Goal: Information Seeking & Learning: Learn about a topic

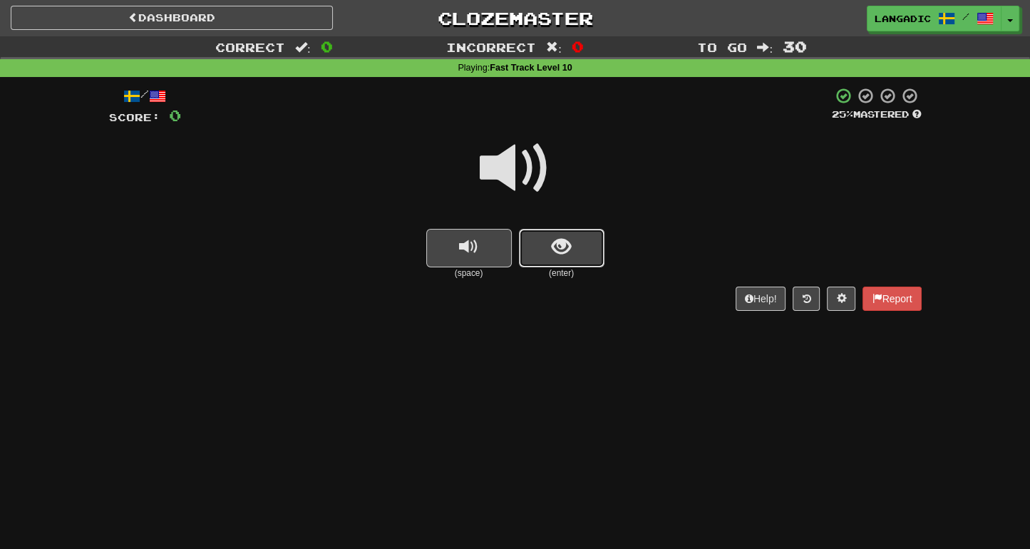
click at [579, 232] on button "show sentence" at bounding box center [562, 248] width 86 height 39
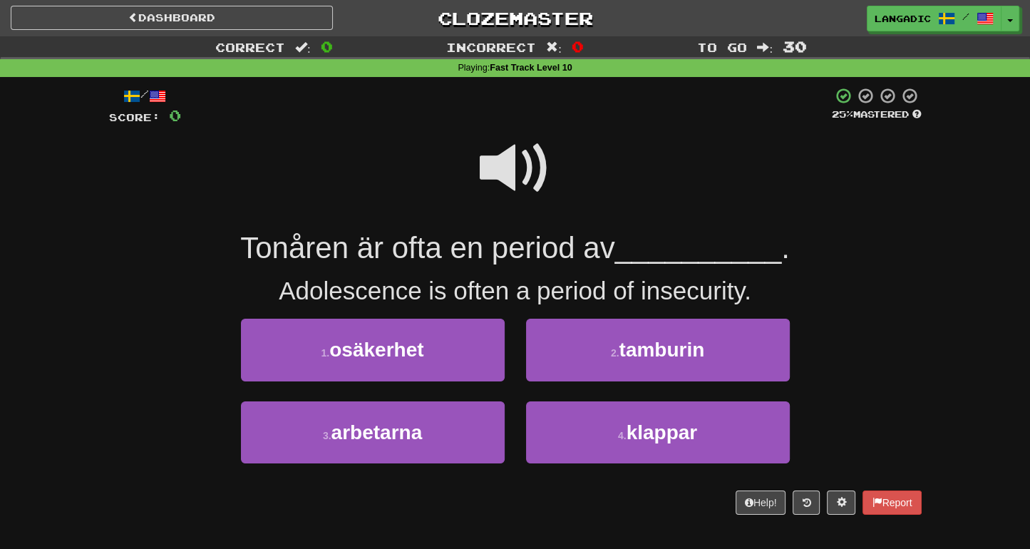
click at [496, 179] on span at bounding box center [515, 168] width 71 height 71
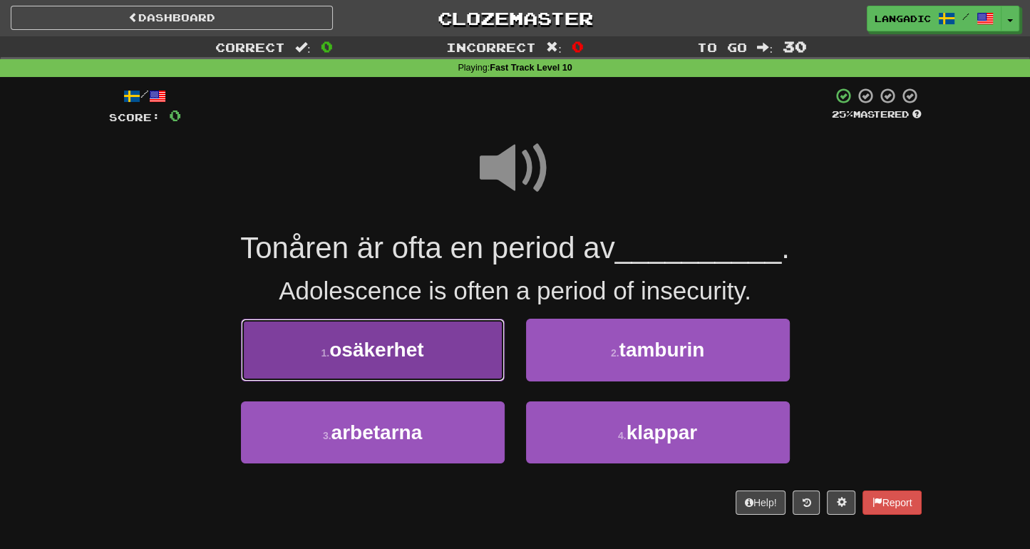
click at [414, 364] on button "1 . osäkerhet" at bounding box center [373, 350] width 264 height 62
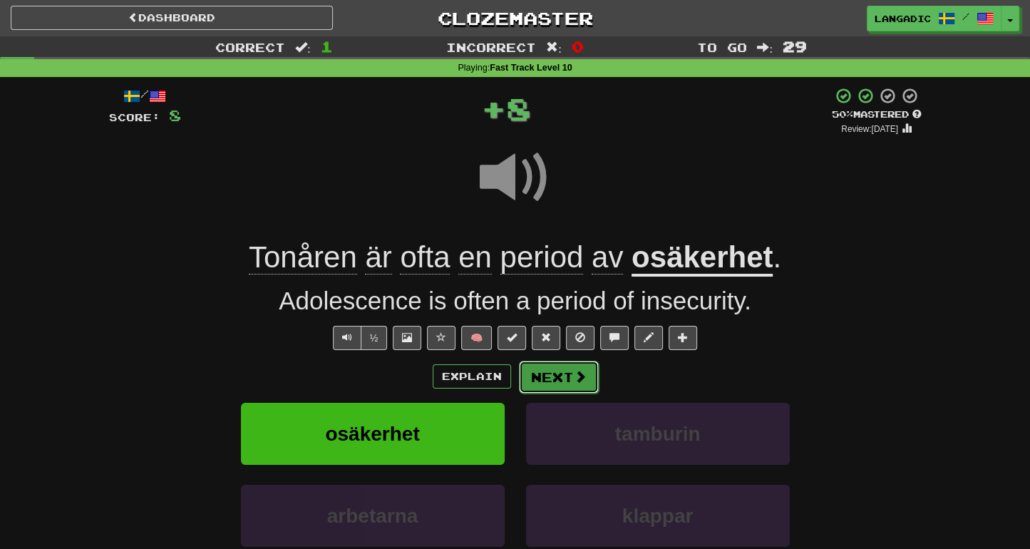
click at [560, 383] on button "Next" at bounding box center [559, 377] width 80 height 33
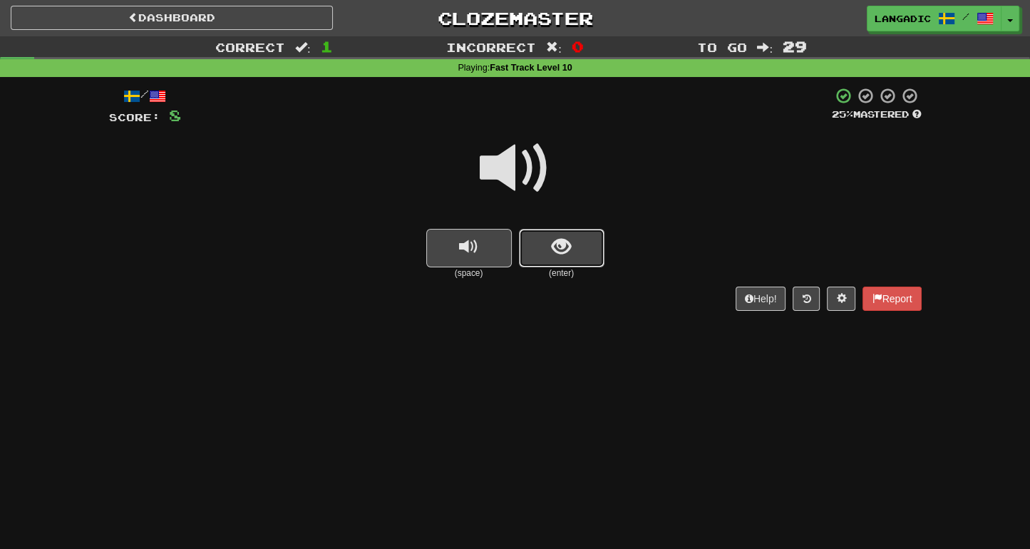
click at [574, 255] on button "show sentence" at bounding box center [562, 248] width 86 height 39
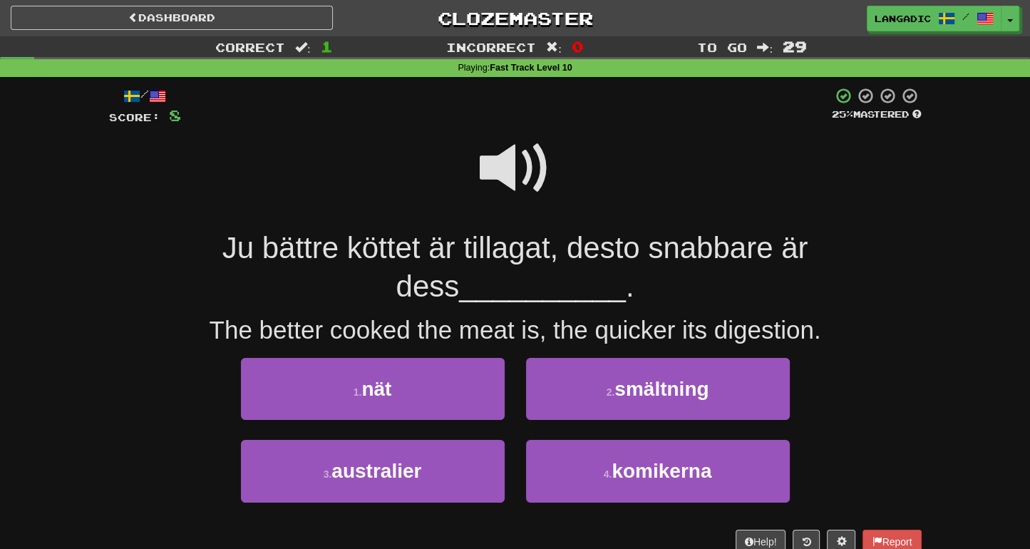
click at [504, 160] on span at bounding box center [515, 168] width 71 height 71
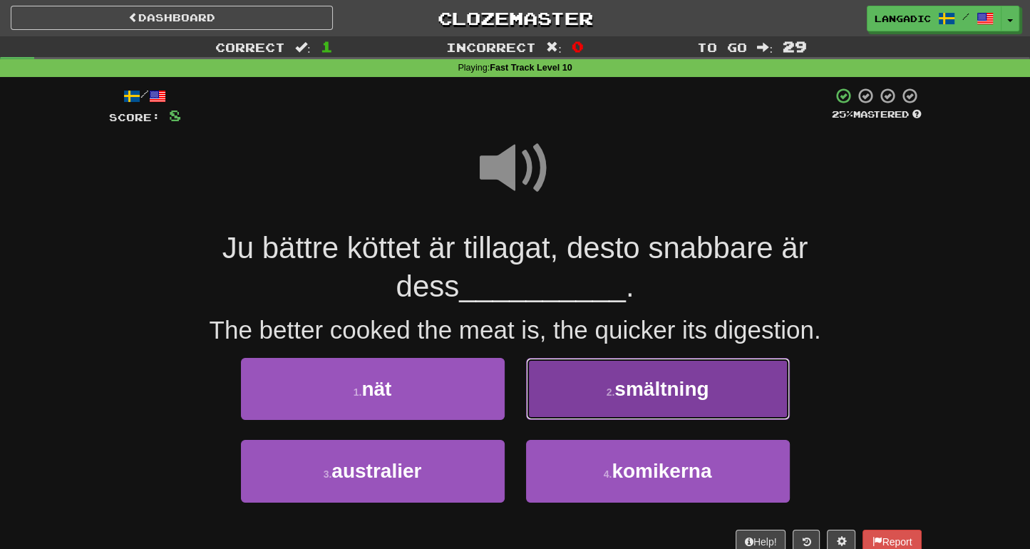
click at [599, 405] on button "2 . smältning" at bounding box center [658, 389] width 264 height 62
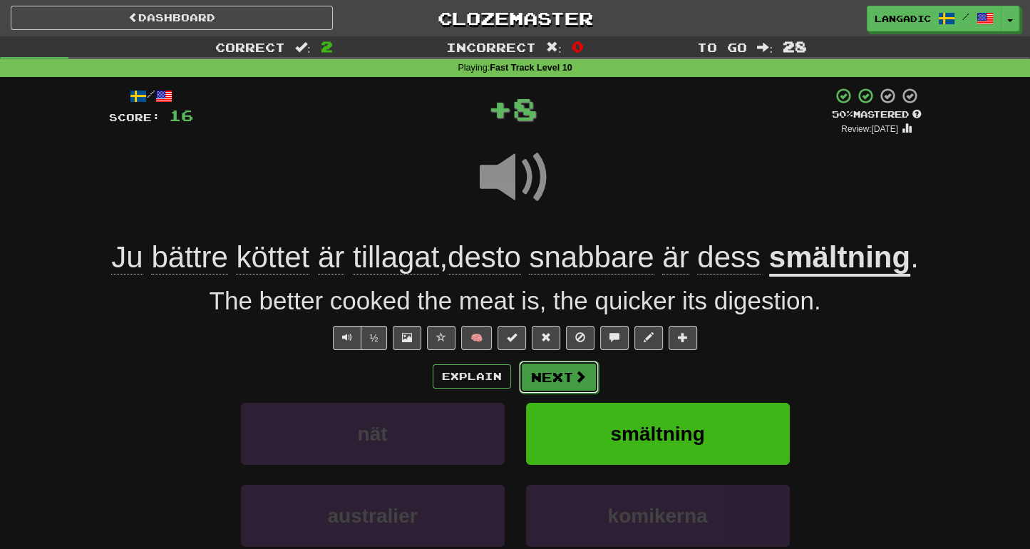
click at [579, 383] on span at bounding box center [580, 376] width 13 height 13
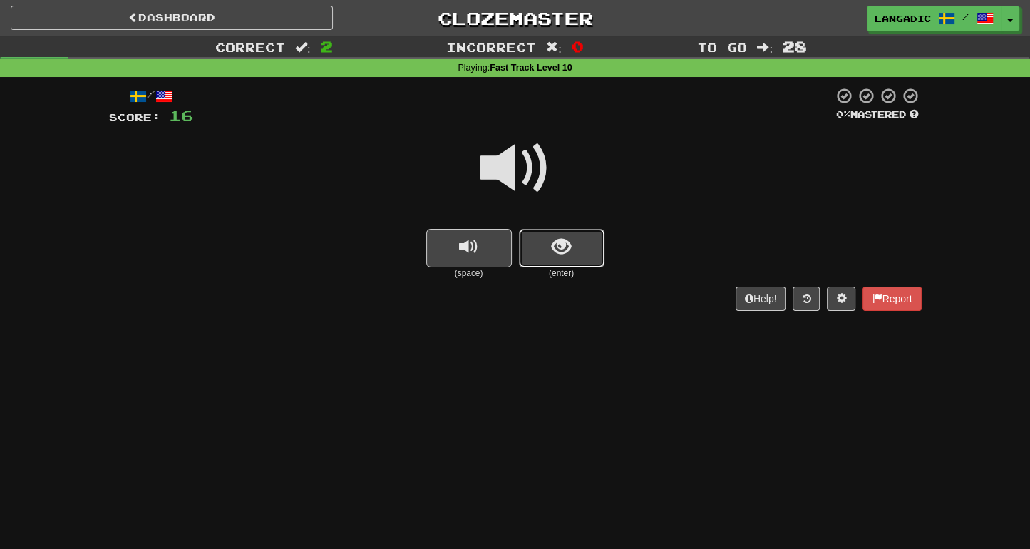
click at [588, 245] on button "show sentence" at bounding box center [562, 248] width 86 height 39
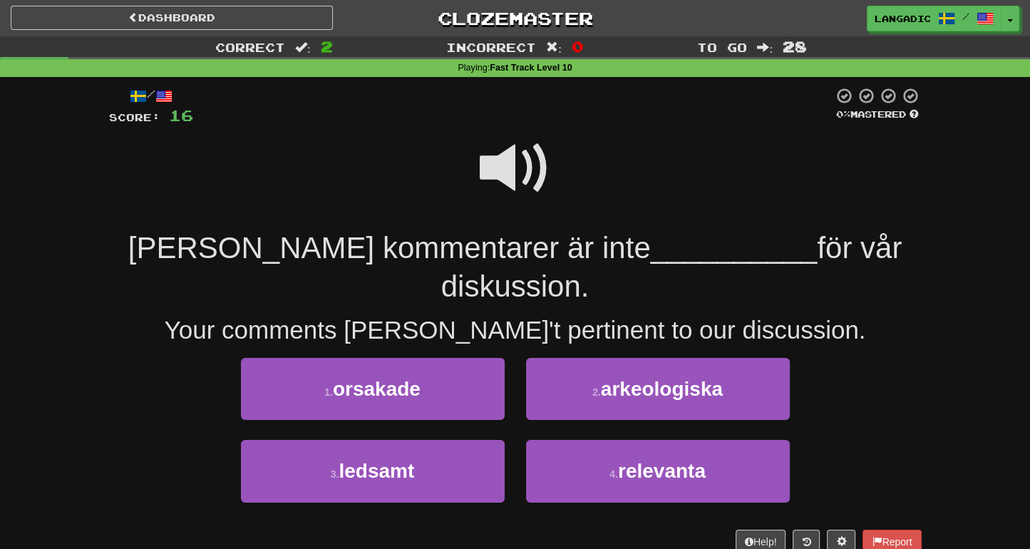
click at [516, 153] on span at bounding box center [515, 168] width 71 height 71
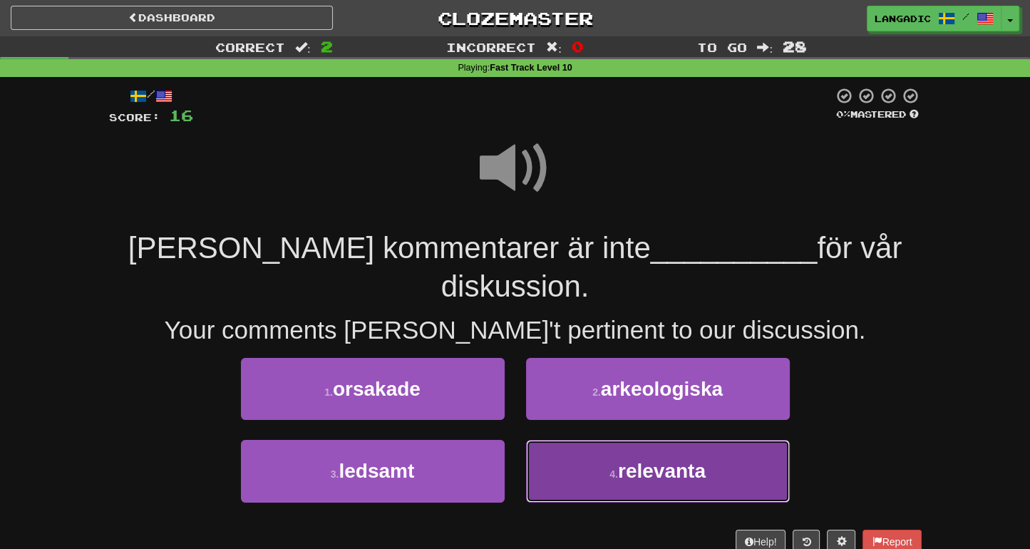
click at [638, 447] on button "4 . relevanta" at bounding box center [658, 471] width 264 height 62
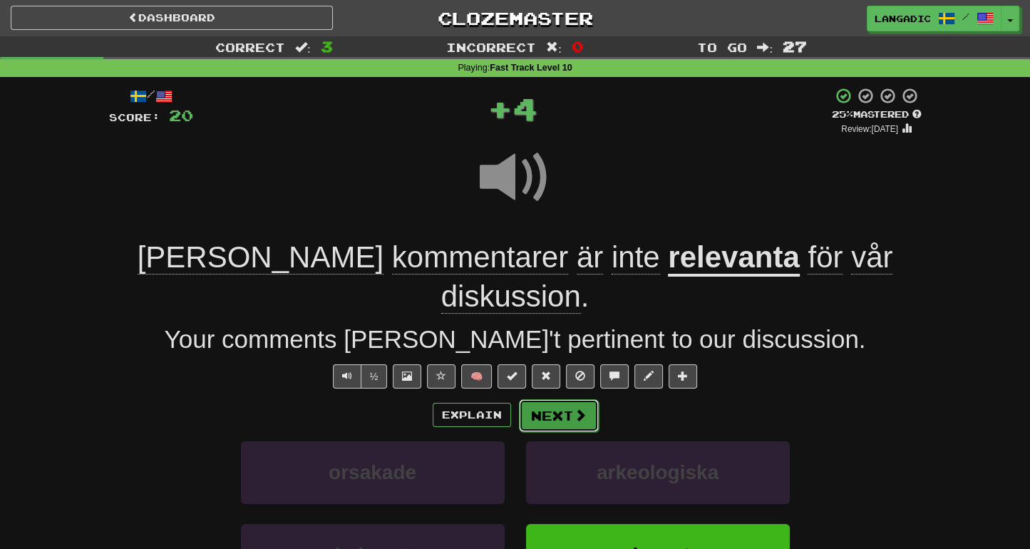
click at [568, 399] on button "Next" at bounding box center [559, 415] width 80 height 33
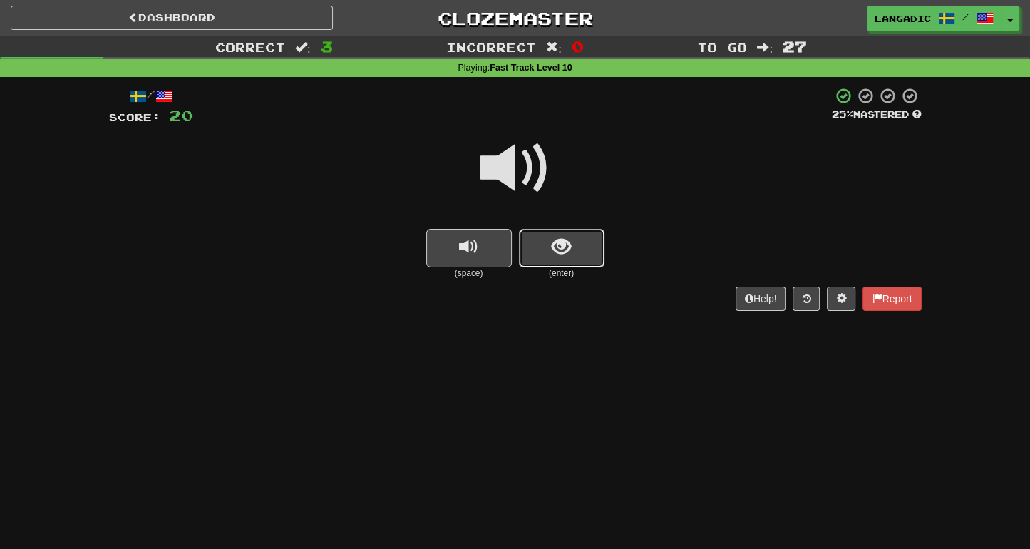
click at [554, 259] on button "show sentence" at bounding box center [562, 248] width 86 height 39
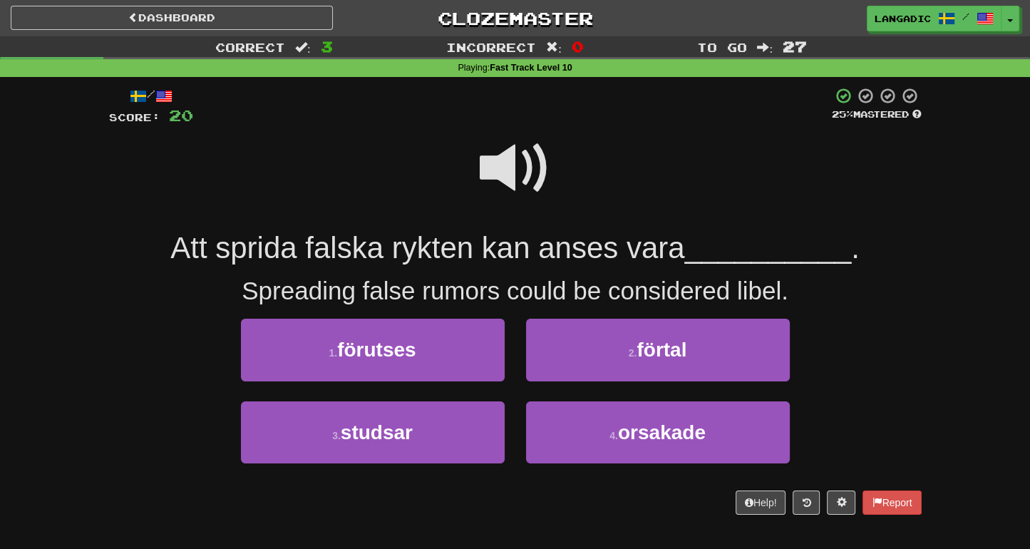
click at [530, 195] on span at bounding box center [515, 168] width 71 height 71
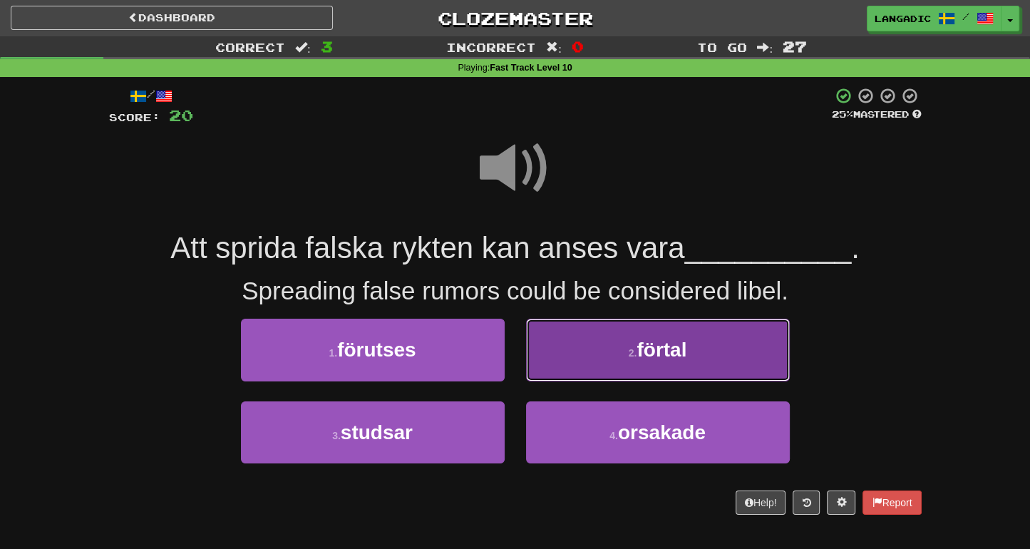
click at [575, 352] on button "2 . förtal" at bounding box center [658, 350] width 264 height 62
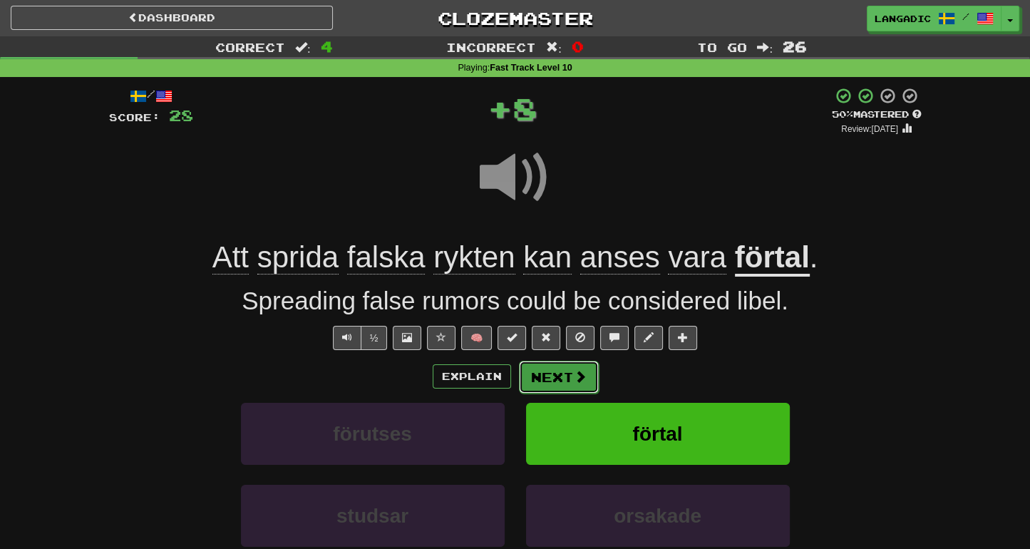
click at [555, 369] on button "Next" at bounding box center [559, 377] width 80 height 33
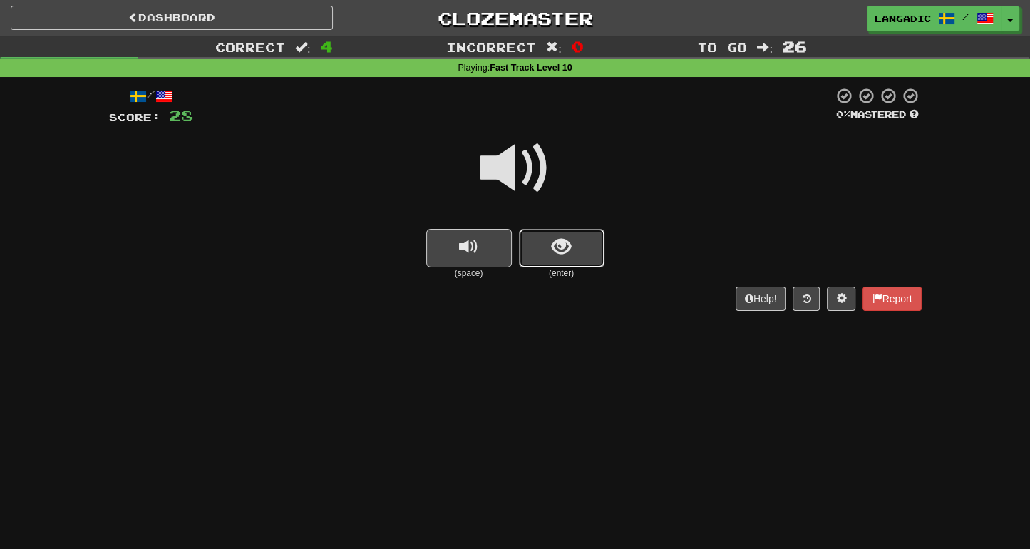
click at [568, 252] on span "show sentence" at bounding box center [561, 246] width 19 height 19
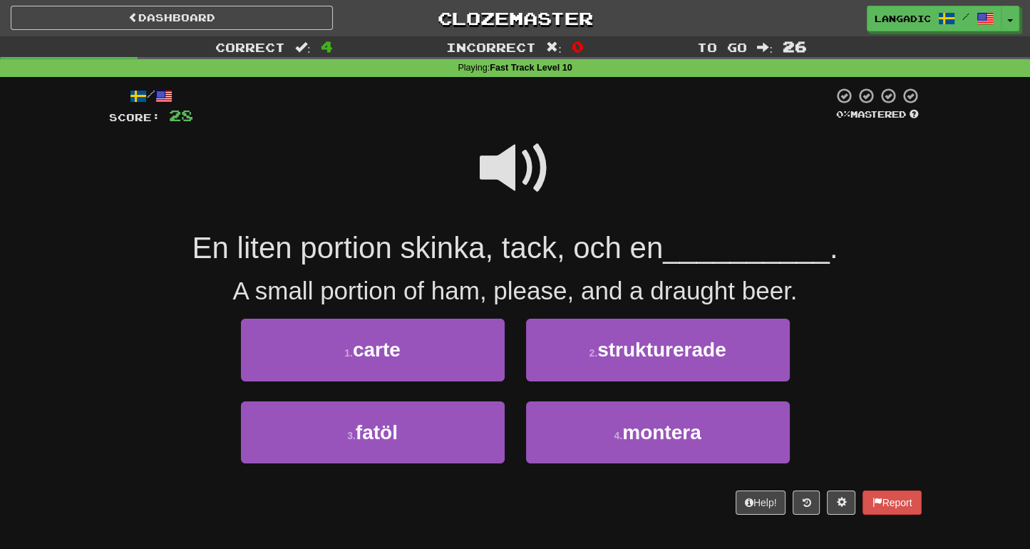
click at [523, 167] on span at bounding box center [515, 168] width 71 height 71
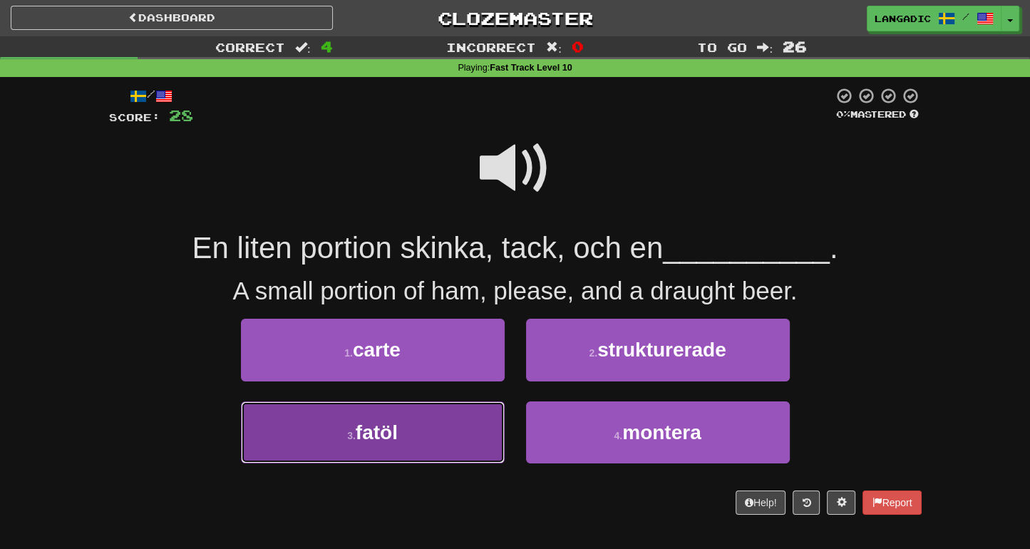
click at [436, 441] on button "3 . fatöl" at bounding box center [373, 432] width 264 height 62
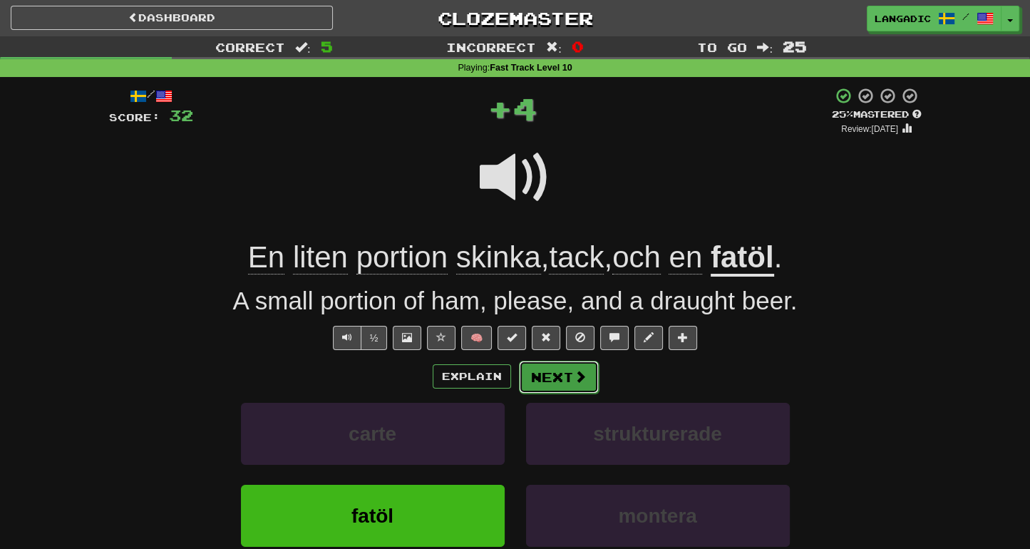
click at [570, 369] on button "Next" at bounding box center [559, 377] width 80 height 33
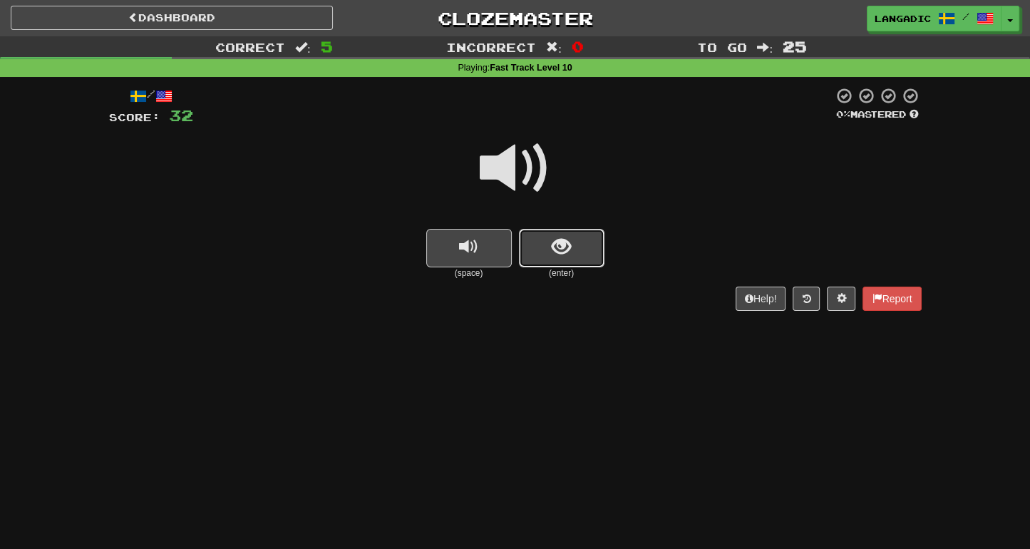
click at [576, 254] on button "show sentence" at bounding box center [562, 248] width 86 height 39
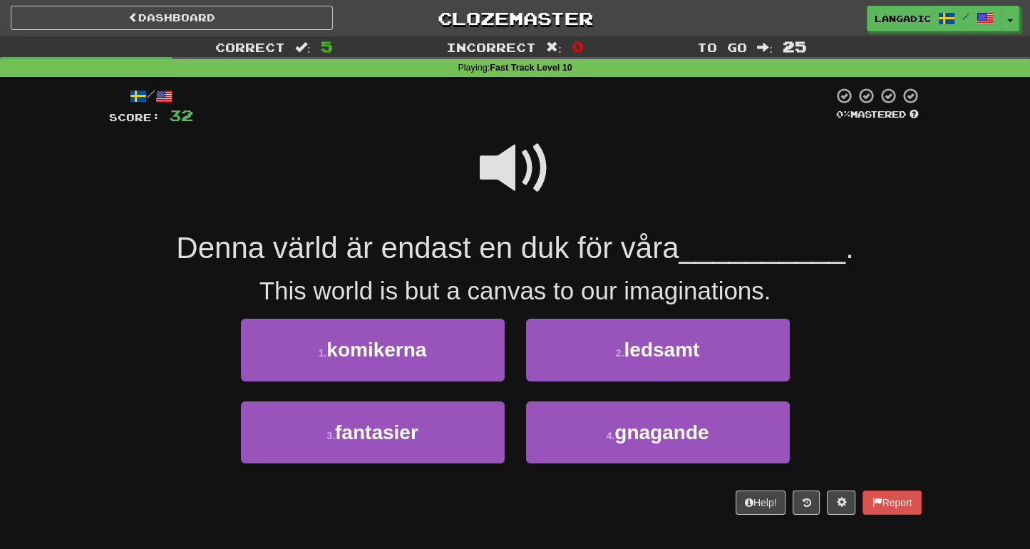
click at [513, 163] on span at bounding box center [515, 168] width 71 height 71
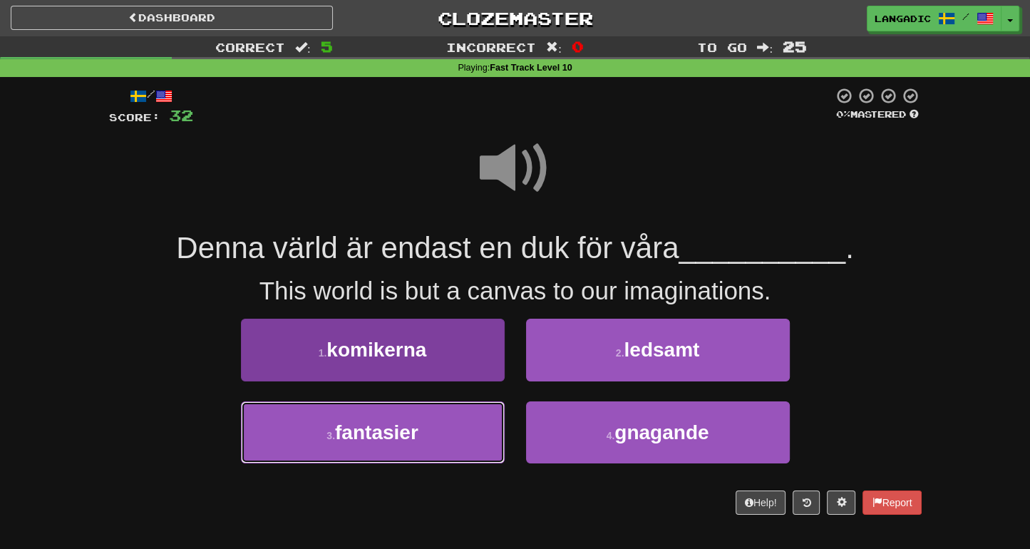
click at [436, 450] on button "3 . fantasier" at bounding box center [373, 432] width 264 height 62
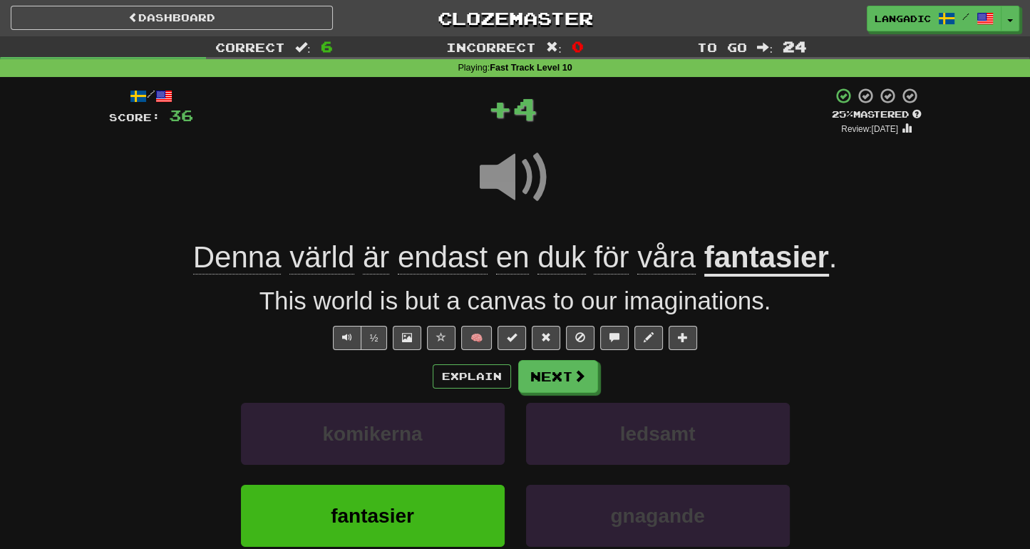
click at [551, 394] on div "Explain Next komikerna ledsamt fantasier gnagande Learn more: komikerna ledsamt…" at bounding box center [515, 474] width 813 height 229
click at [559, 379] on button "Next" at bounding box center [559, 377] width 80 height 33
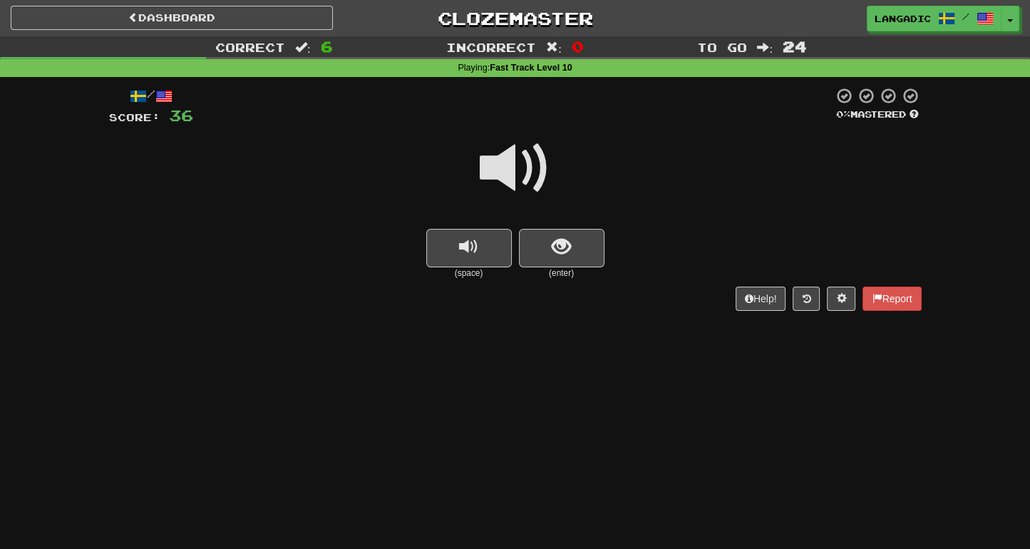
click at [583, 241] on div "/ Score: 36 0 % Mastered (space) (enter) Help! Report" at bounding box center [515, 198] width 813 height 223
click at [583, 241] on button "show sentence" at bounding box center [562, 248] width 86 height 39
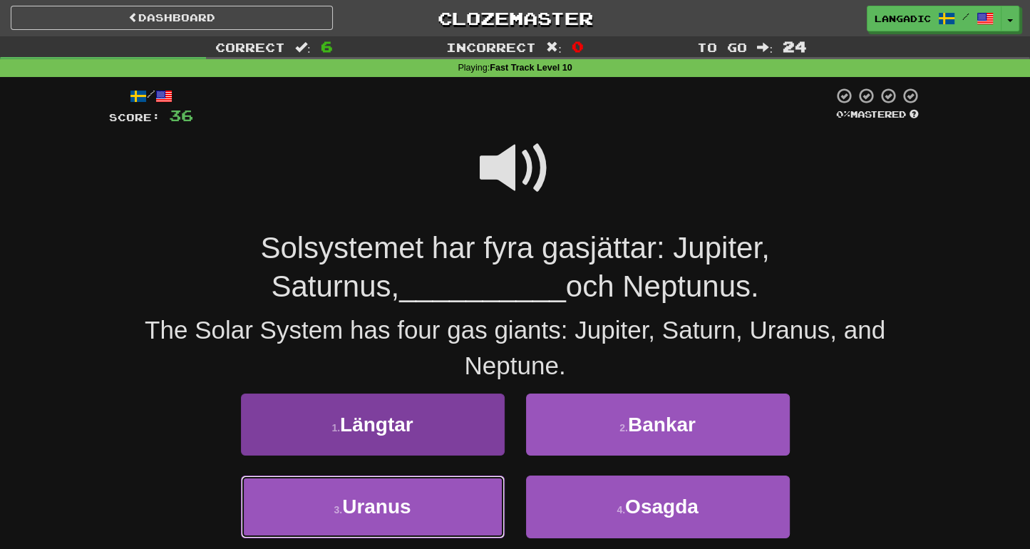
click at [469, 483] on button "3 . Uranus" at bounding box center [373, 507] width 264 height 62
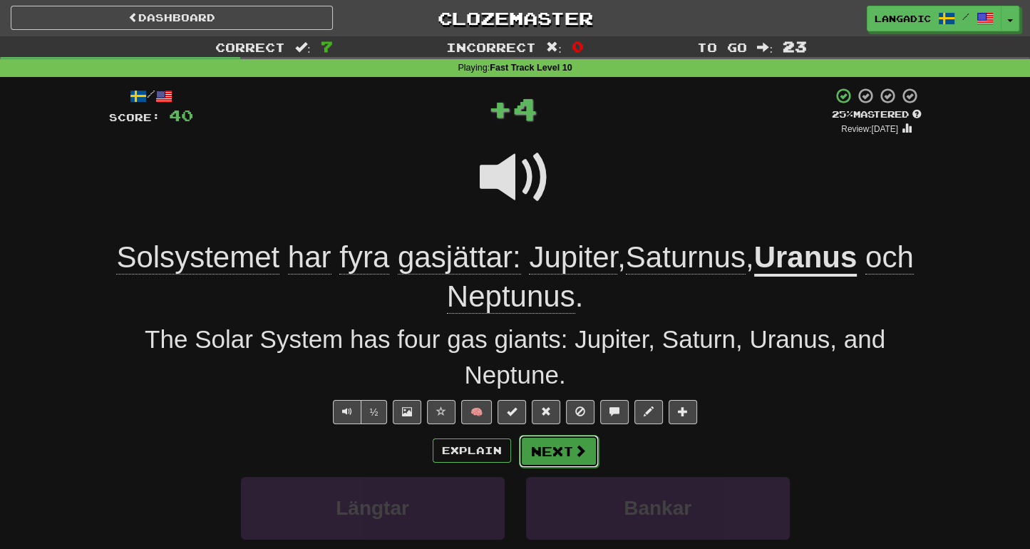
click at [562, 444] on button "Next" at bounding box center [559, 451] width 80 height 33
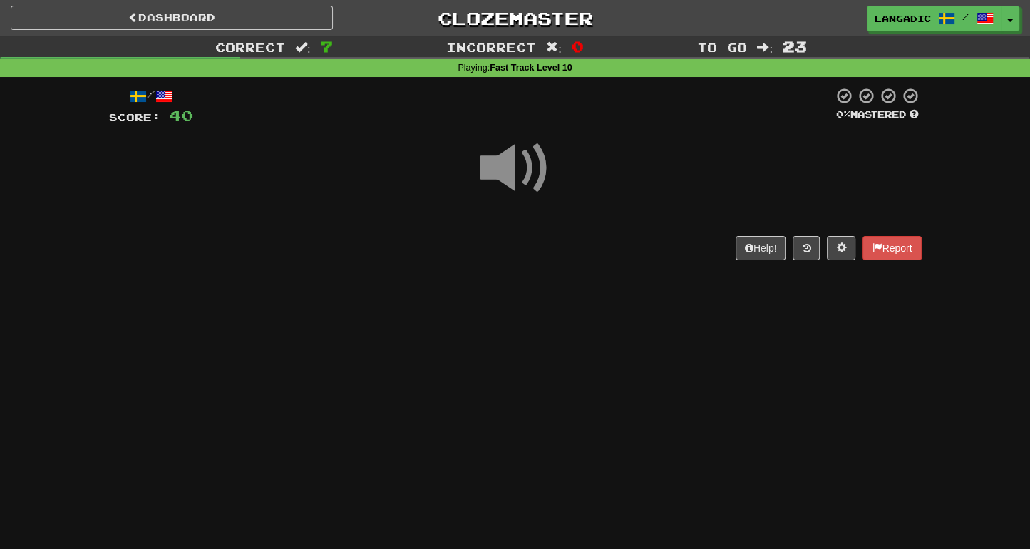
click at [547, 246] on div "Help! Report" at bounding box center [515, 248] width 813 height 24
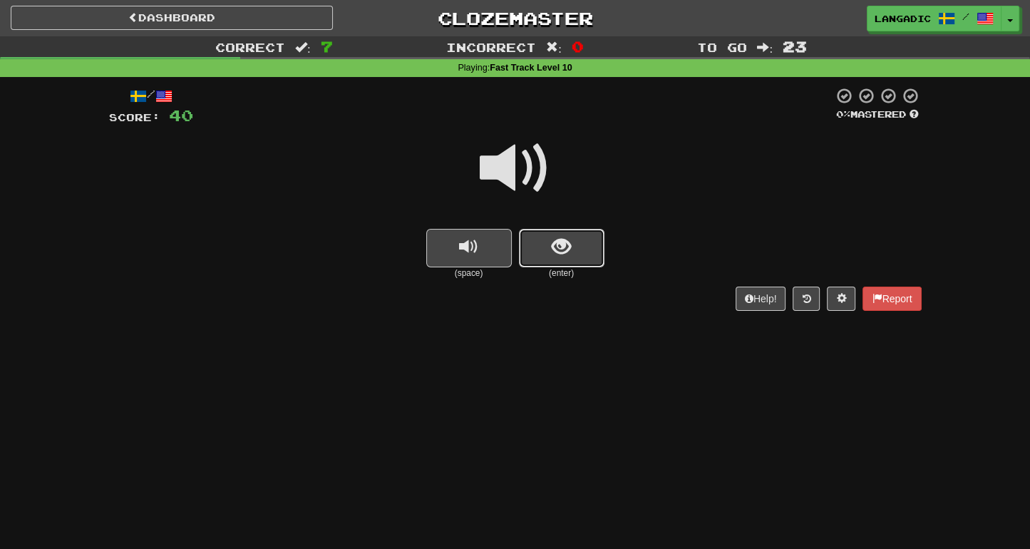
click at [559, 249] on span "show sentence" at bounding box center [561, 246] width 19 height 19
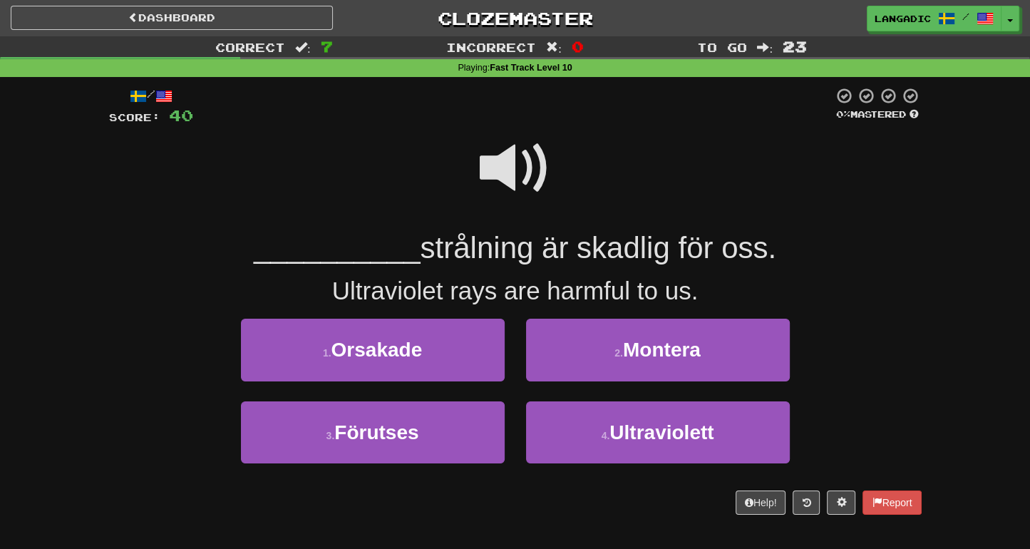
click at [493, 161] on span at bounding box center [515, 168] width 71 height 71
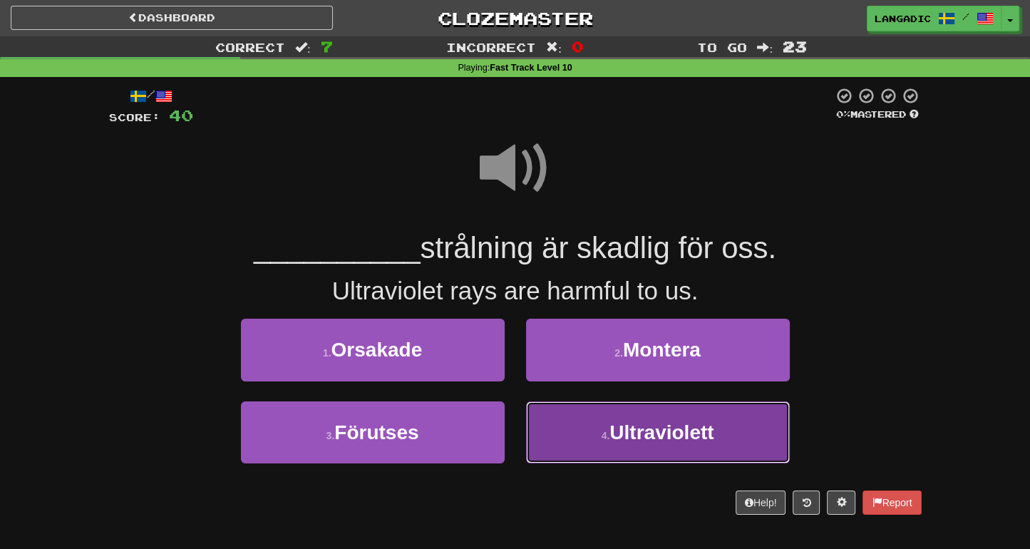
click at [589, 431] on button "4 . Ultraviolett" at bounding box center [658, 432] width 264 height 62
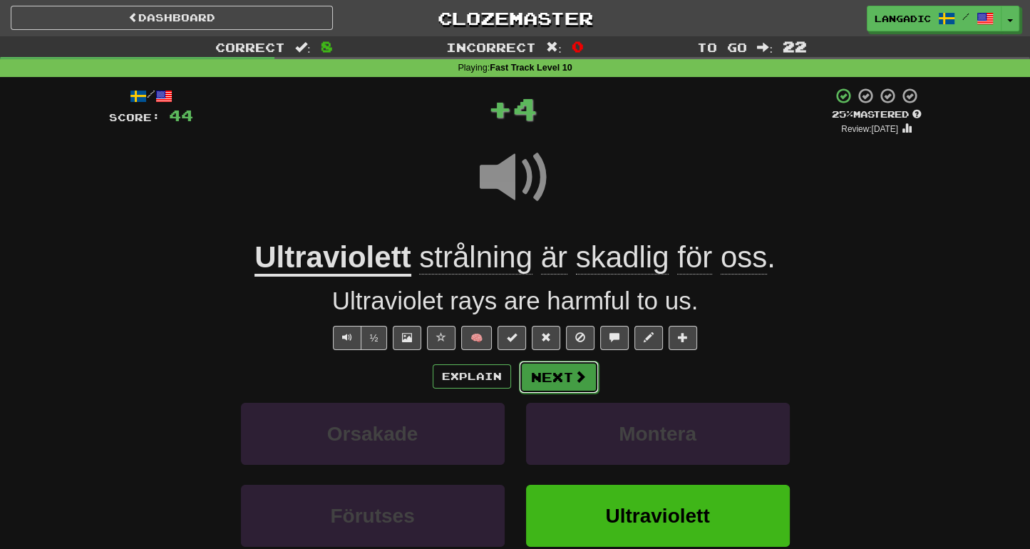
click at [581, 379] on span at bounding box center [580, 376] width 13 height 13
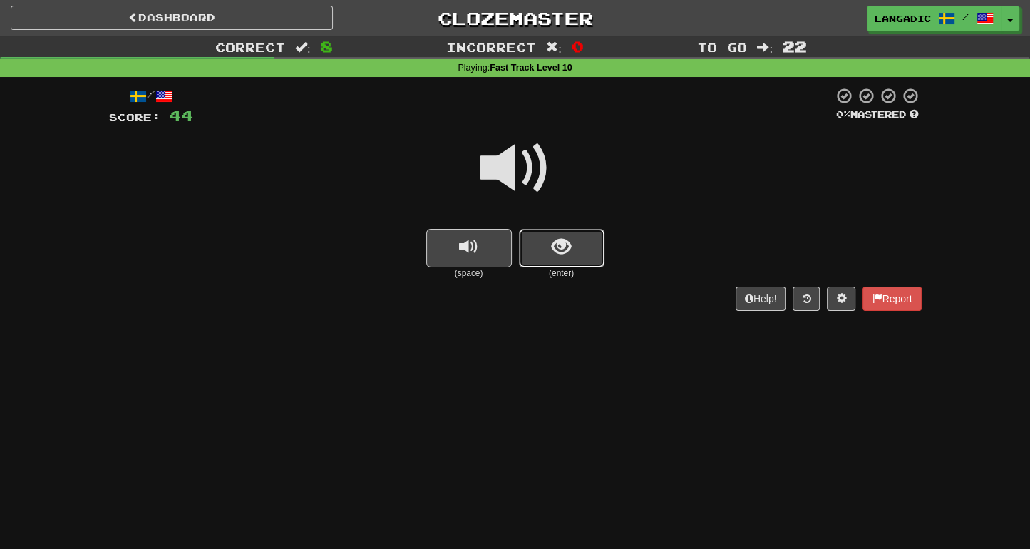
click at [573, 246] on button "show sentence" at bounding box center [562, 248] width 86 height 39
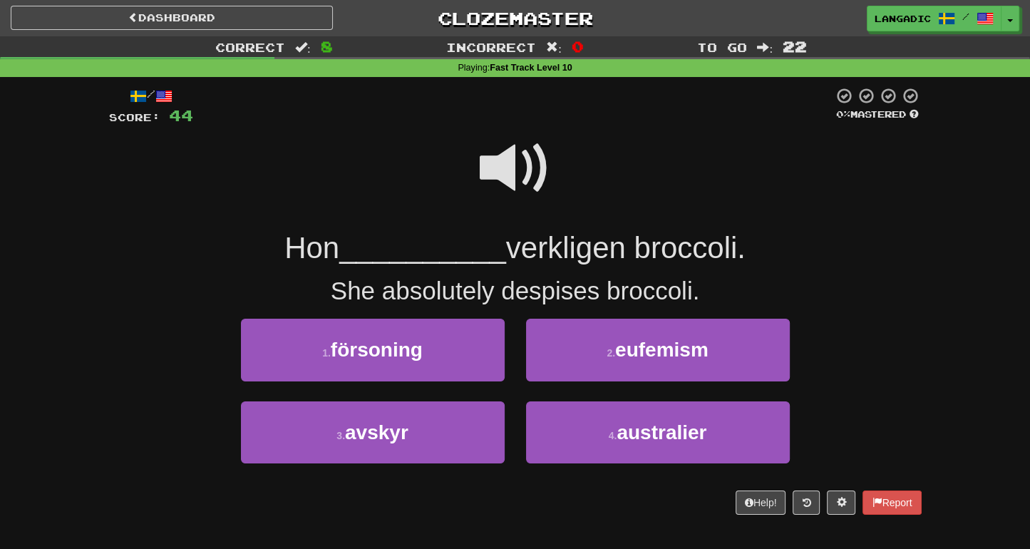
click at [518, 177] on span at bounding box center [515, 168] width 71 height 71
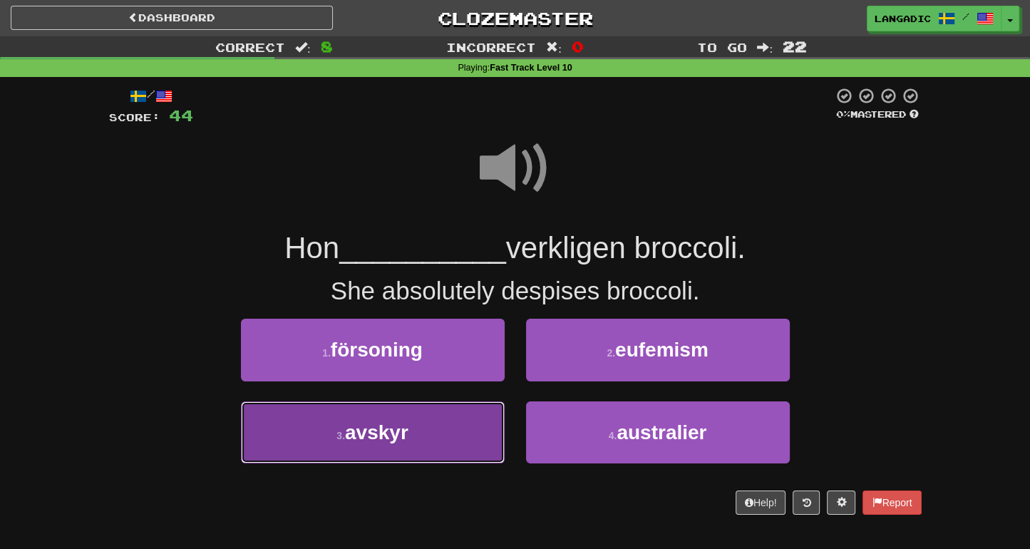
click at [454, 434] on button "3 . avskyr" at bounding box center [373, 432] width 264 height 62
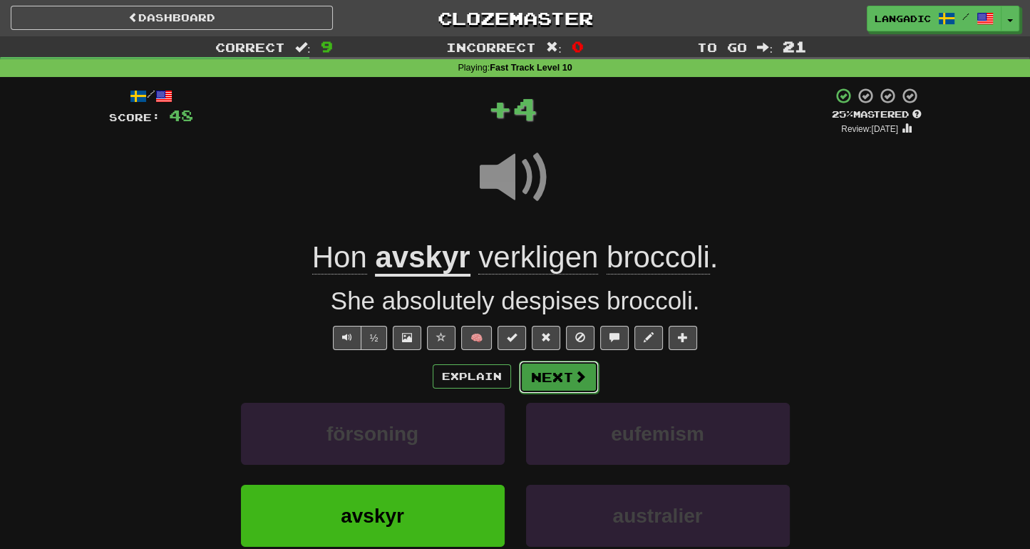
click at [578, 380] on span at bounding box center [580, 376] width 13 height 13
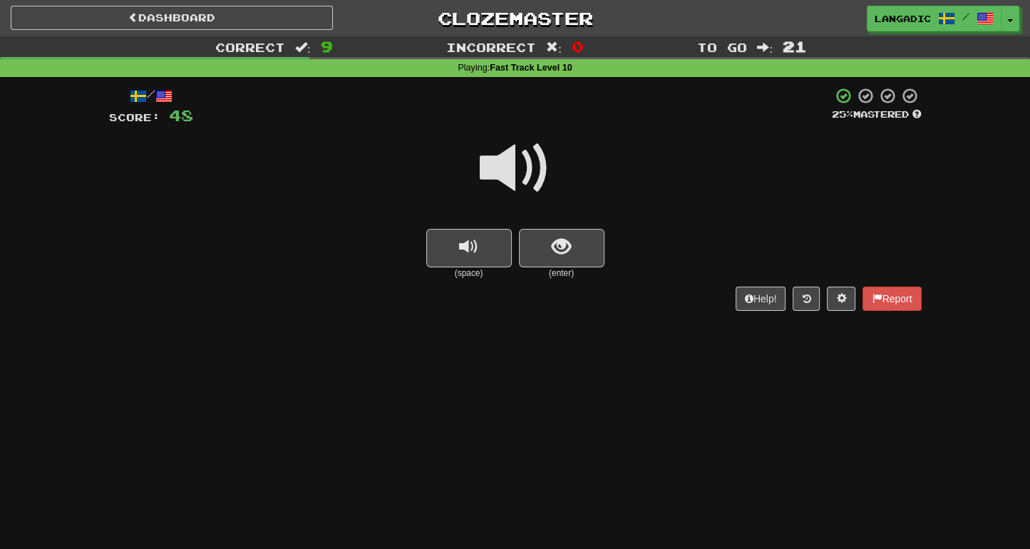
click at [607, 252] on div "(space) (enter)" at bounding box center [515, 254] width 813 height 51
click at [577, 255] on button "show sentence" at bounding box center [562, 248] width 86 height 39
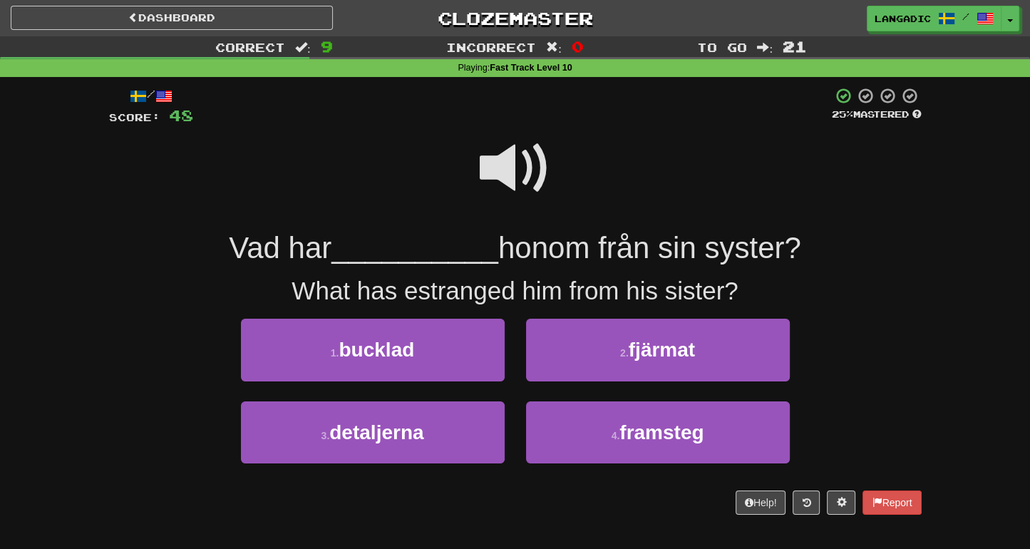
click at [510, 171] on span at bounding box center [515, 168] width 71 height 71
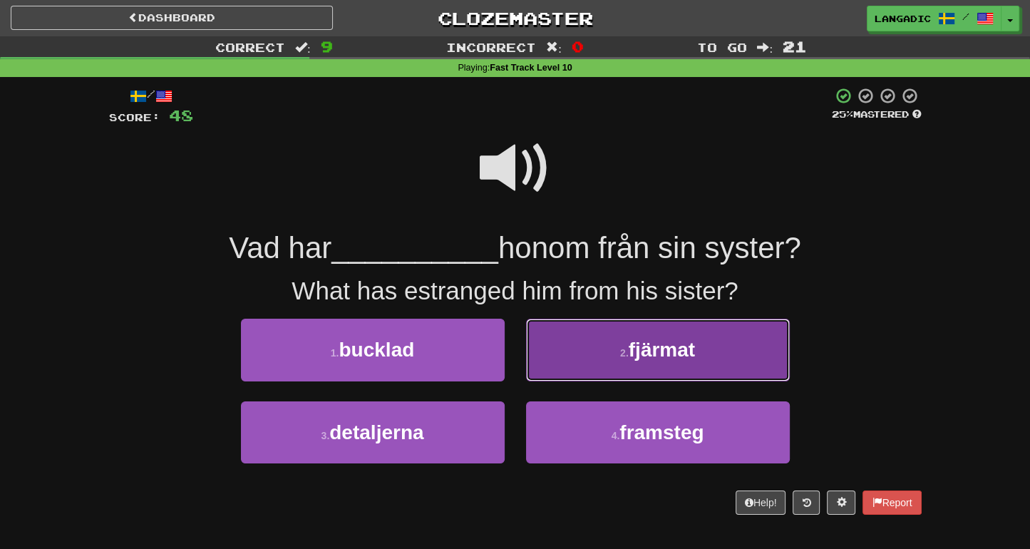
click at [583, 358] on button "2 . fjärmat" at bounding box center [658, 350] width 264 height 62
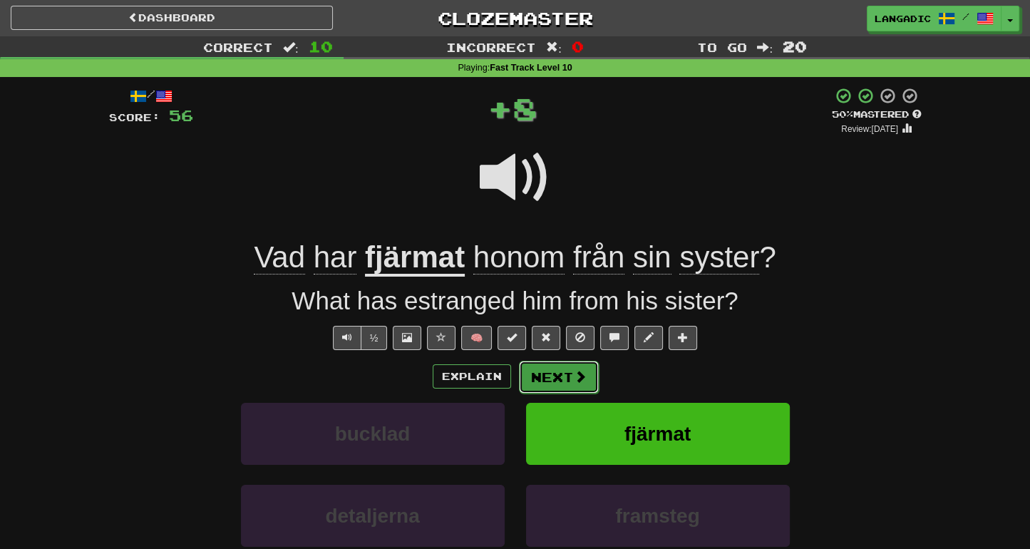
click at [571, 377] on button "Next" at bounding box center [559, 377] width 80 height 33
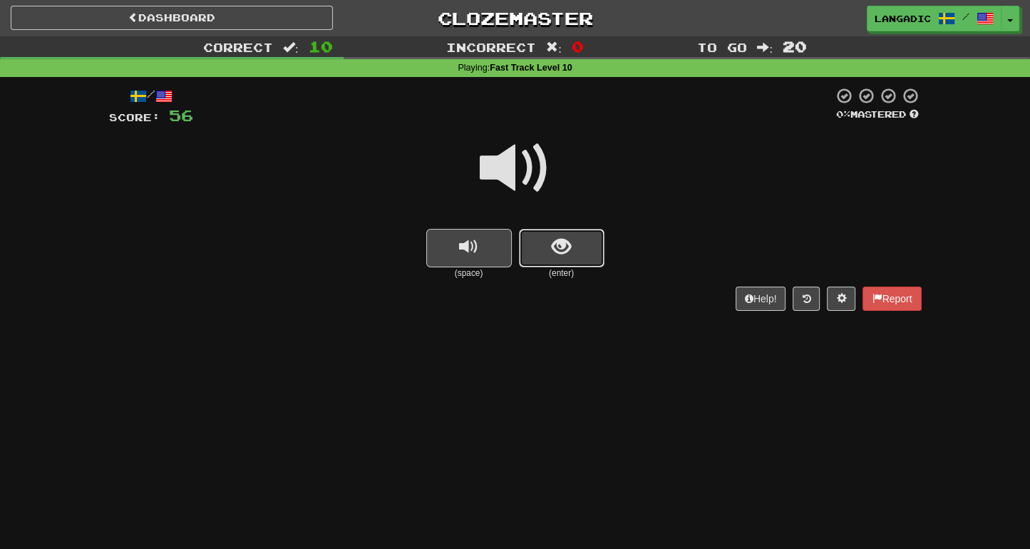
click at [563, 256] on span "show sentence" at bounding box center [561, 246] width 19 height 19
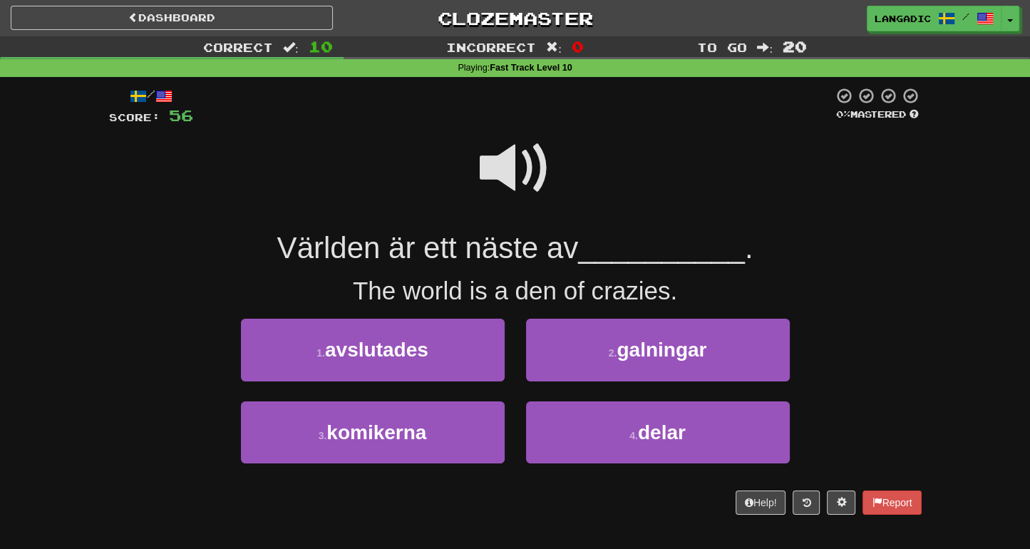
click at [502, 172] on span at bounding box center [515, 168] width 71 height 71
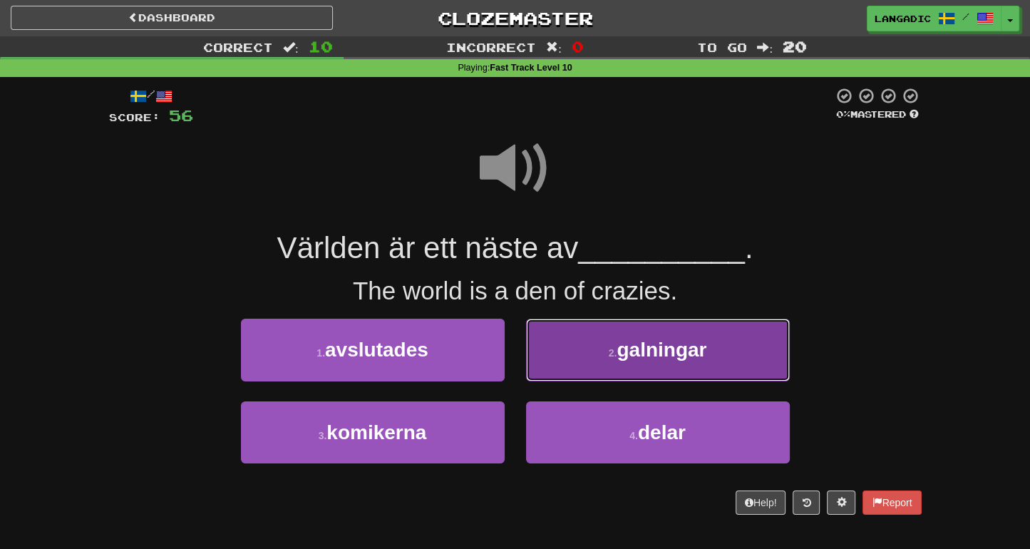
click at [605, 354] on button "2 . galningar" at bounding box center [658, 350] width 264 height 62
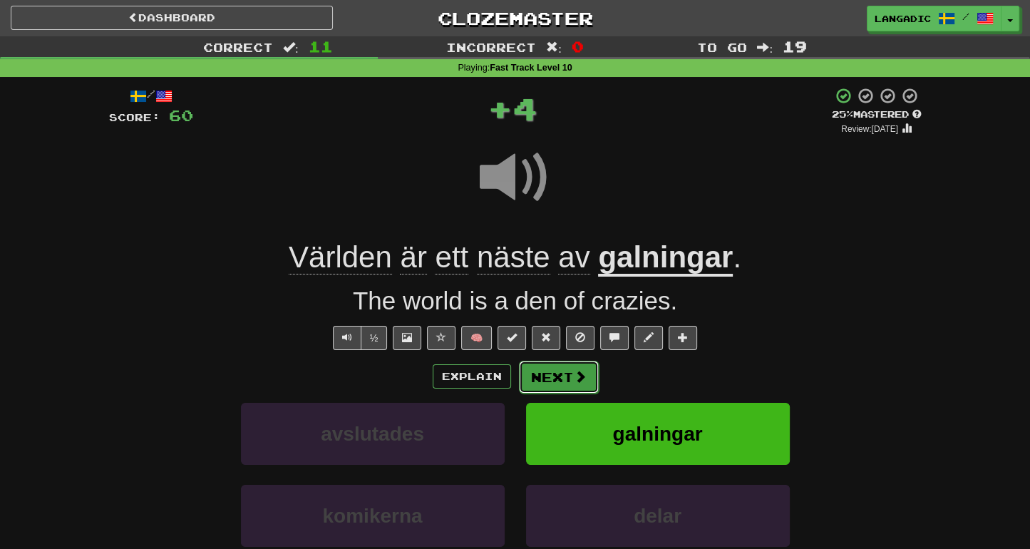
click at [560, 380] on button "Next" at bounding box center [559, 377] width 80 height 33
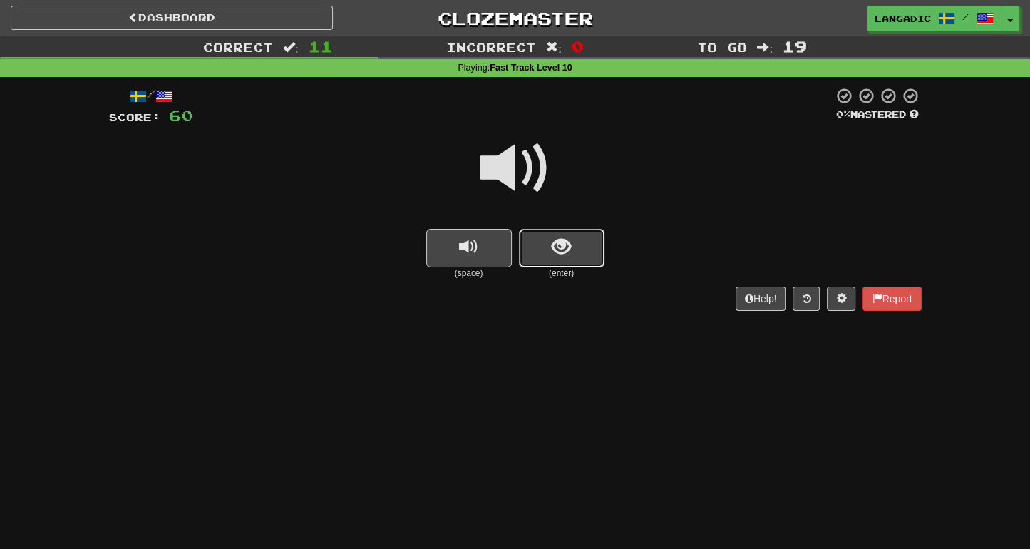
click at [549, 243] on button "show sentence" at bounding box center [562, 248] width 86 height 39
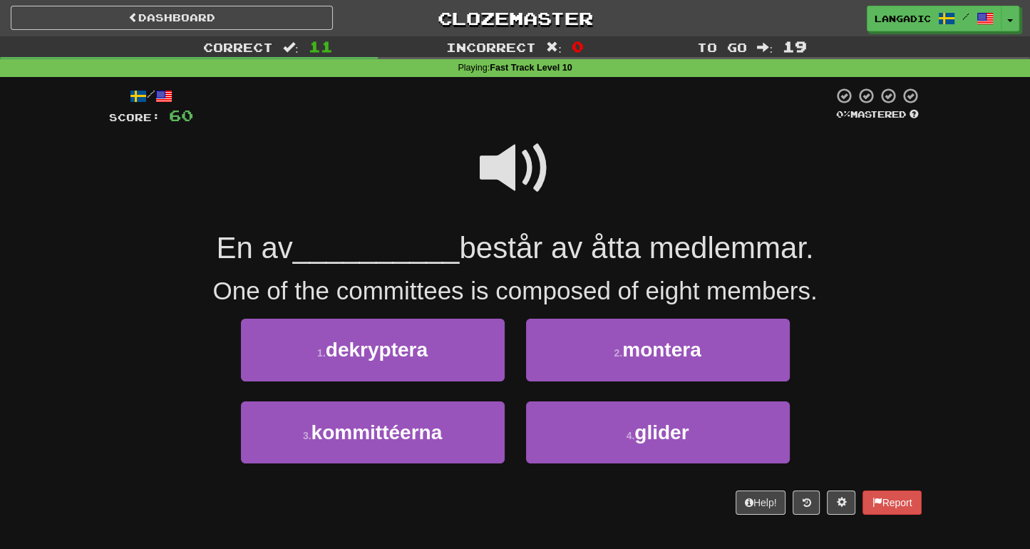
click at [520, 187] on span at bounding box center [515, 168] width 71 height 71
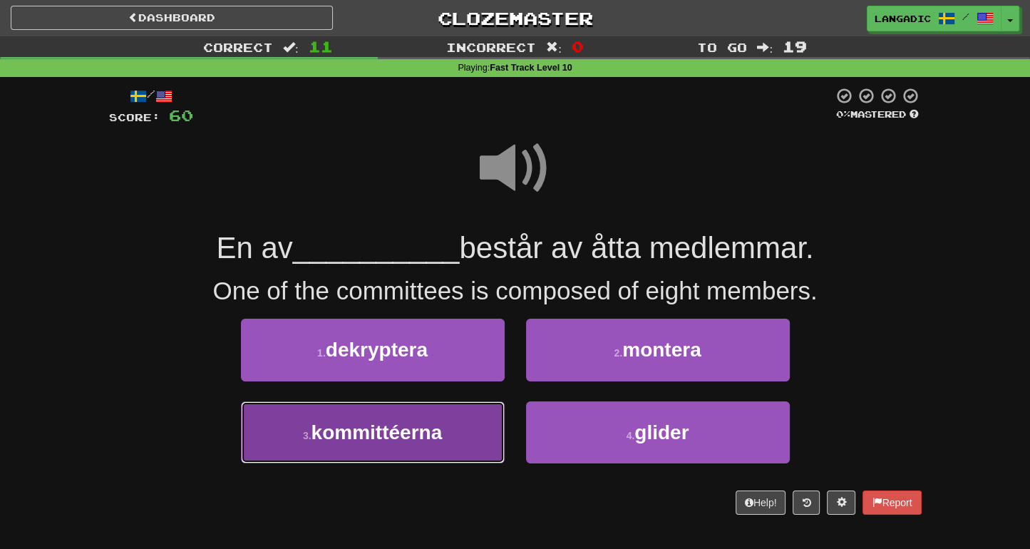
click at [432, 434] on span "kommittéerna" at bounding box center [377, 432] width 131 height 22
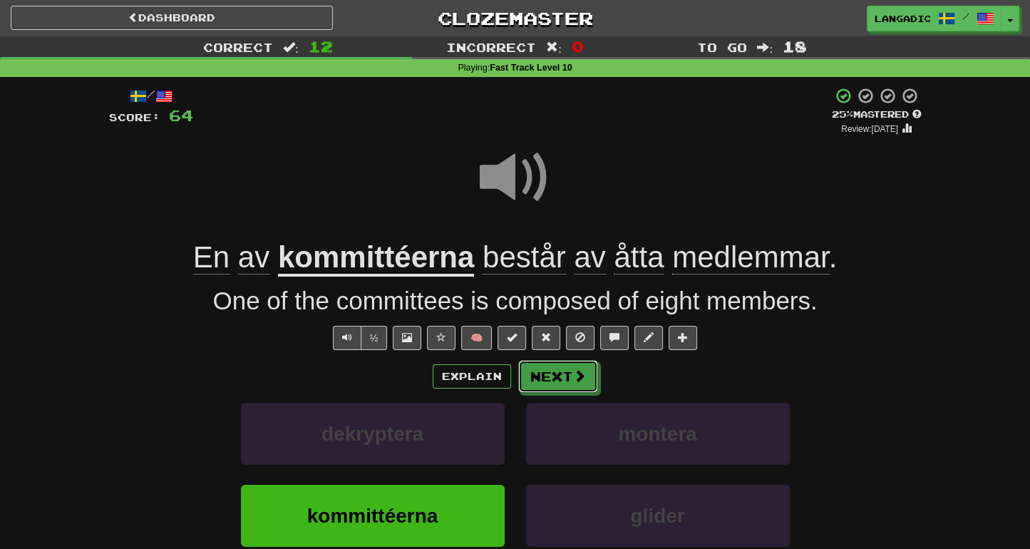
click at [553, 374] on button "Next" at bounding box center [558, 376] width 80 height 33
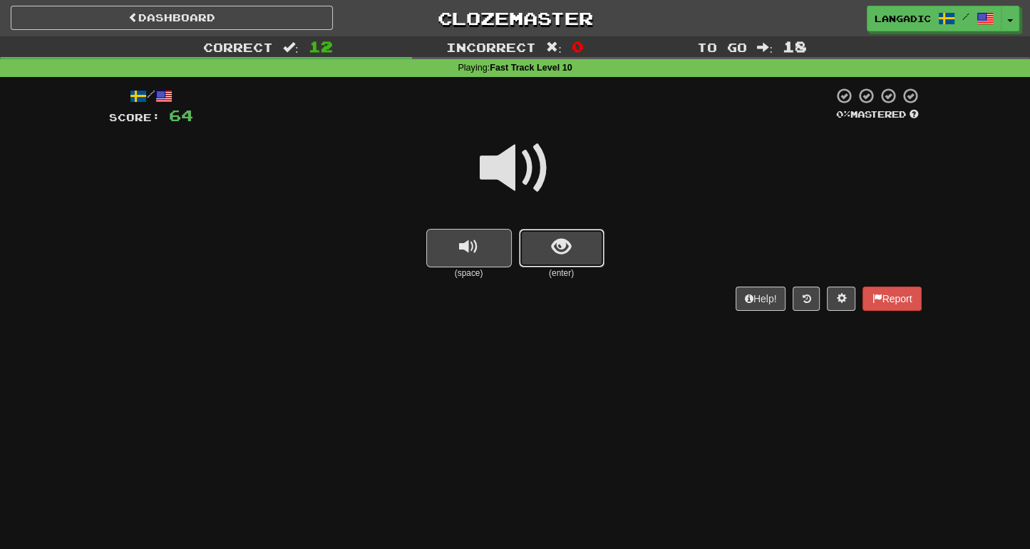
click at [563, 254] on span "show sentence" at bounding box center [561, 246] width 19 height 19
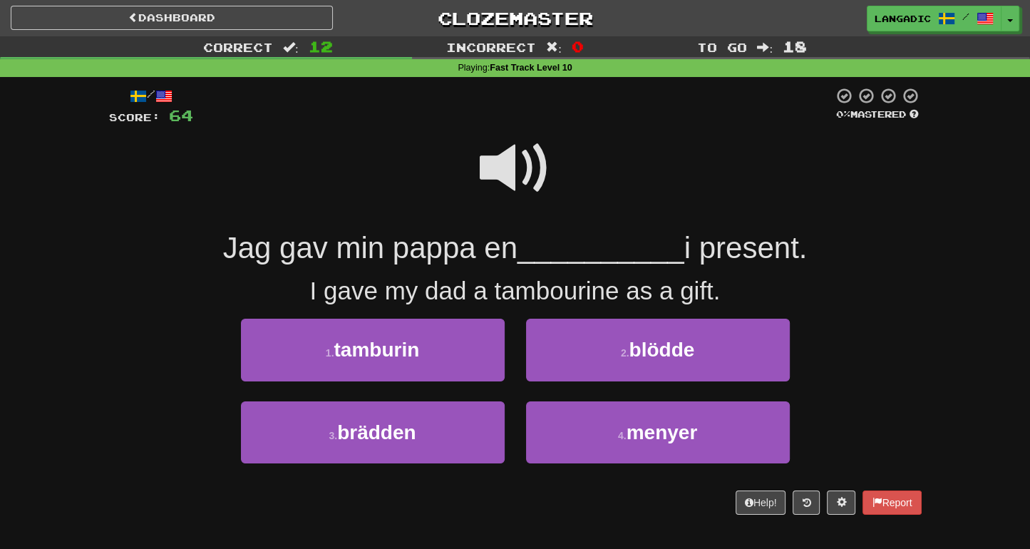
click at [522, 185] on span at bounding box center [515, 168] width 71 height 71
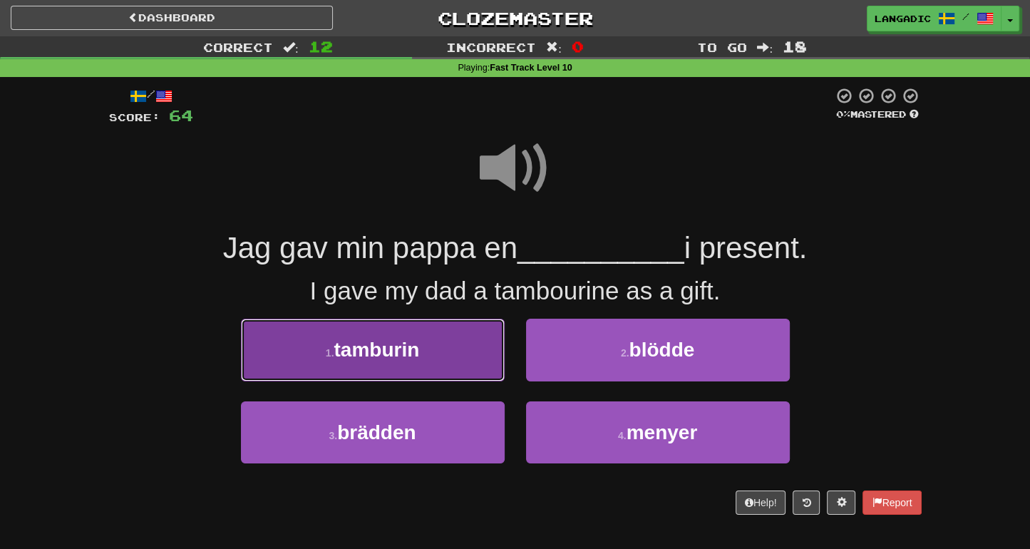
click at [449, 363] on button "1 . tamburin" at bounding box center [373, 350] width 264 height 62
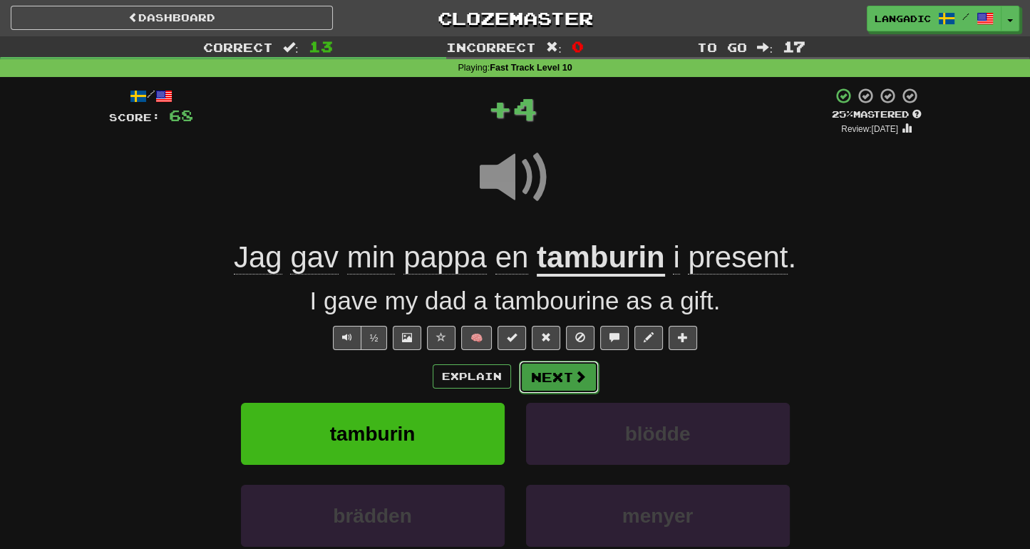
click at [578, 379] on span at bounding box center [580, 376] width 13 height 13
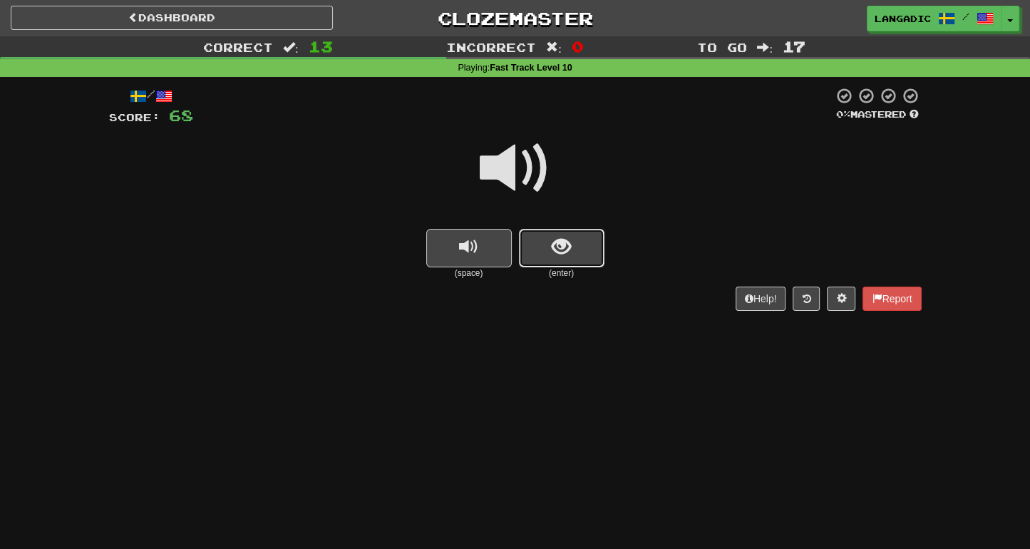
click at [569, 240] on span "show sentence" at bounding box center [561, 246] width 19 height 19
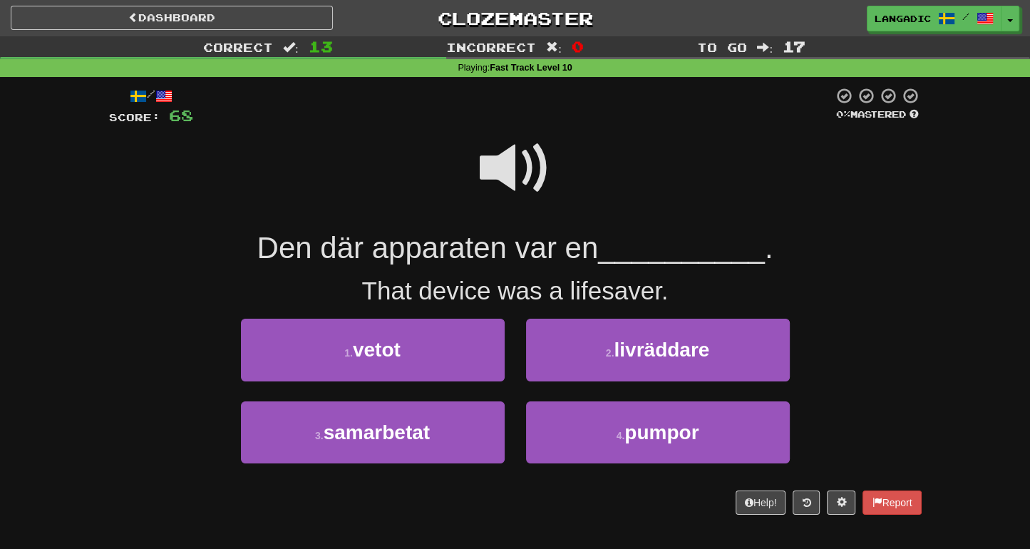
click at [525, 178] on span at bounding box center [515, 168] width 71 height 71
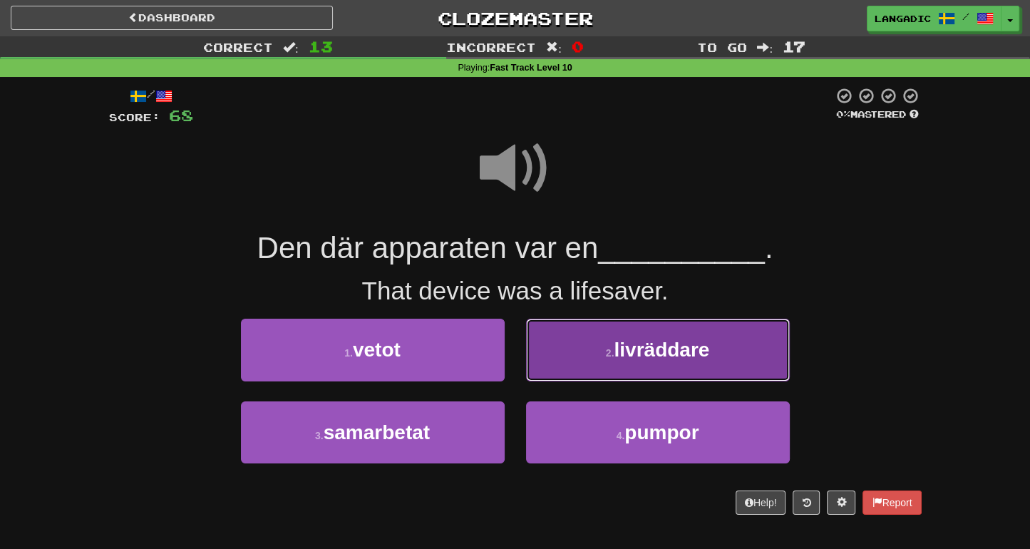
click at [593, 359] on button "2 . livräddare" at bounding box center [658, 350] width 264 height 62
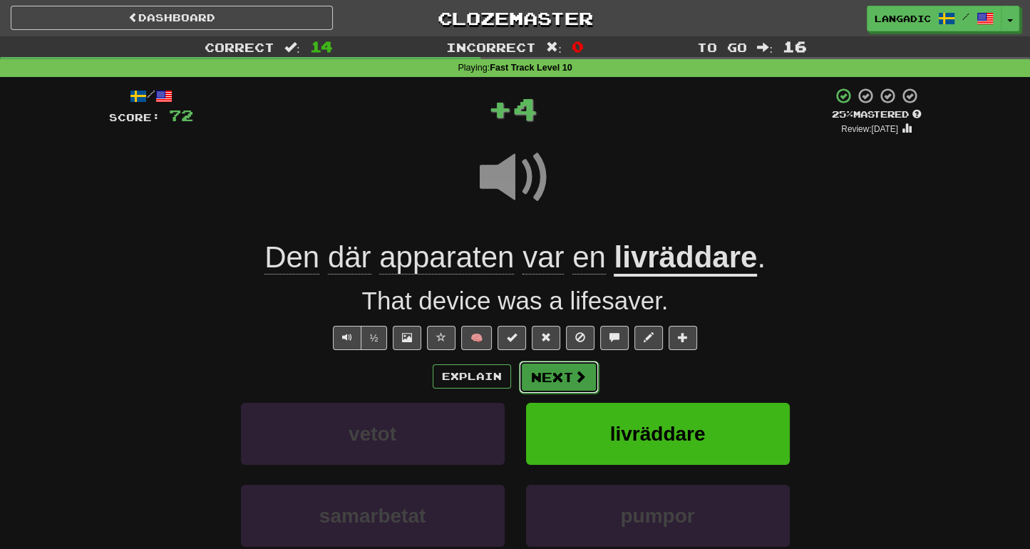
click at [582, 370] on span at bounding box center [580, 376] width 13 height 13
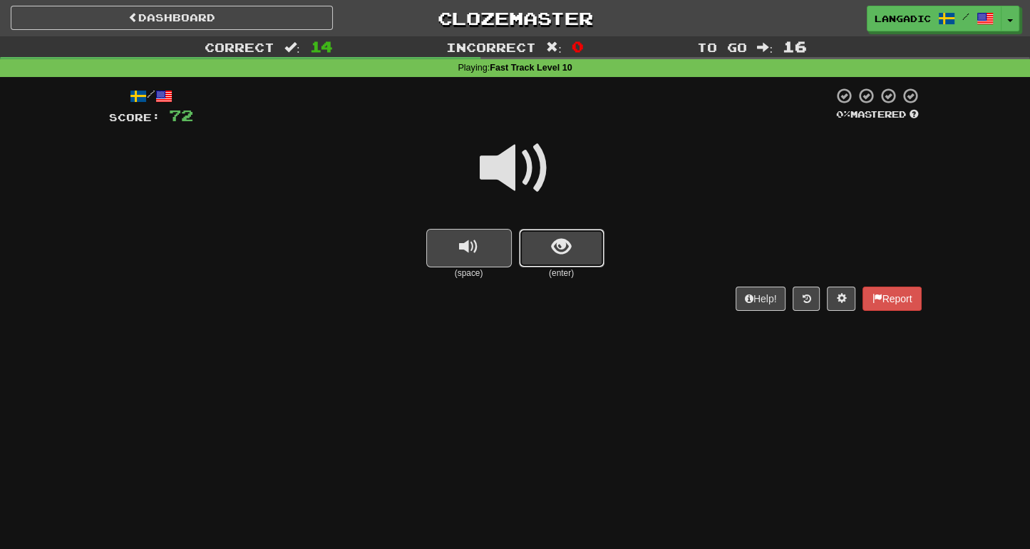
click at [572, 262] on button "show sentence" at bounding box center [562, 248] width 86 height 39
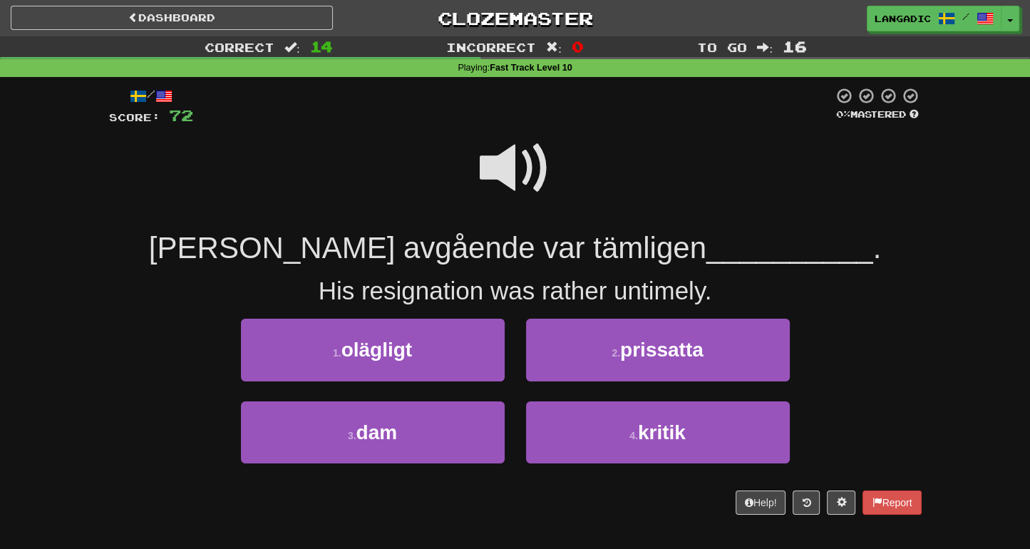
click at [515, 158] on span at bounding box center [515, 168] width 71 height 71
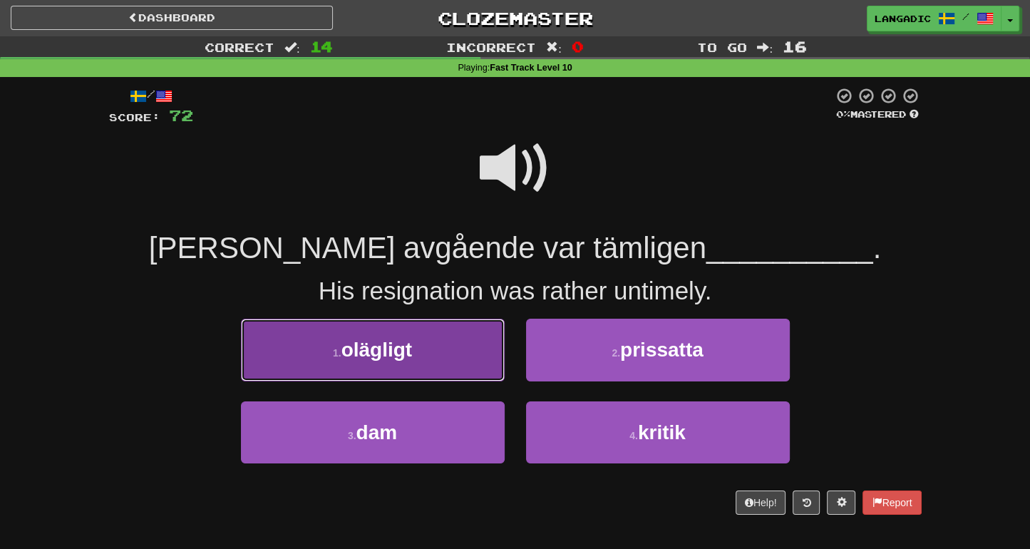
click at [425, 362] on button "1 . olägligt" at bounding box center [373, 350] width 264 height 62
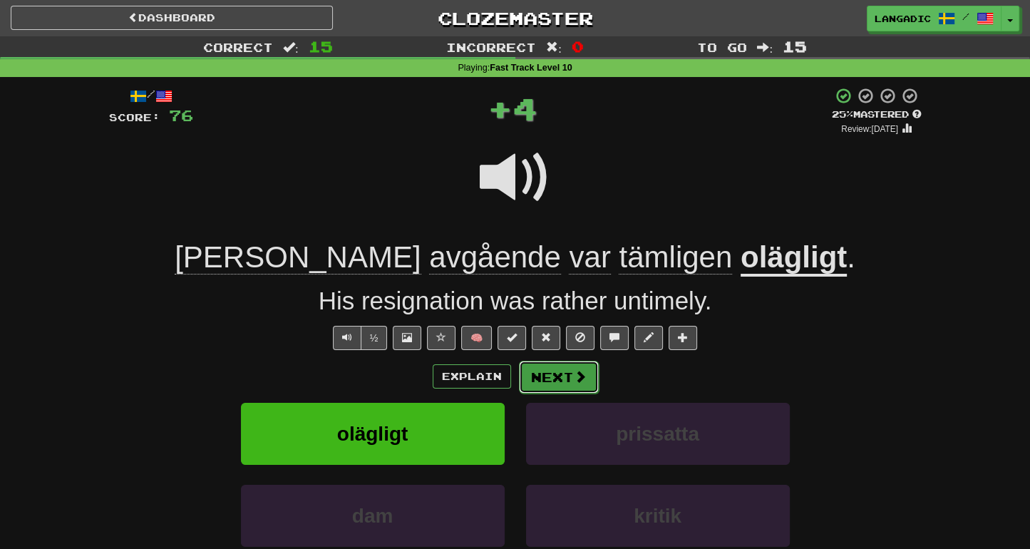
click at [585, 376] on button "Next" at bounding box center [559, 377] width 80 height 33
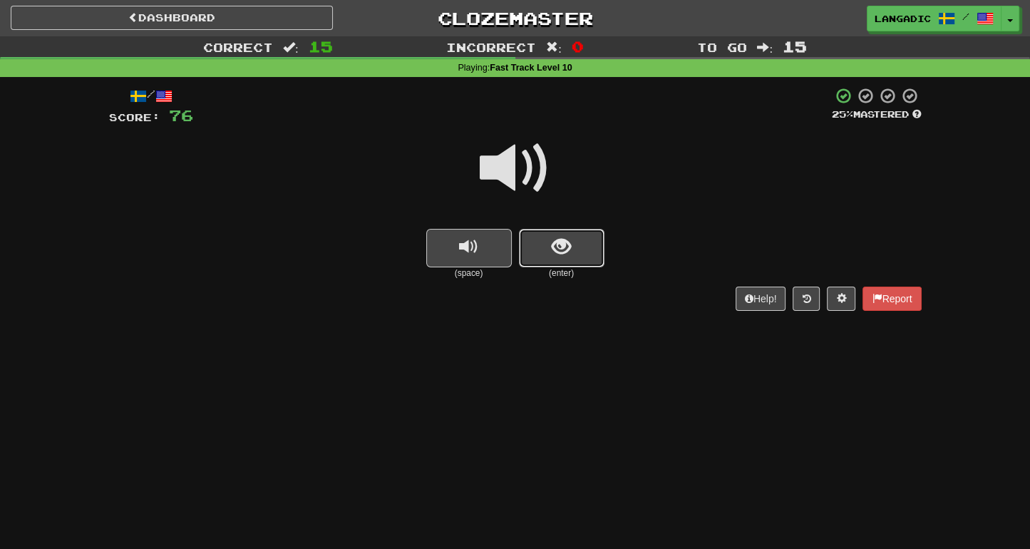
click at [565, 255] on span "show sentence" at bounding box center [561, 246] width 19 height 19
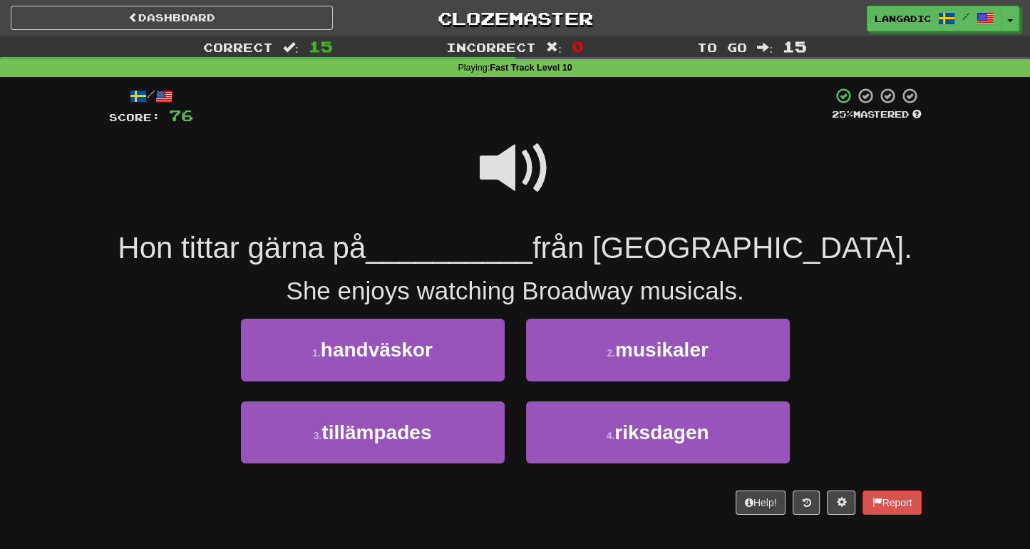
click at [508, 150] on span at bounding box center [515, 168] width 71 height 71
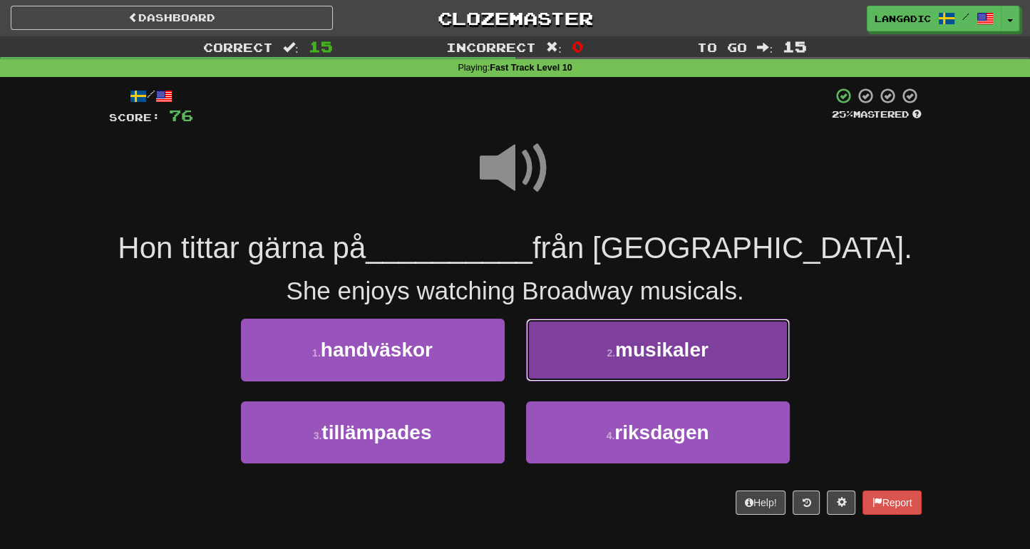
click at [596, 357] on button "2 . musikaler" at bounding box center [658, 350] width 264 height 62
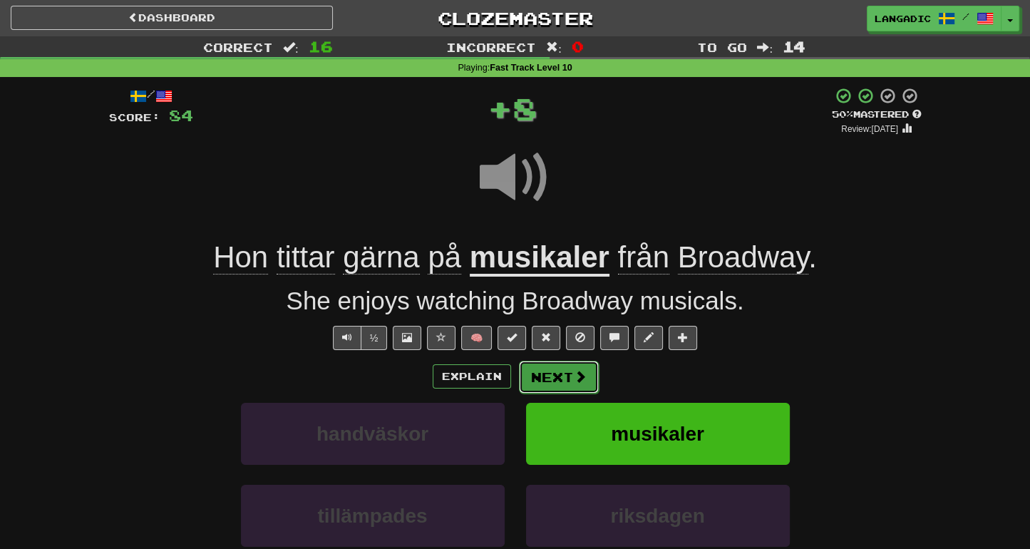
click at [570, 372] on button "Next" at bounding box center [559, 377] width 80 height 33
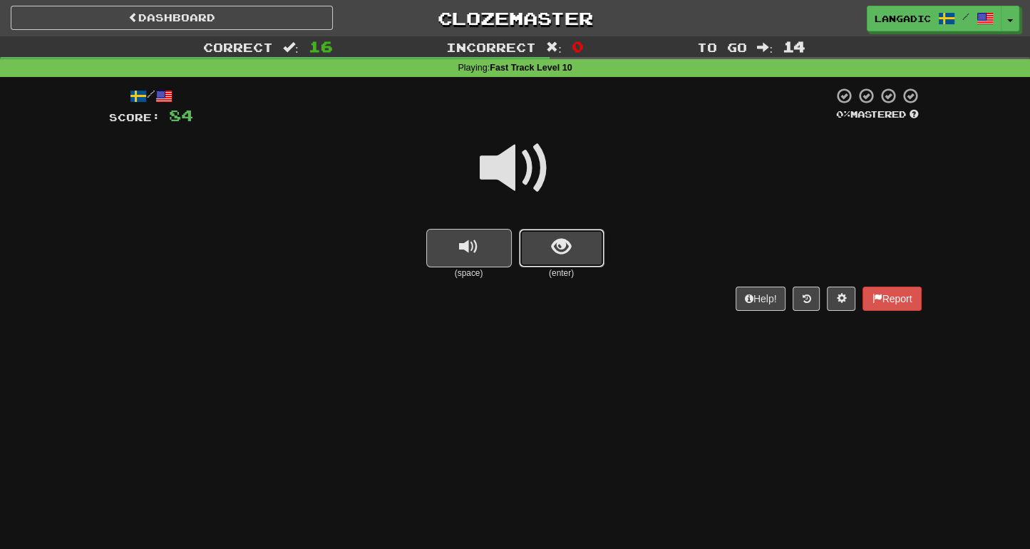
click at [585, 262] on button "show sentence" at bounding box center [562, 248] width 86 height 39
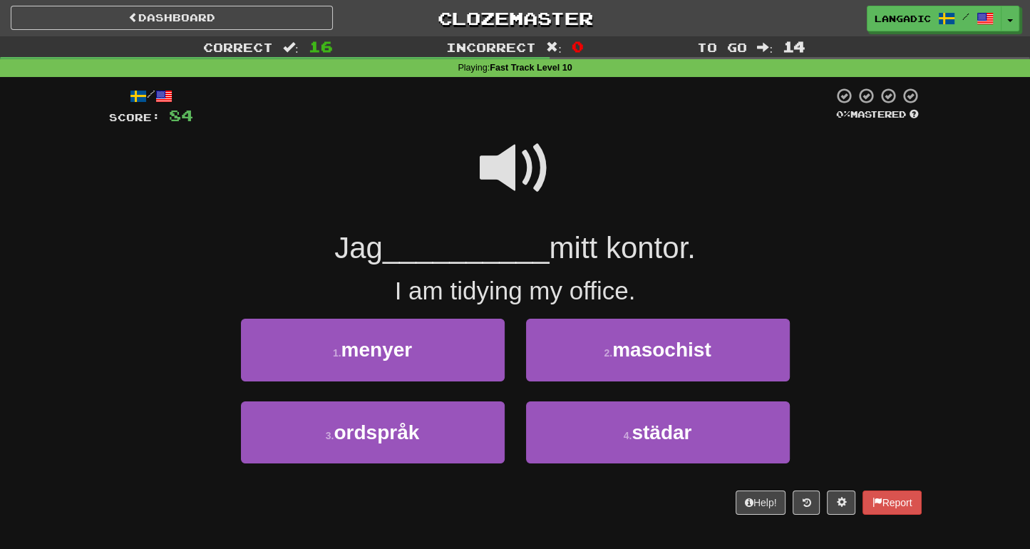
click at [516, 170] on span at bounding box center [515, 168] width 71 height 71
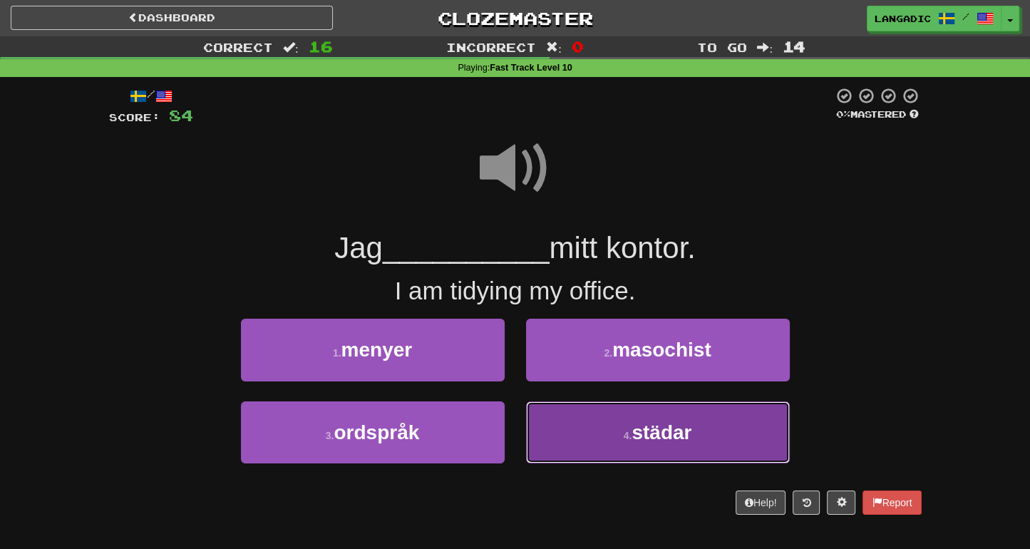
click at [585, 434] on button "4 . städar" at bounding box center [658, 432] width 264 height 62
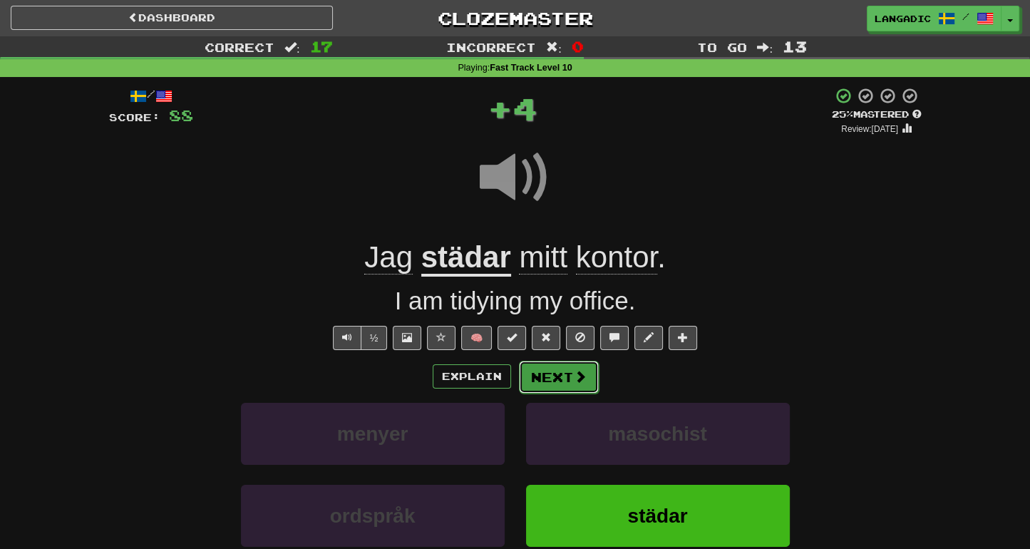
click at [560, 372] on button "Next" at bounding box center [559, 377] width 80 height 33
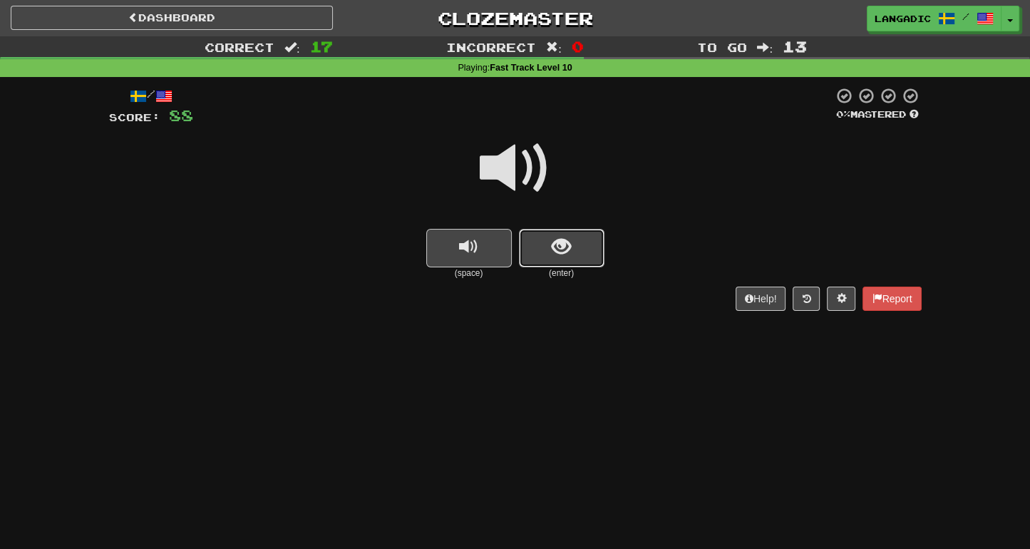
click at [588, 253] on button "show sentence" at bounding box center [562, 248] width 86 height 39
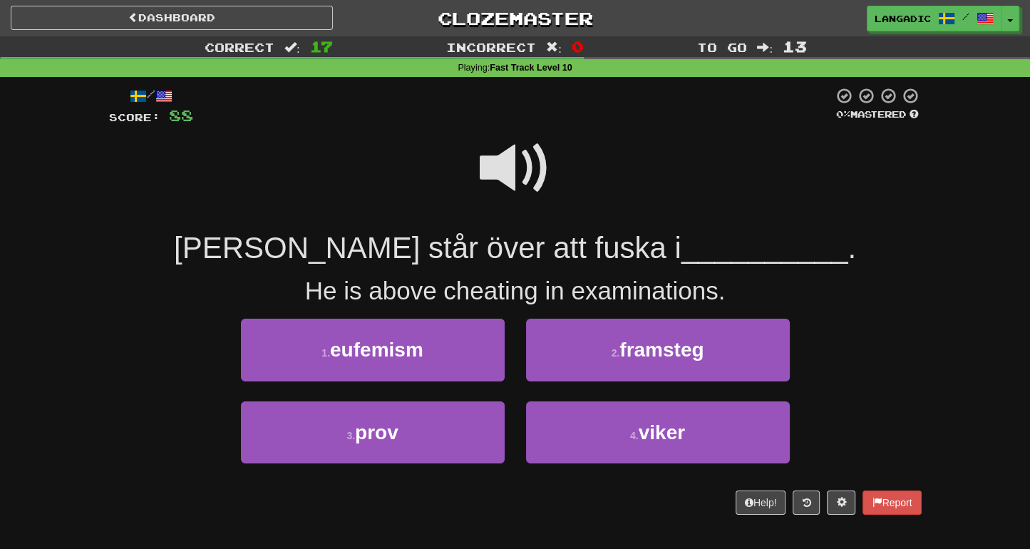
click at [508, 173] on span at bounding box center [515, 168] width 71 height 71
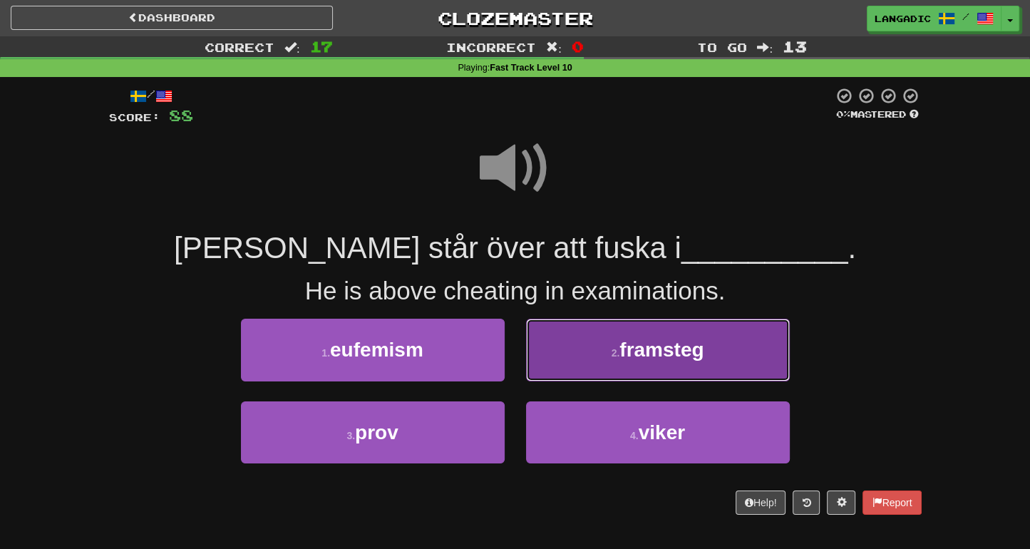
click at [563, 363] on button "2 . framsteg" at bounding box center [658, 350] width 264 height 62
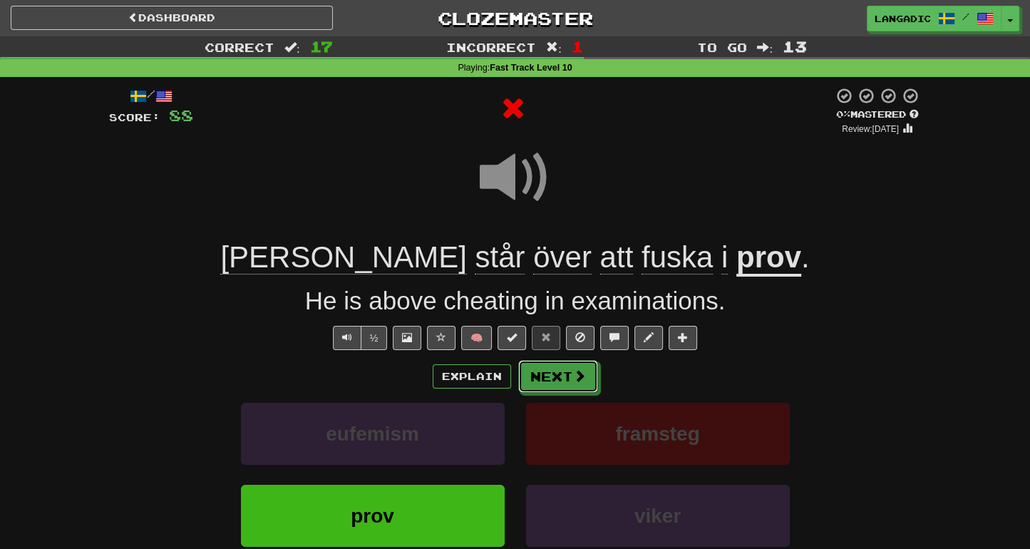
click at [563, 363] on button "Next" at bounding box center [558, 376] width 80 height 33
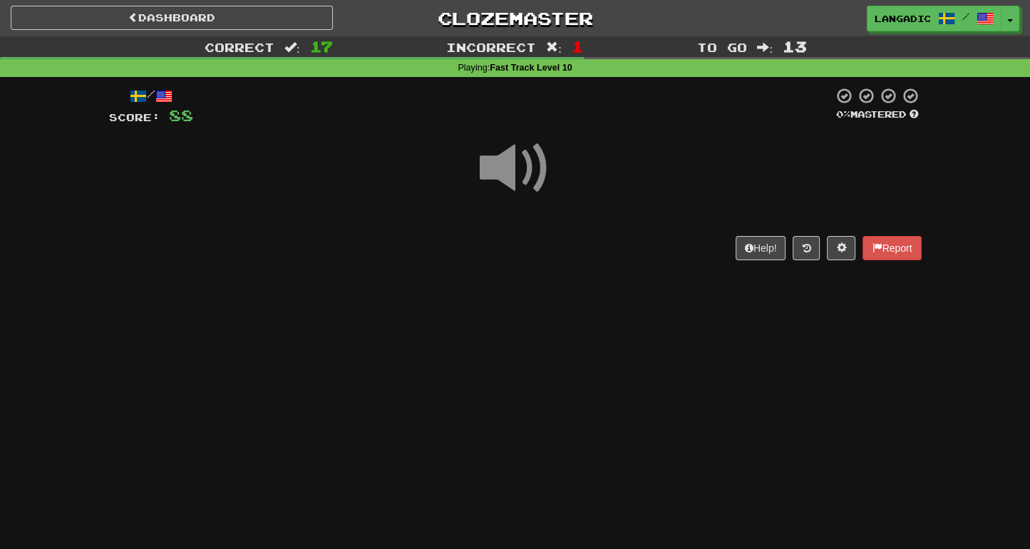
click at [551, 243] on div "Help! Report" at bounding box center [515, 248] width 813 height 24
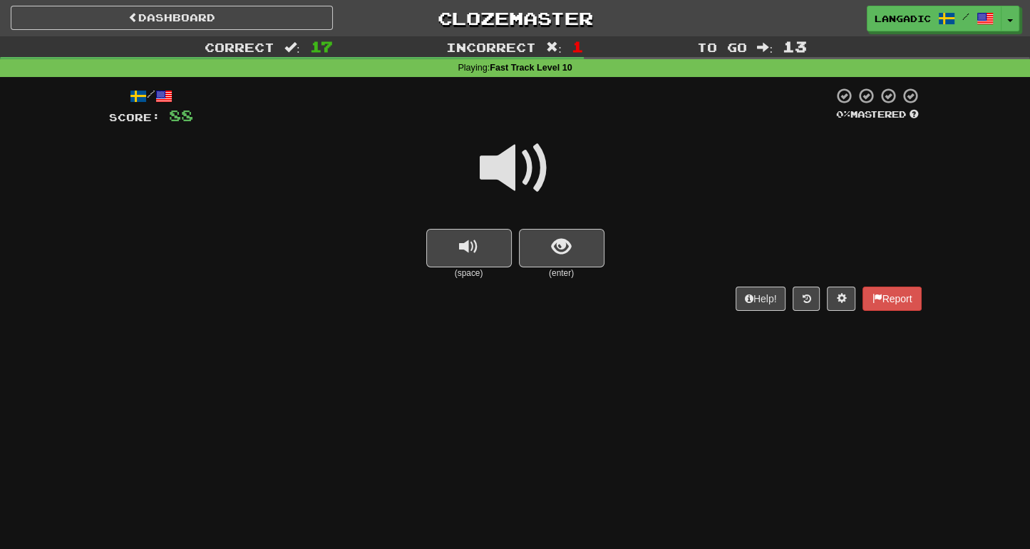
click at [551, 243] on button "show sentence" at bounding box center [562, 248] width 86 height 39
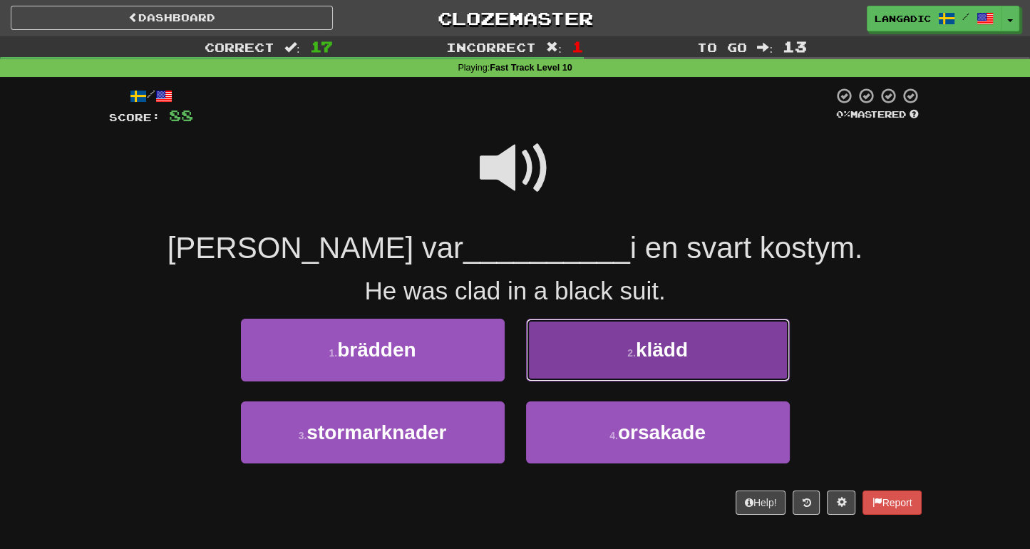
click at [597, 347] on button "2 . klädd" at bounding box center [658, 350] width 264 height 62
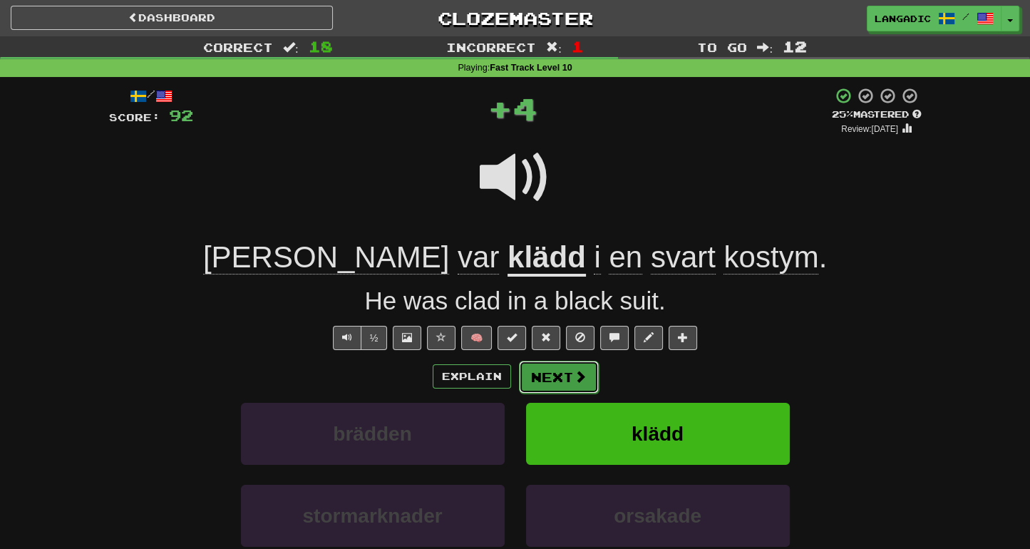
click at [570, 367] on button "Next" at bounding box center [559, 377] width 80 height 33
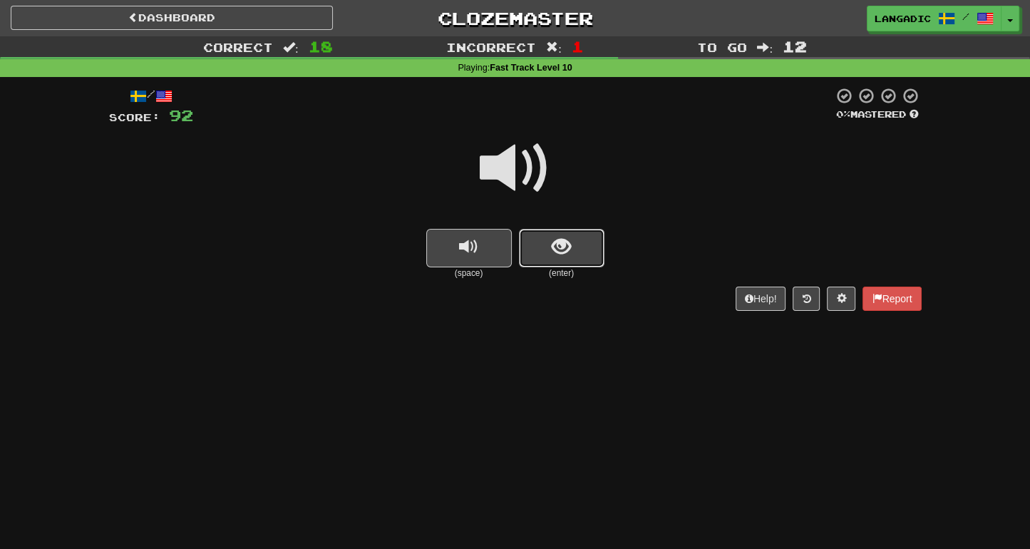
click at [580, 260] on button "show sentence" at bounding box center [562, 248] width 86 height 39
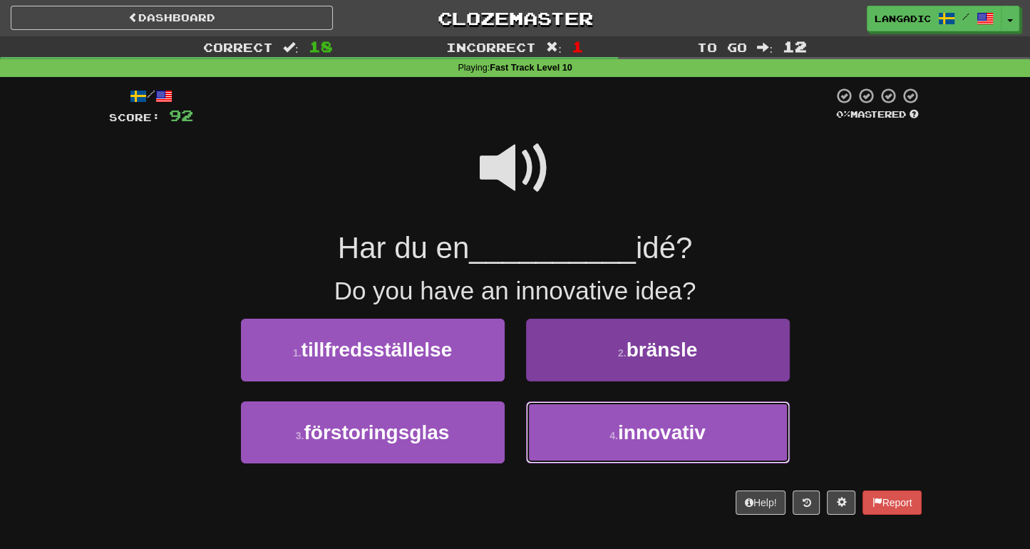
click at [553, 421] on button "4 . innovativ" at bounding box center [658, 432] width 264 height 62
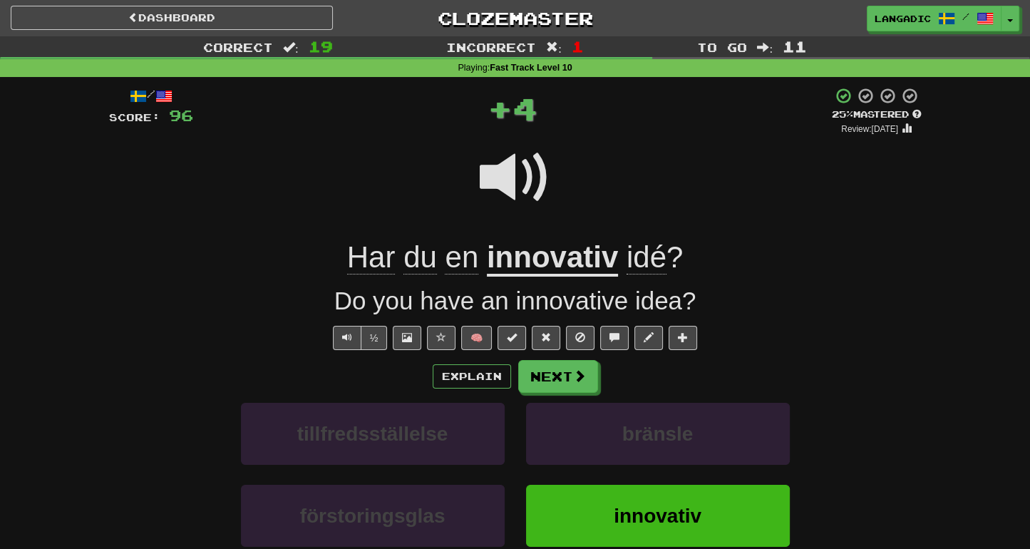
click at [564, 394] on div "Explain Next tillfredsställelse bränsle förstoringsglas innovativ Learn more: t…" at bounding box center [515, 474] width 813 height 229
click at [579, 376] on span at bounding box center [579, 375] width 13 height 13
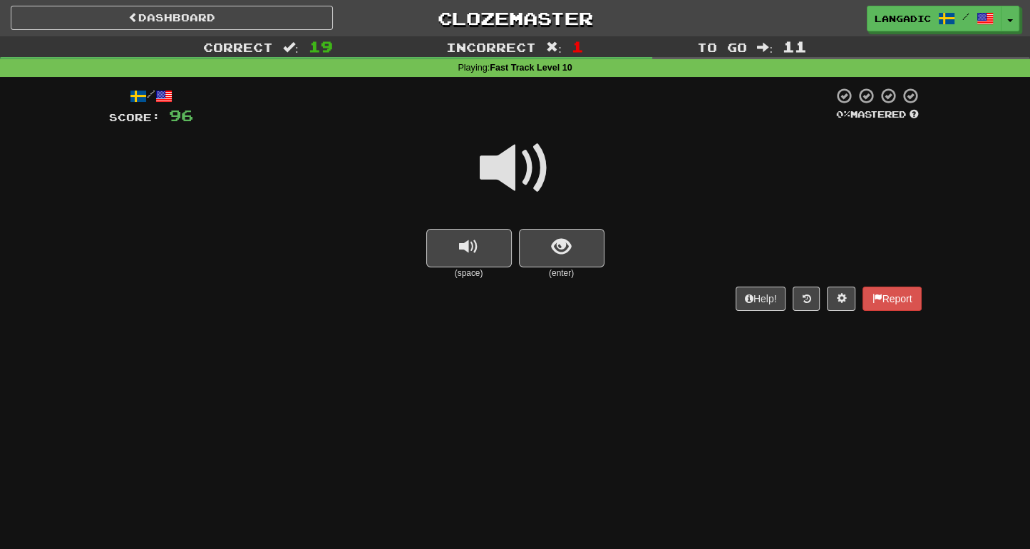
click at [588, 270] on div "/ Score: 96 0 % Mastered (space) (enter) Help! Report" at bounding box center [515, 203] width 813 height 253
click at [562, 266] on button "show sentence" at bounding box center [562, 248] width 86 height 39
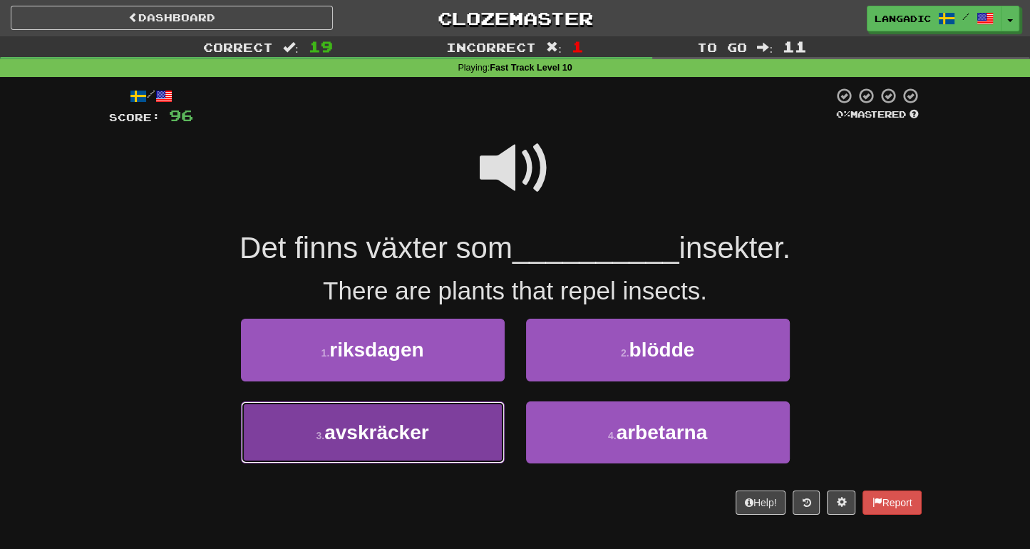
click at [472, 420] on button "3 . avskräcker" at bounding box center [373, 432] width 264 height 62
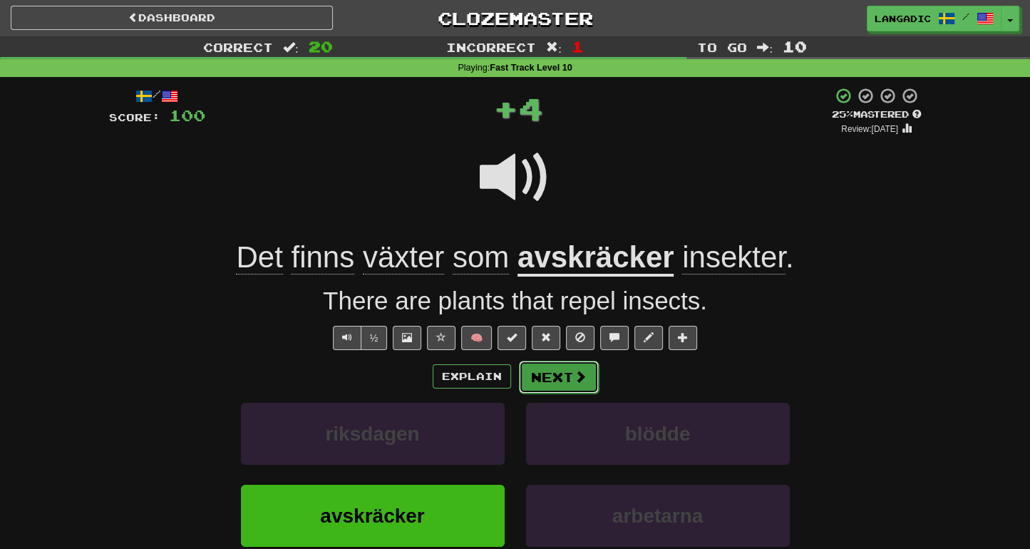
click at [568, 369] on button "Next" at bounding box center [559, 377] width 80 height 33
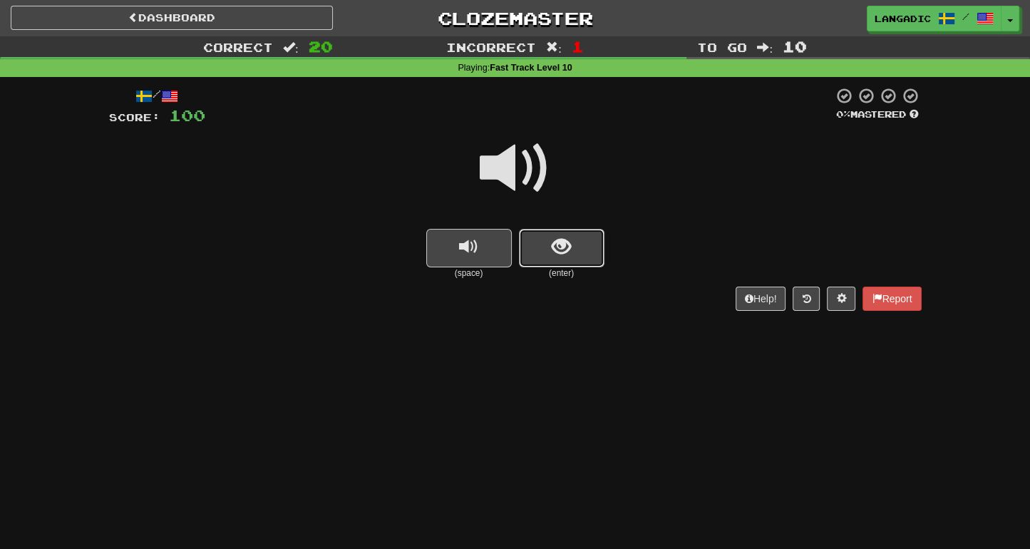
click at [568, 256] on span "show sentence" at bounding box center [561, 246] width 19 height 19
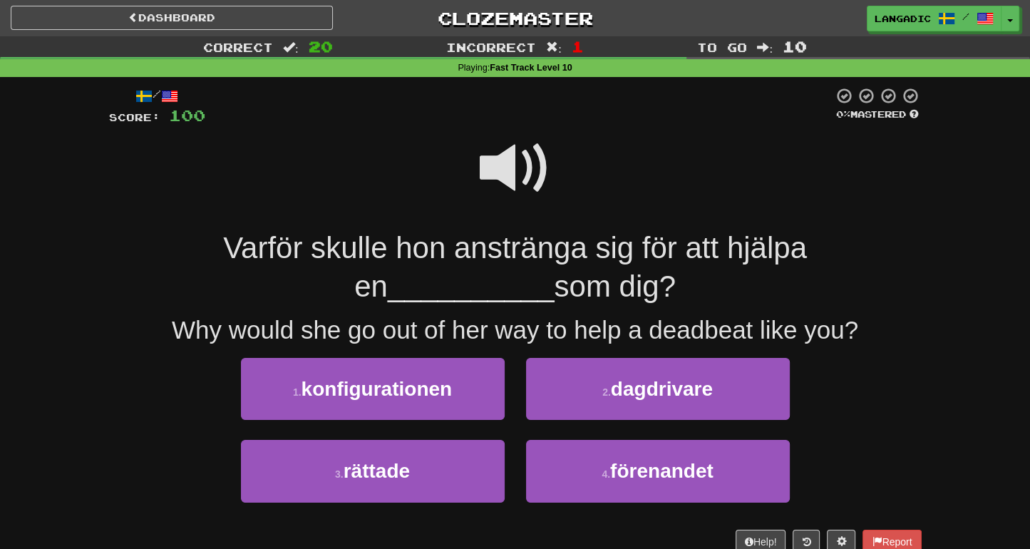
click at [510, 169] on span at bounding box center [515, 168] width 71 height 71
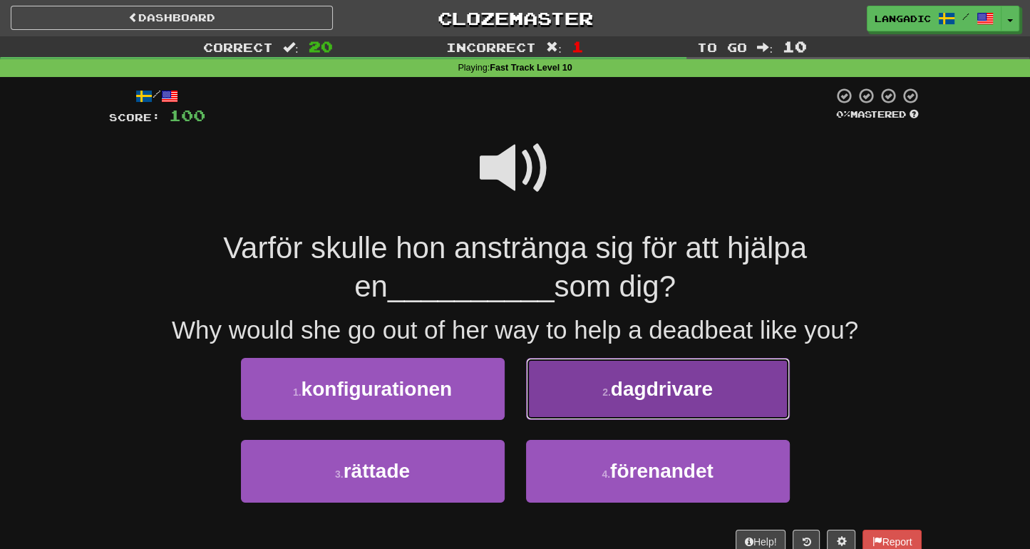
click at [601, 413] on button "2 . dagdrivare" at bounding box center [658, 389] width 264 height 62
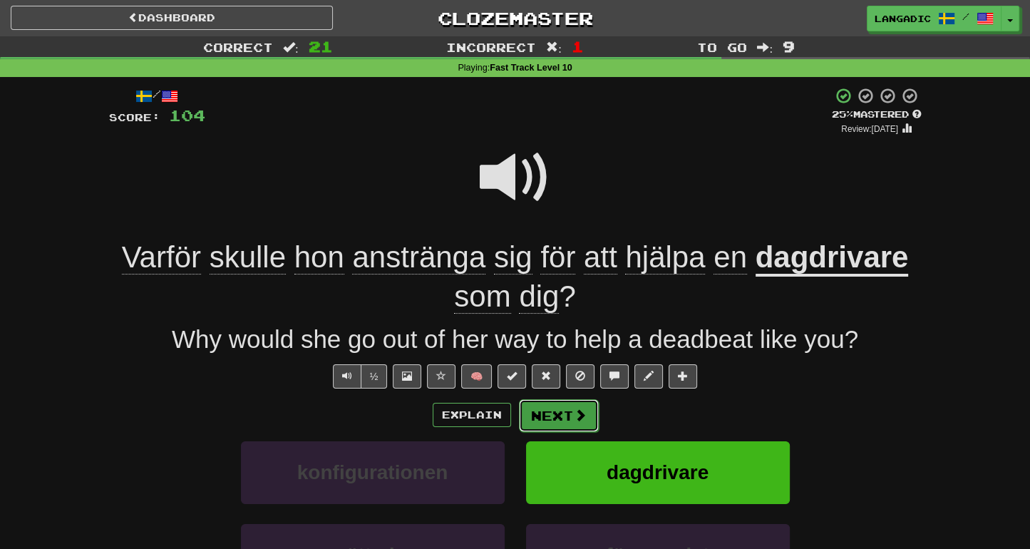
click at [567, 416] on button "Next" at bounding box center [559, 415] width 80 height 33
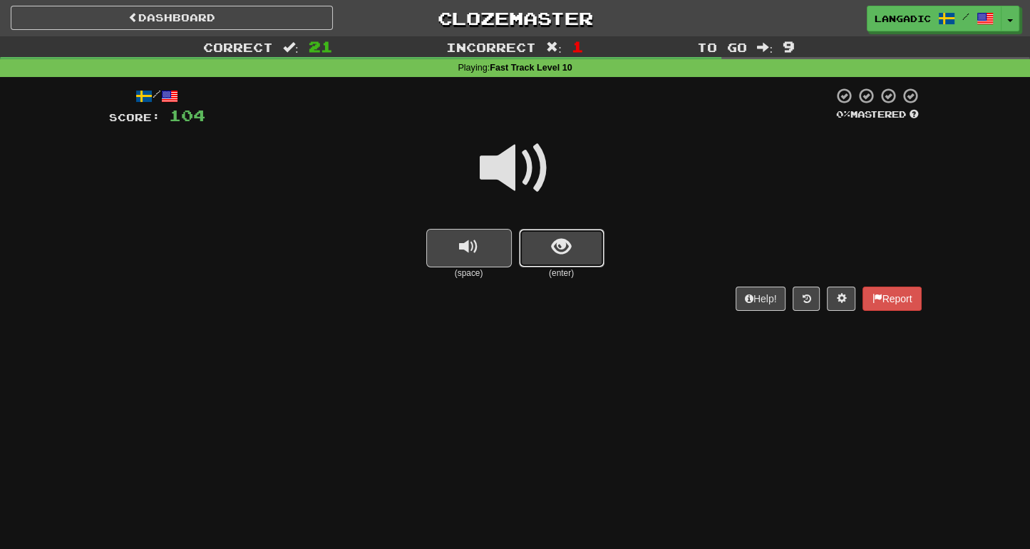
click at [562, 247] on span "show sentence" at bounding box center [561, 246] width 19 height 19
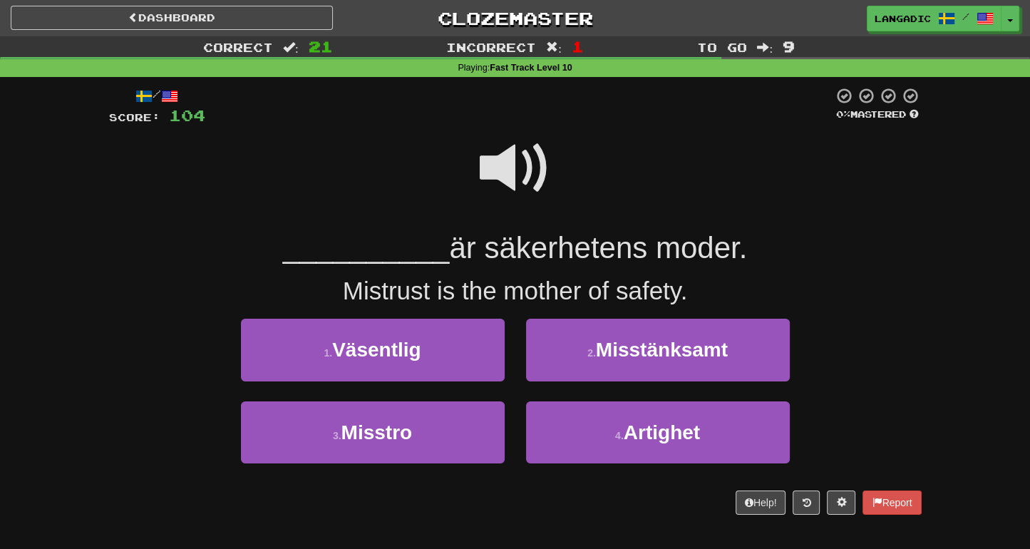
click at [498, 153] on span at bounding box center [515, 168] width 71 height 71
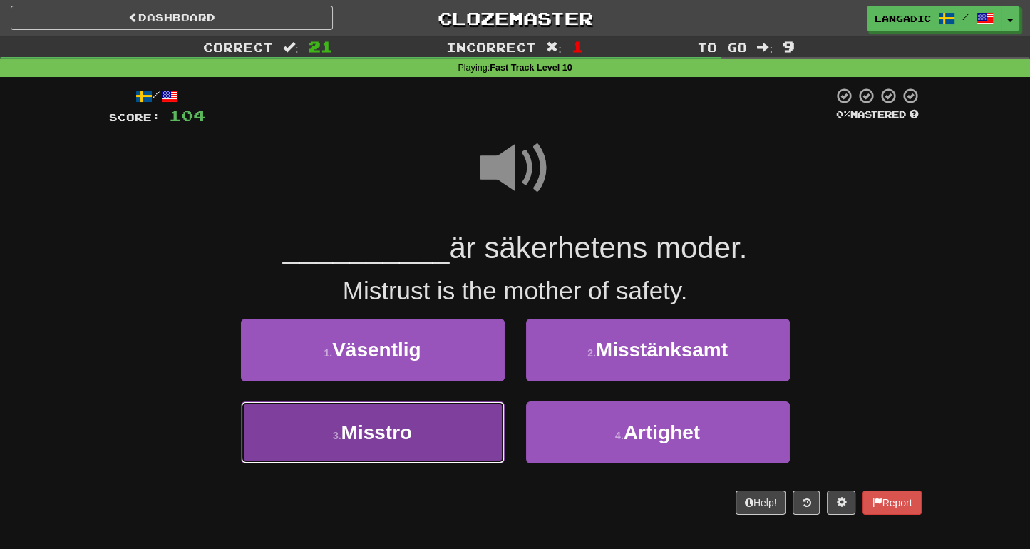
click at [446, 424] on button "3 . Misstro" at bounding box center [373, 432] width 264 height 62
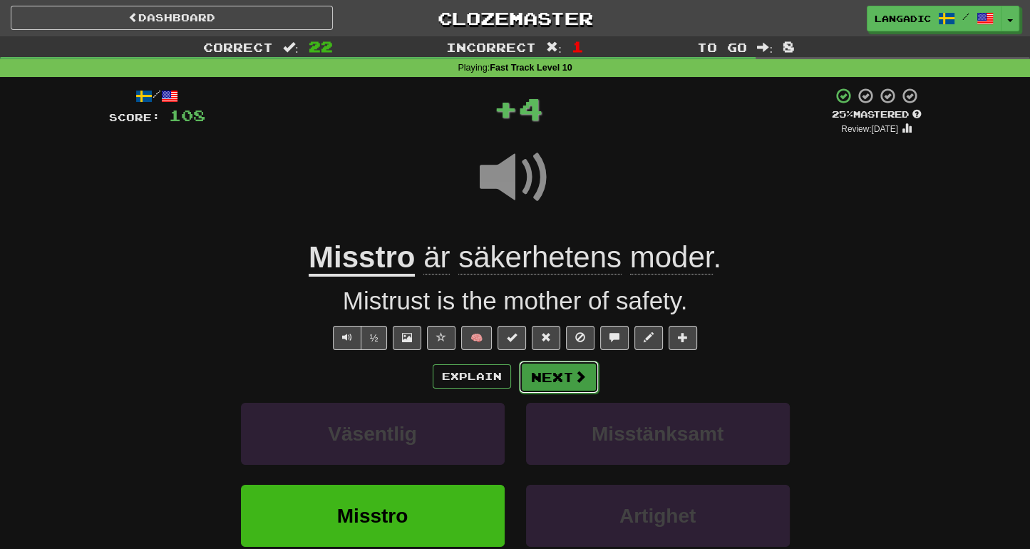
click at [561, 373] on button "Next" at bounding box center [559, 377] width 80 height 33
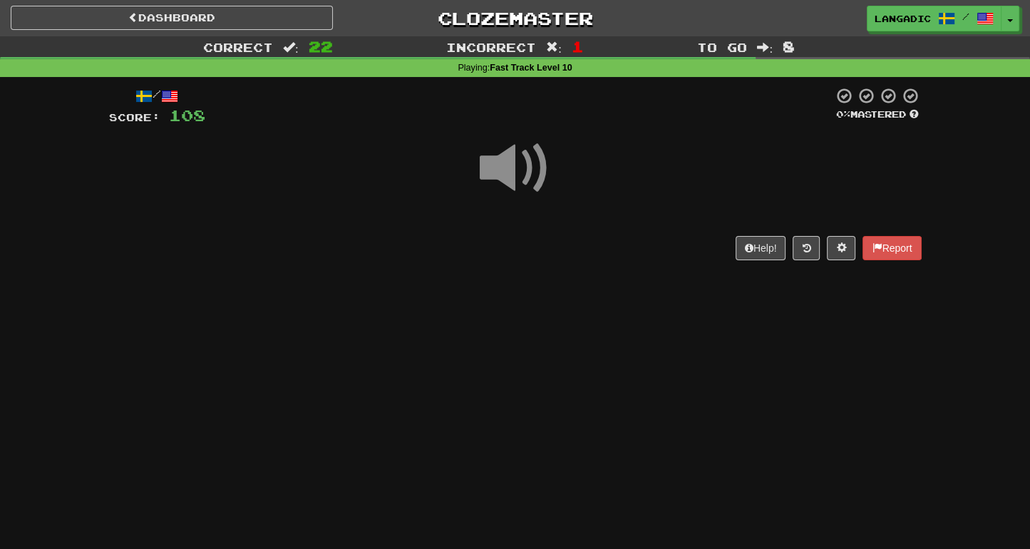
click at [570, 252] on div "Help! Report" at bounding box center [515, 248] width 813 height 24
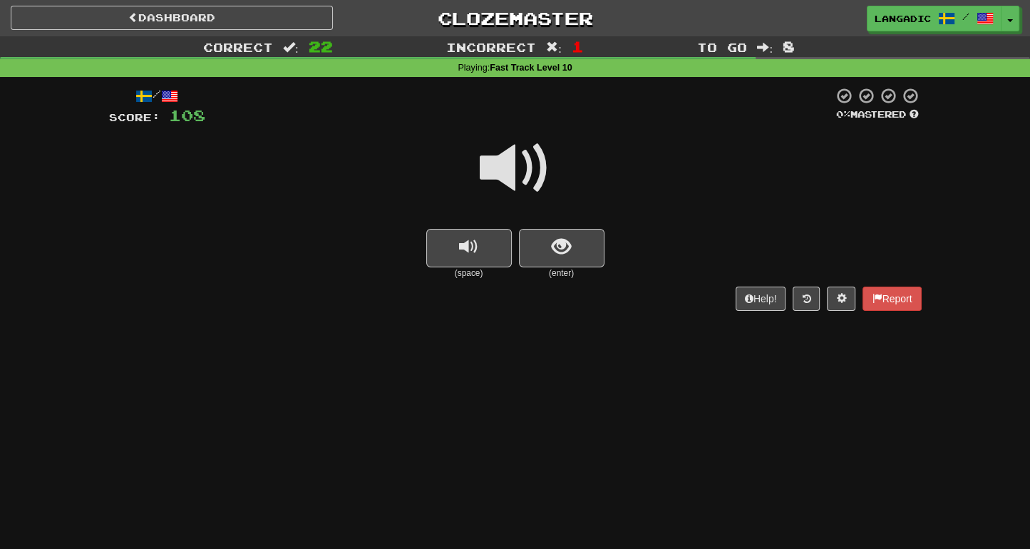
click at [570, 252] on span "show sentence" at bounding box center [561, 246] width 19 height 19
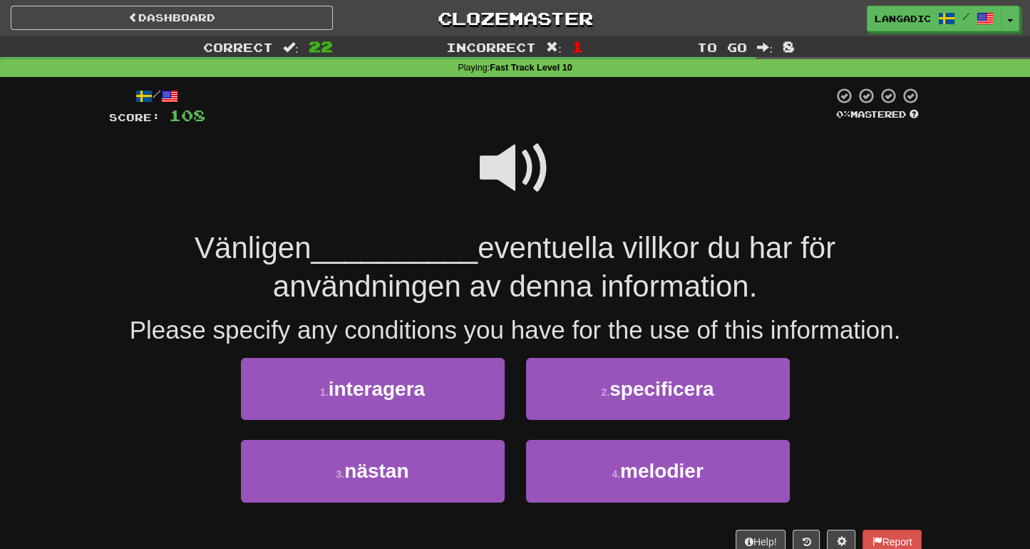
click at [511, 161] on span at bounding box center [515, 168] width 71 height 71
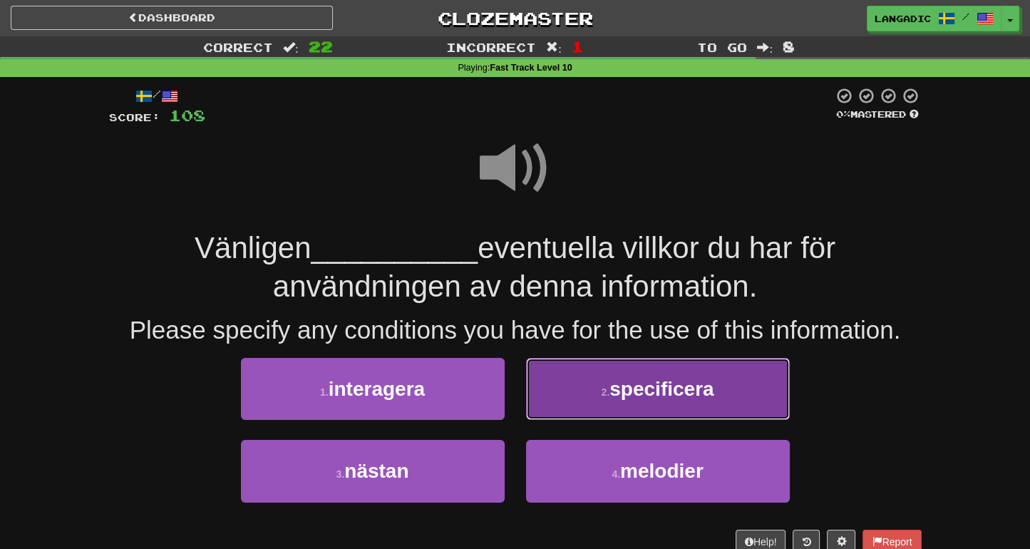
click at [599, 406] on button "2 . specificera" at bounding box center [658, 389] width 264 height 62
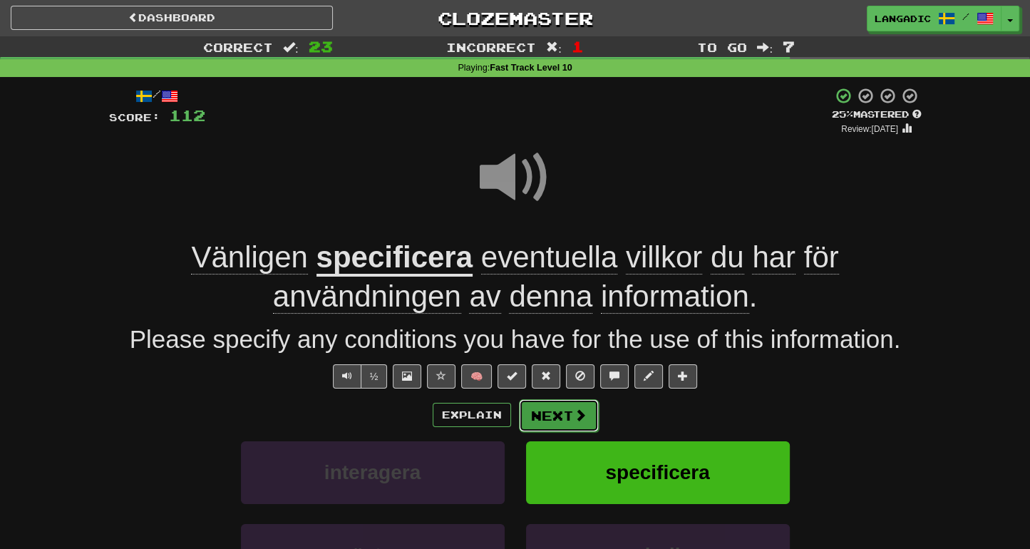
click at [559, 423] on button "Next" at bounding box center [559, 415] width 80 height 33
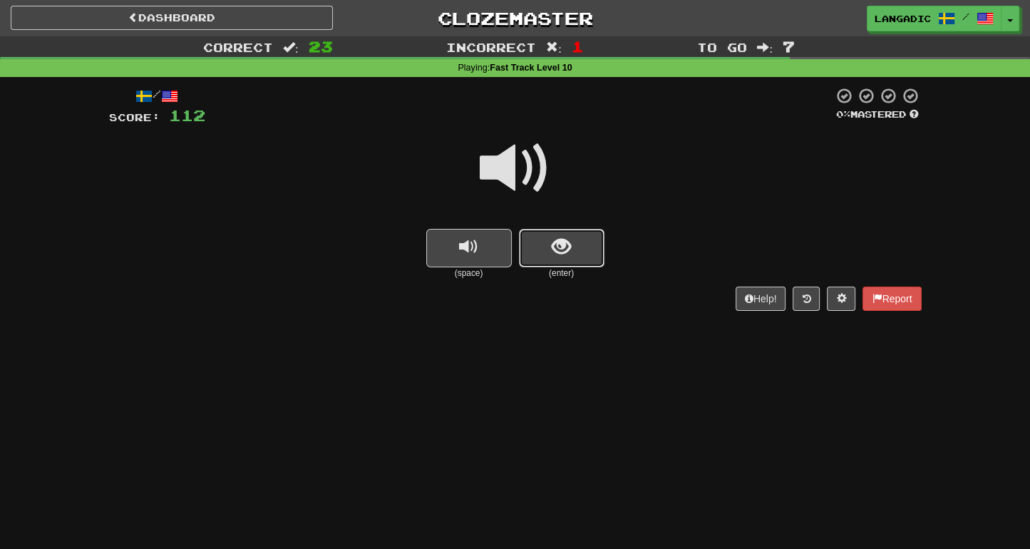
click at [570, 245] on span "show sentence" at bounding box center [561, 246] width 19 height 19
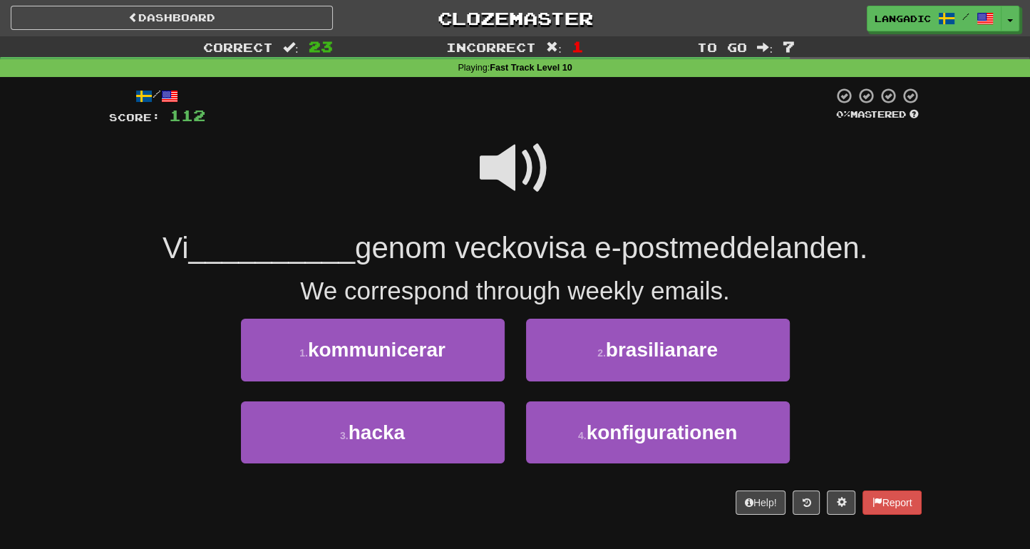
click at [520, 173] on span at bounding box center [515, 168] width 71 height 71
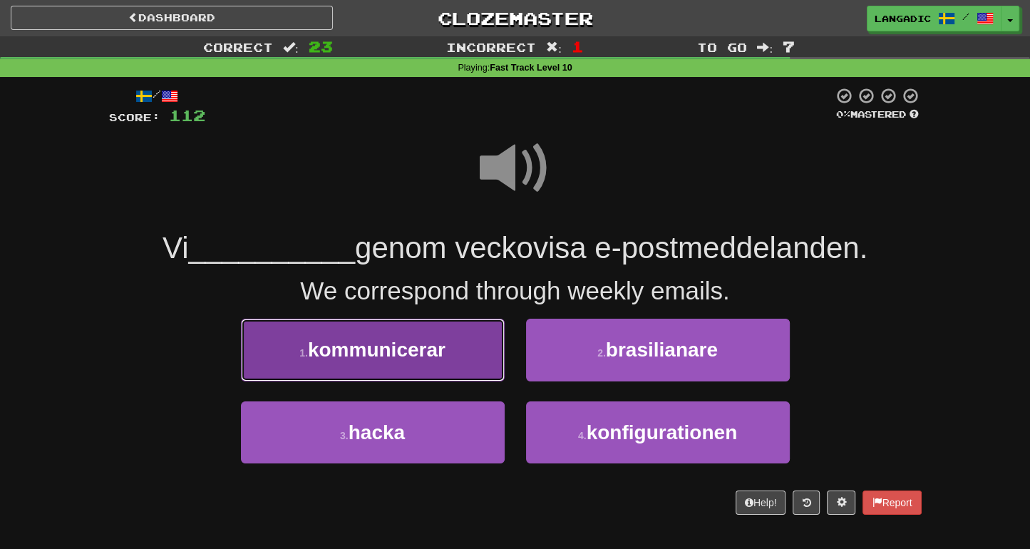
click at [444, 362] on button "1 . kommunicerar" at bounding box center [373, 350] width 264 height 62
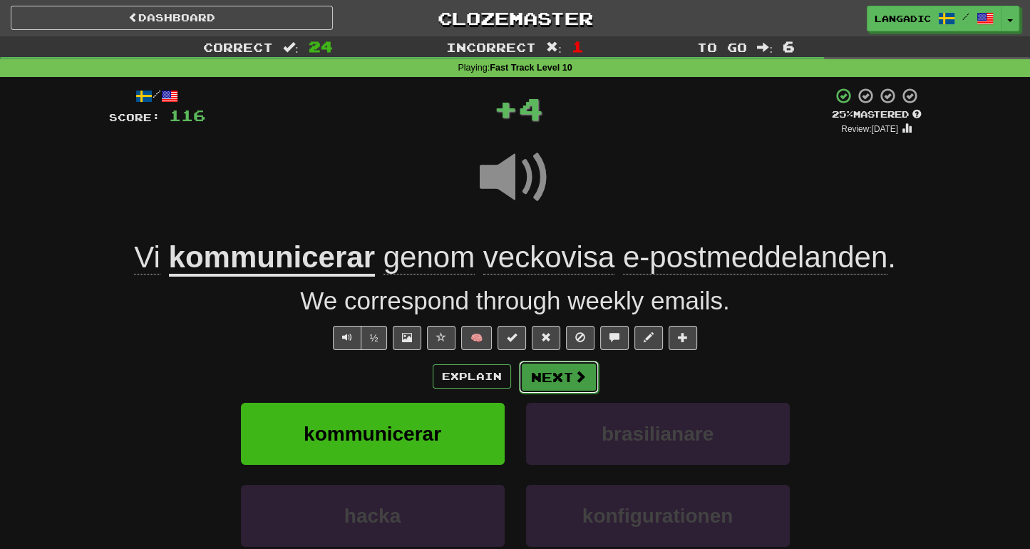
click at [575, 366] on button "Next" at bounding box center [559, 377] width 80 height 33
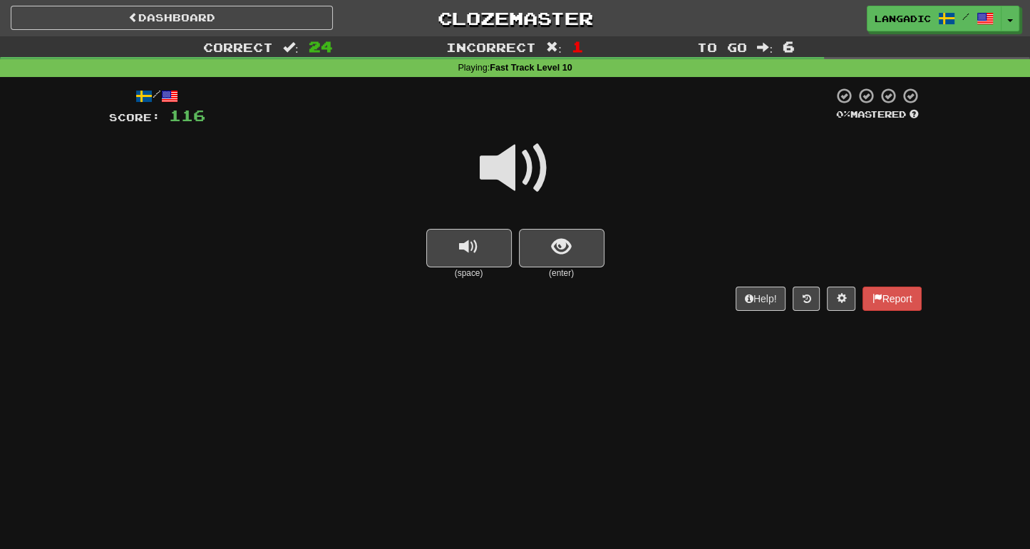
click at [568, 247] on span "show sentence" at bounding box center [561, 246] width 19 height 19
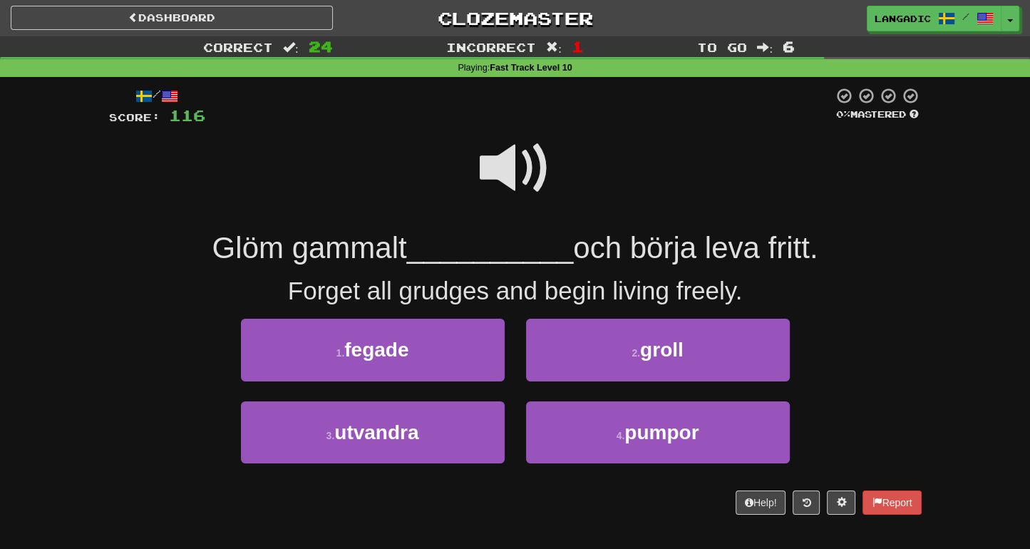
click at [502, 156] on span at bounding box center [515, 168] width 71 height 71
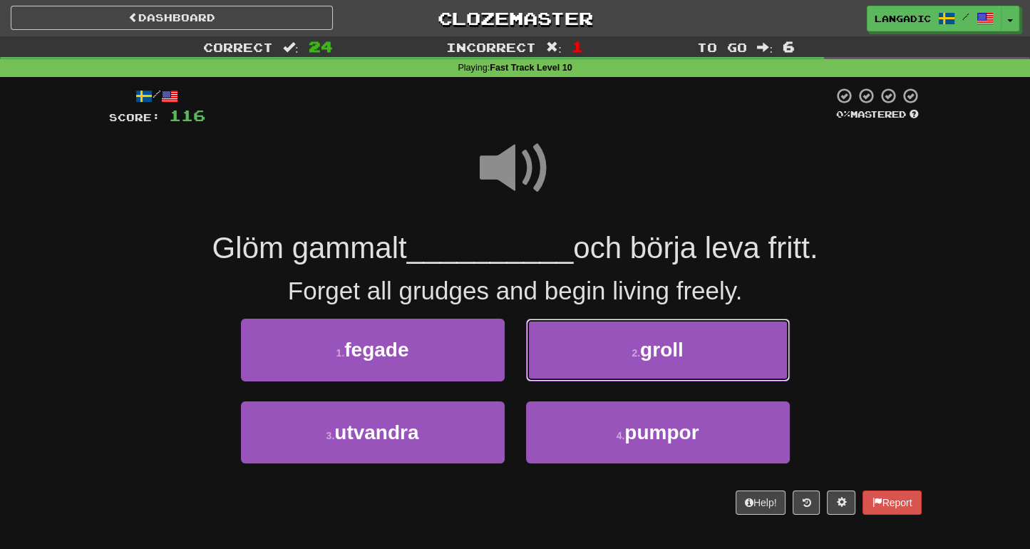
drag, startPoint x: 563, startPoint y: 350, endPoint x: 565, endPoint y: 357, distance: 7.3
click at [563, 351] on button "2 . groll" at bounding box center [658, 350] width 264 height 62
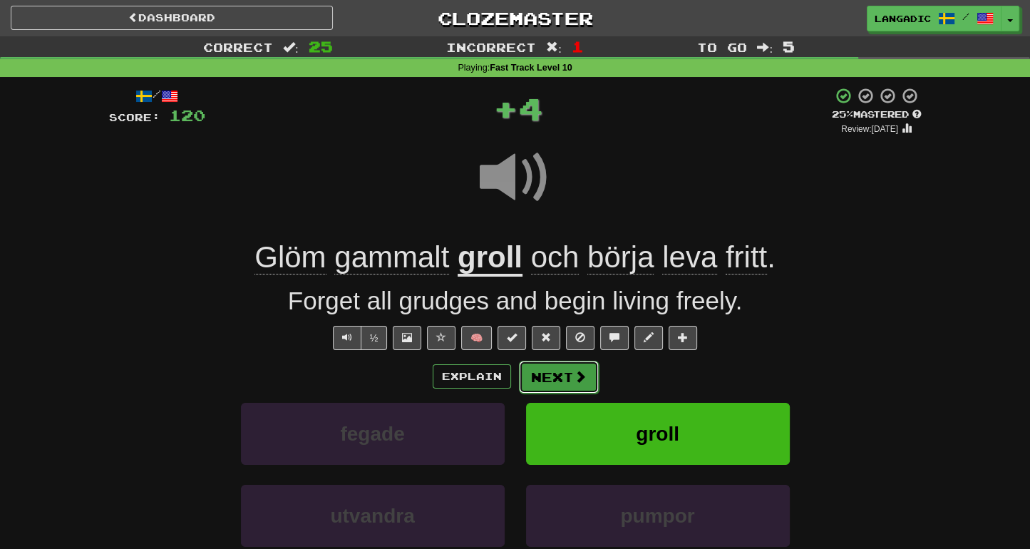
click at [566, 383] on button "Next" at bounding box center [559, 377] width 80 height 33
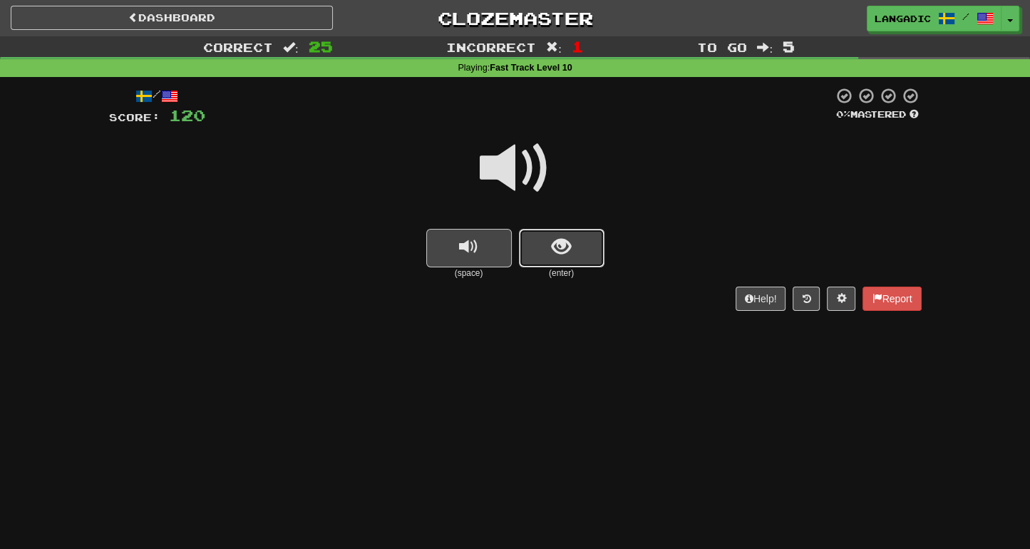
click at [576, 255] on button "show sentence" at bounding box center [562, 248] width 86 height 39
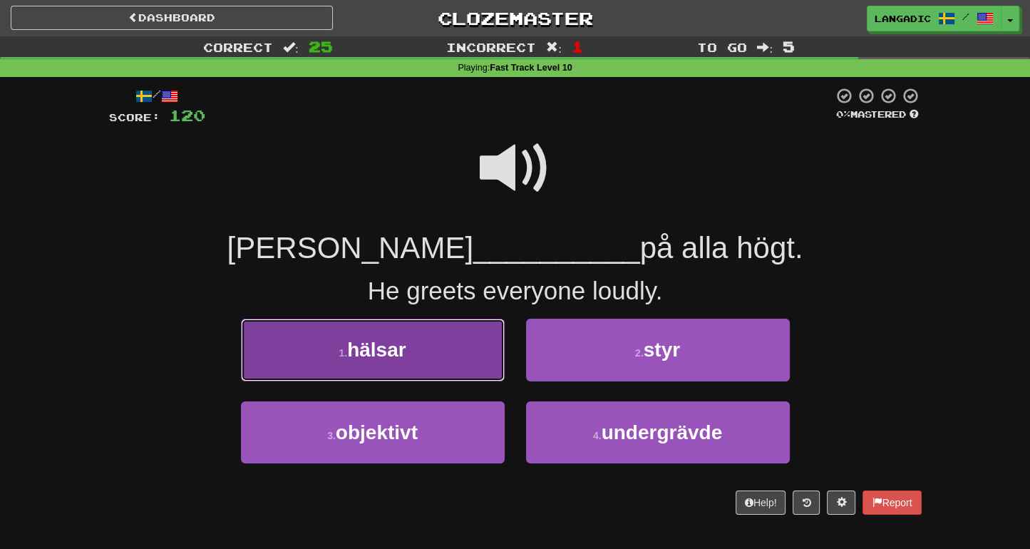
click at [433, 351] on button "1 . hälsar" at bounding box center [373, 350] width 264 height 62
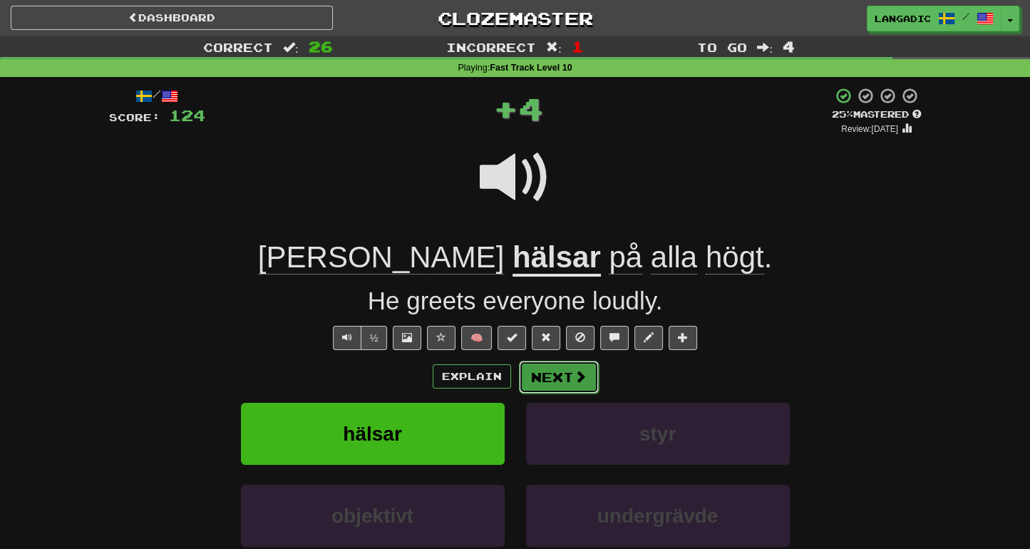
click at [565, 383] on button "Next" at bounding box center [559, 377] width 80 height 33
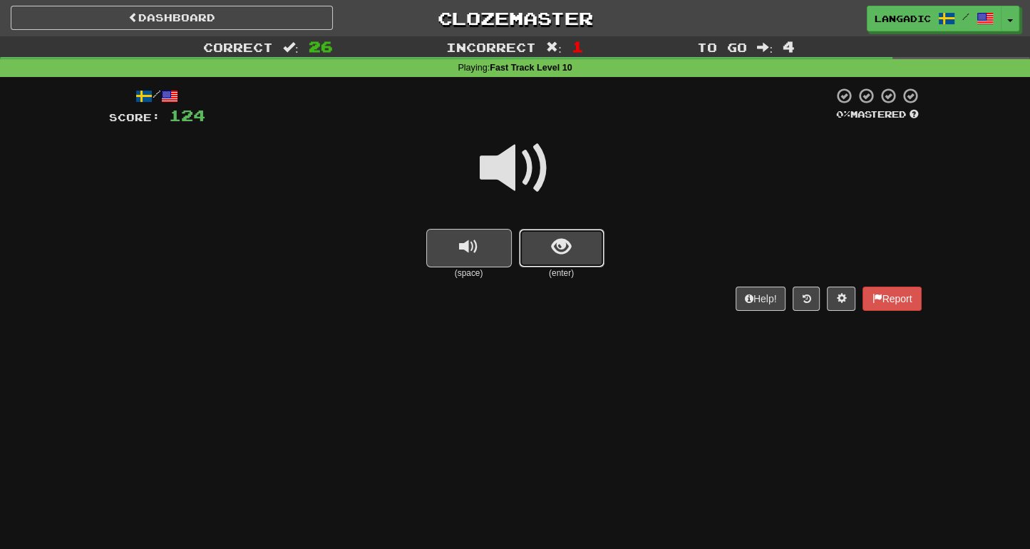
click at [565, 249] on span "show sentence" at bounding box center [561, 246] width 19 height 19
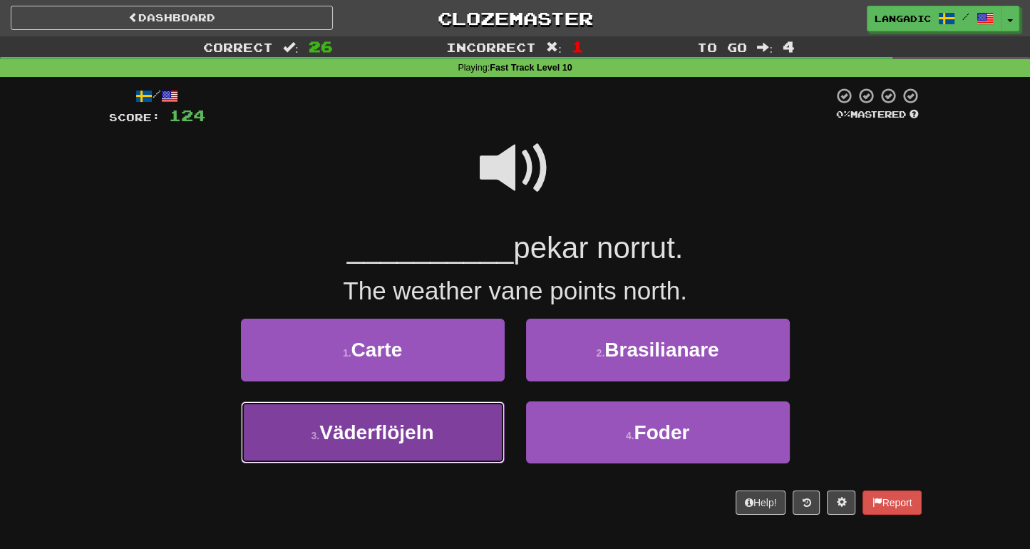
click at [459, 440] on button "3 . Väderflöjeln" at bounding box center [373, 432] width 264 height 62
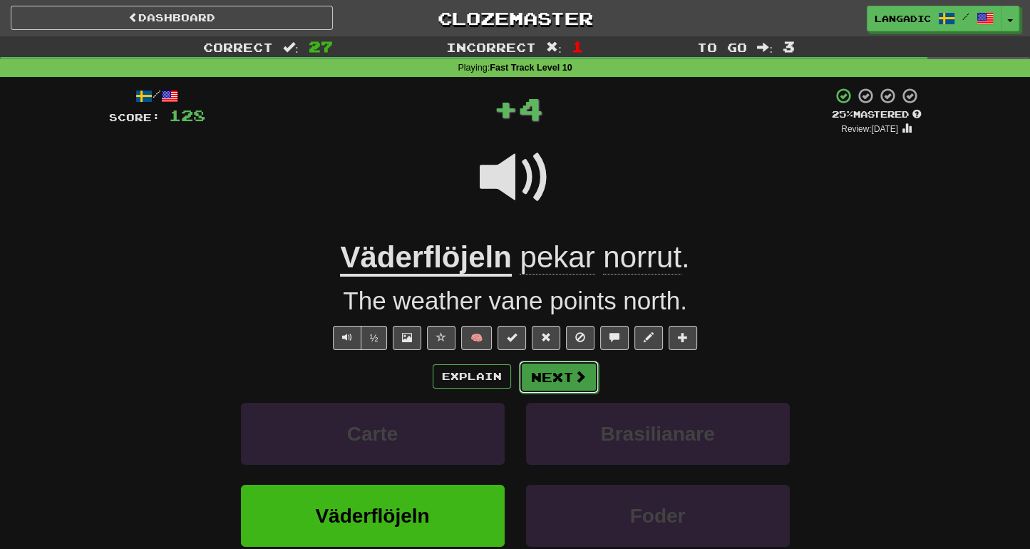
click at [568, 368] on button "Next" at bounding box center [559, 377] width 80 height 33
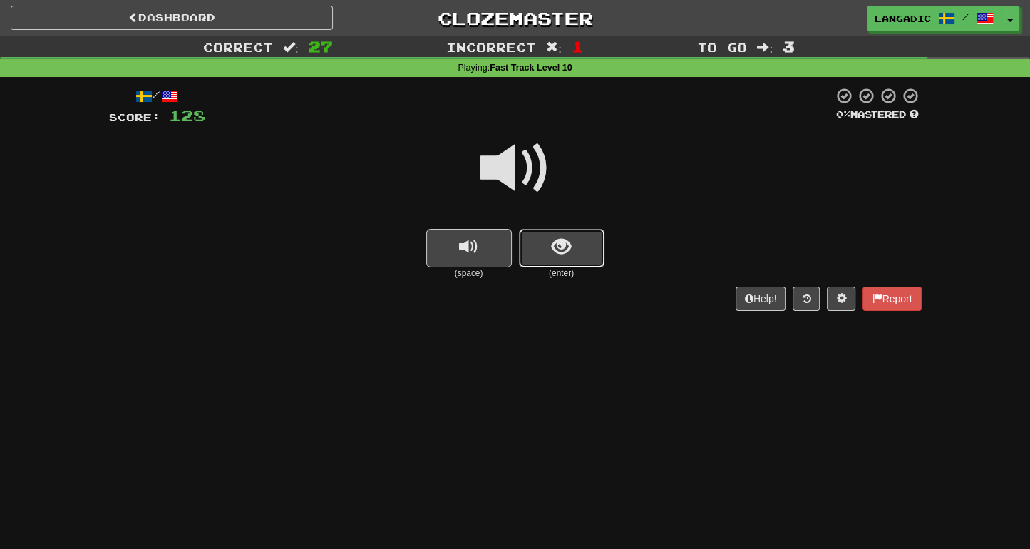
click at [554, 260] on button "show sentence" at bounding box center [562, 248] width 86 height 39
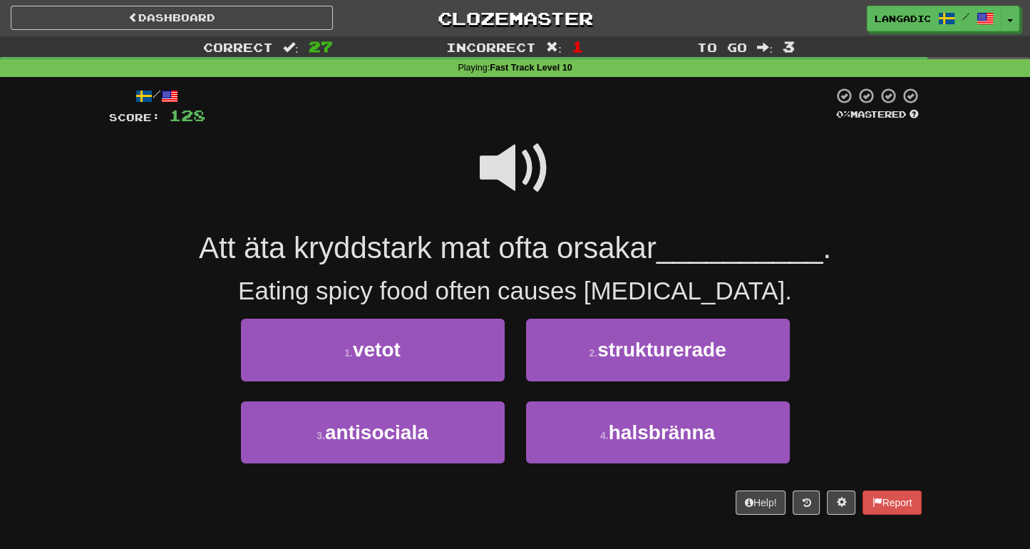
click at [516, 167] on span at bounding box center [515, 168] width 71 height 71
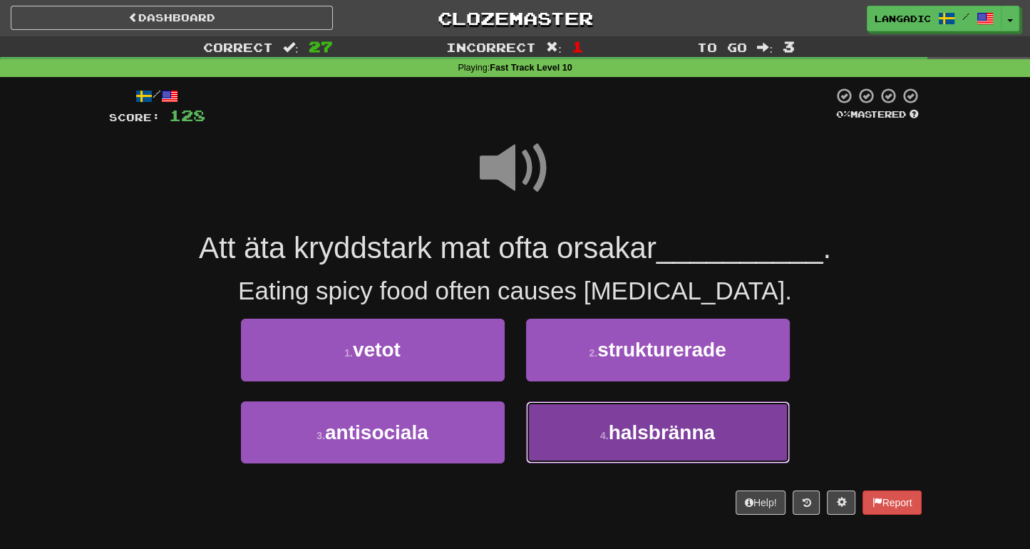
click at [585, 437] on button "4 . halsbränna" at bounding box center [658, 432] width 264 height 62
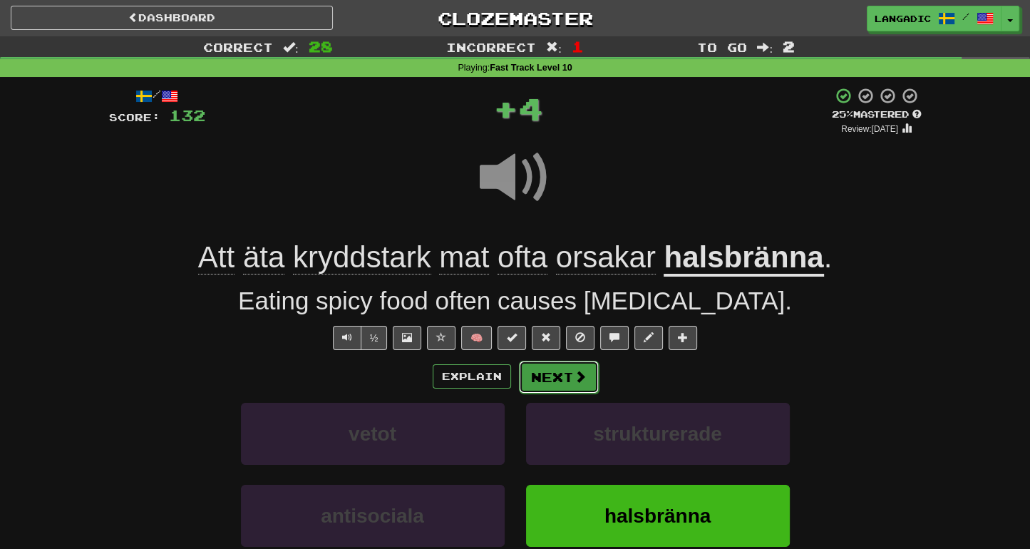
click at [557, 366] on button "Next" at bounding box center [559, 377] width 80 height 33
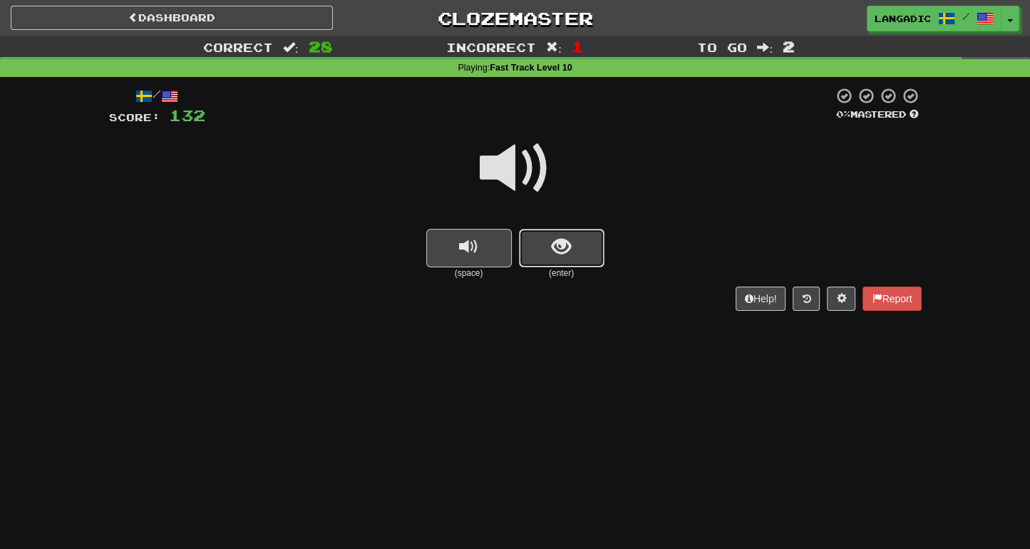
click at [552, 252] on span "show sentence" at bounding box center [561, 246] width 19 height 19
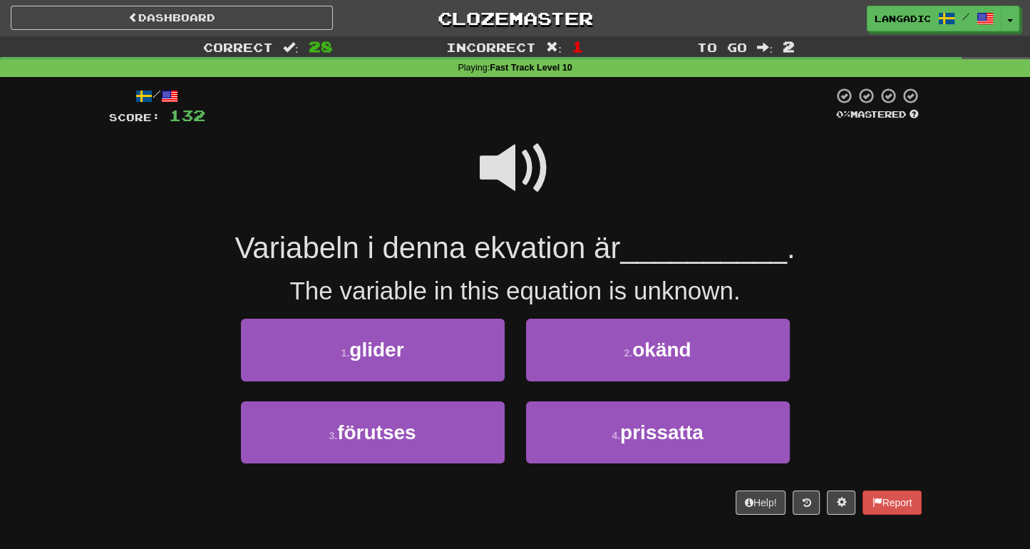
click at [516, 168] on span at bounding box center [515, 168] width 71 height 71
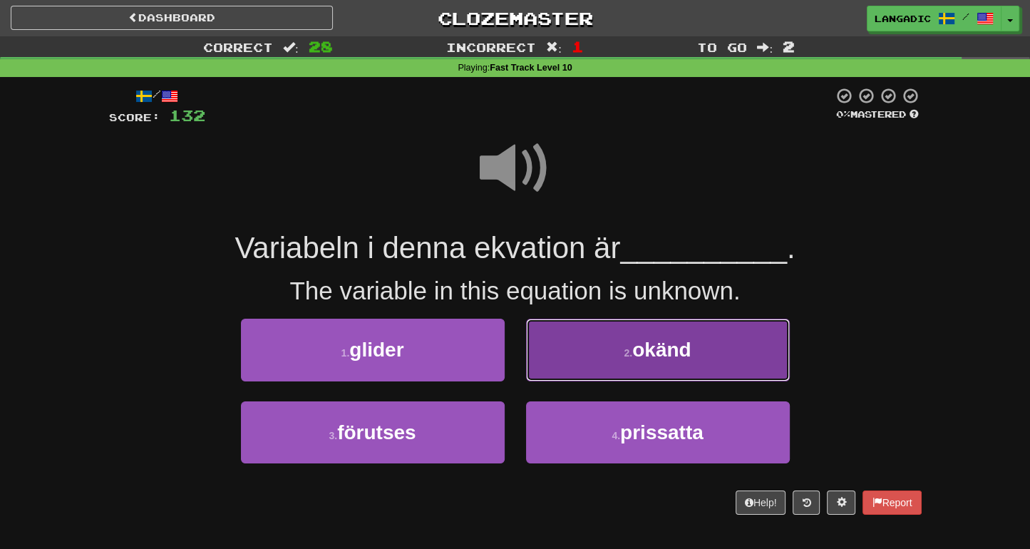
click at [568, 356] on button "2 . okänd" at bounding box center [658, 350] width 264 height 62
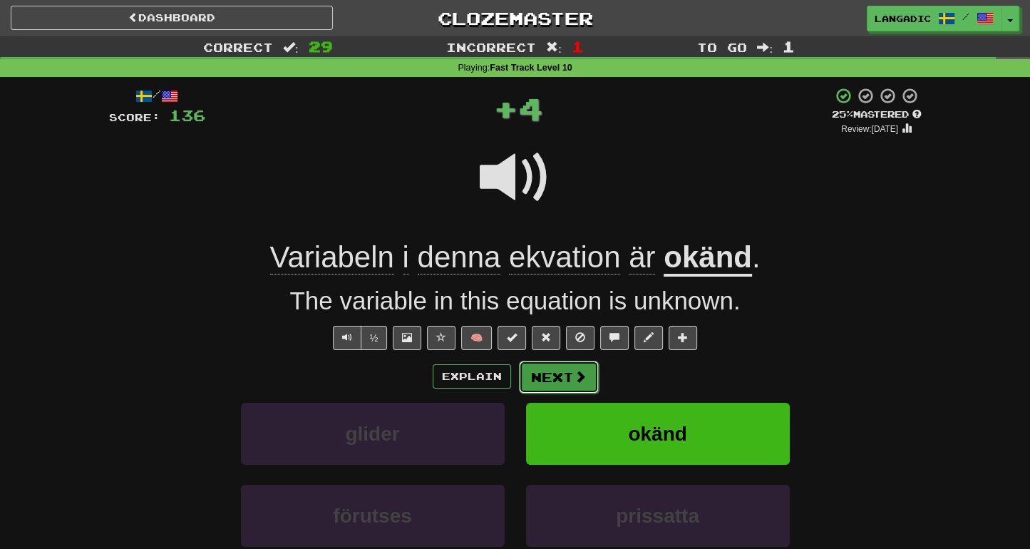
click at [565, 383] on button "Next" at bounding box center [559, 377] width 80 height 33
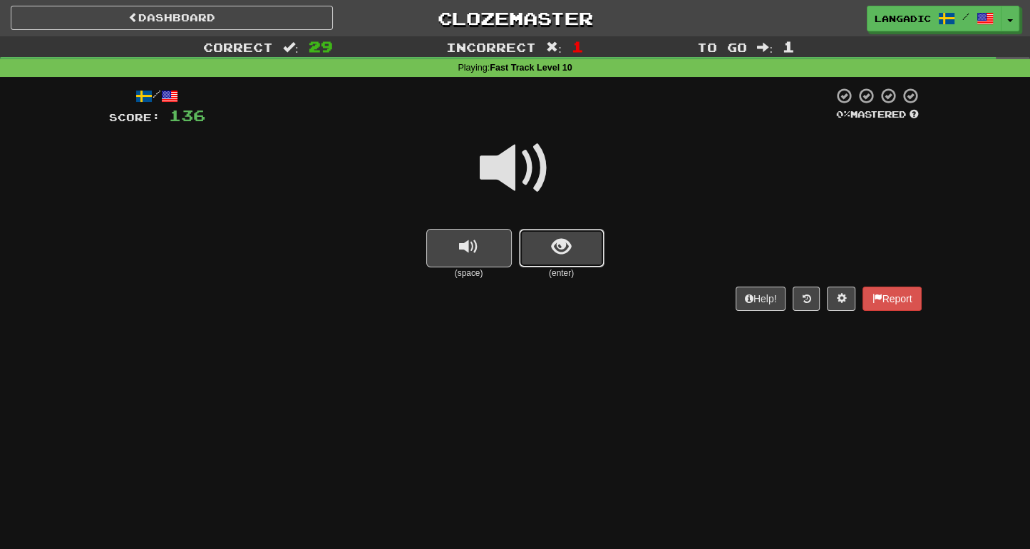
click at [531, 255] on button "show sentence" at bounding box center [562, 248] width 86 height 39
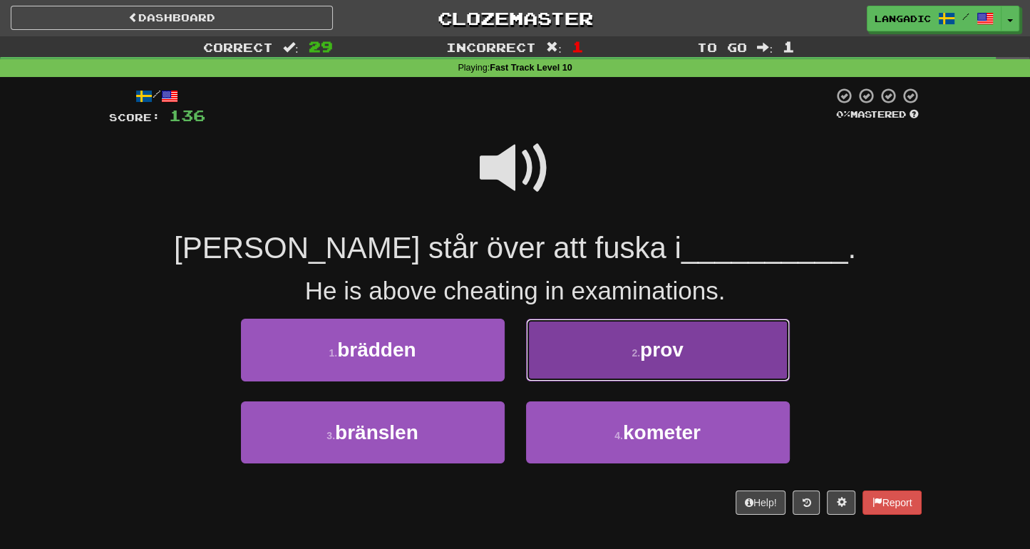
click at [560, 352] on button "2 . prov" at bounding box center [658, 350] width 264 height 62
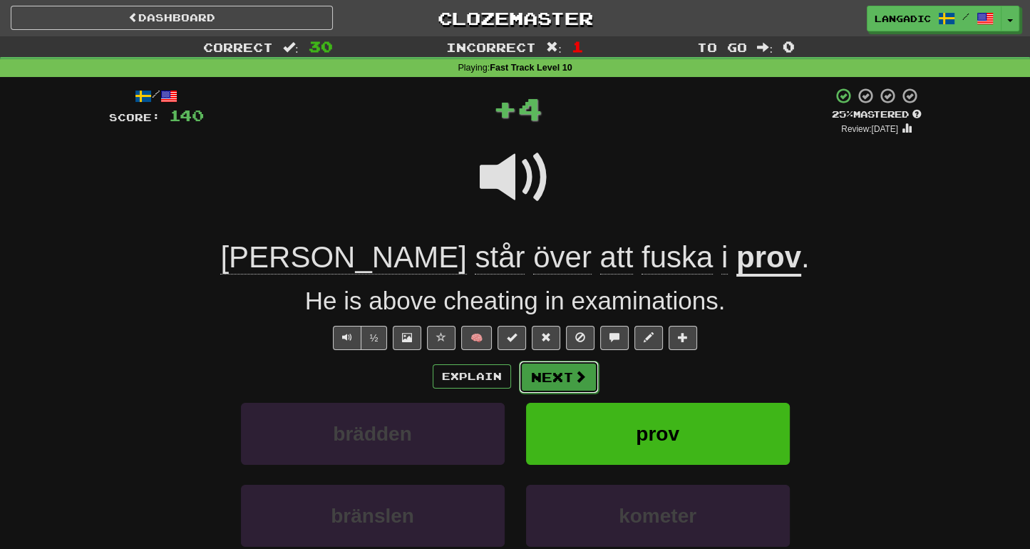
click at [556, 372] on button "Next" at bounding box center [559, 377] width 80 height 33
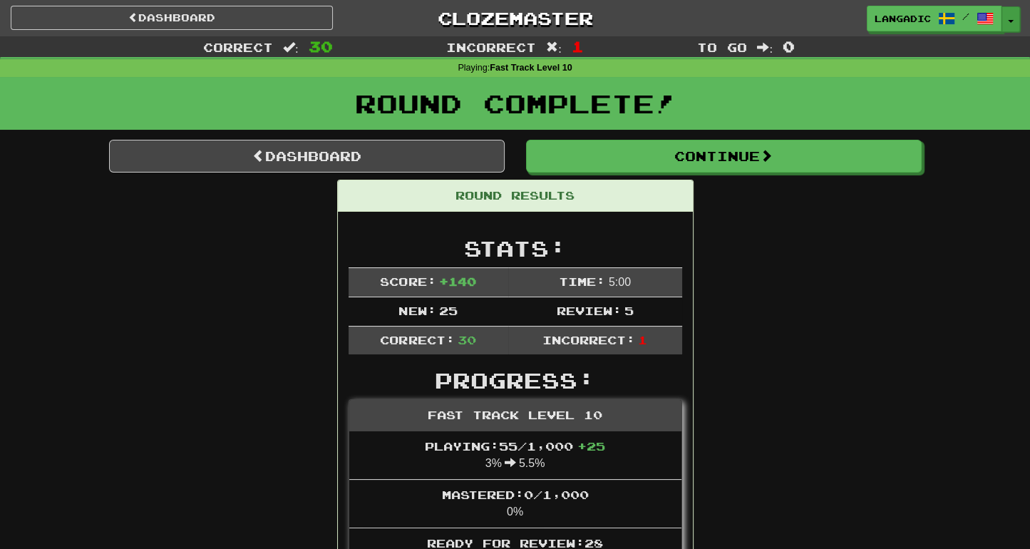
click at [1015, 14] on button "Toggle Dropdown" at bounding box center [1011, 19] width 19 height 26
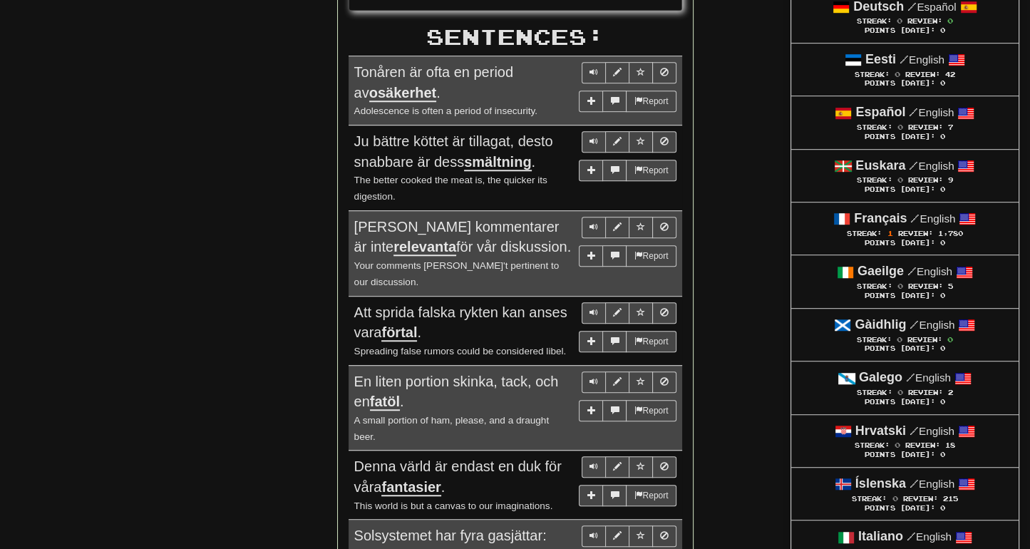
scroll to position [760, 0]
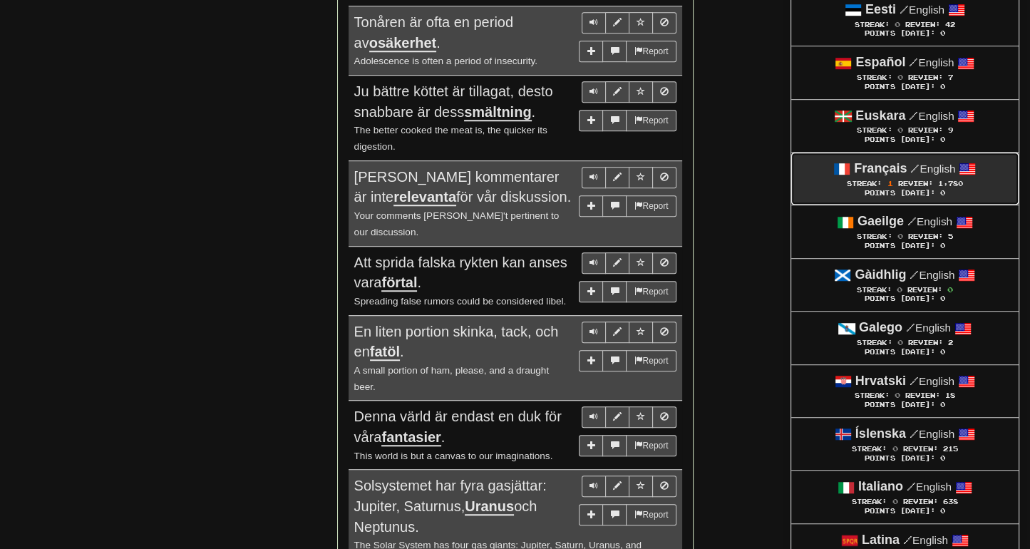
click at [856, 180] on span "Streak:" at bounding box center [864, 184] width 35 height 8
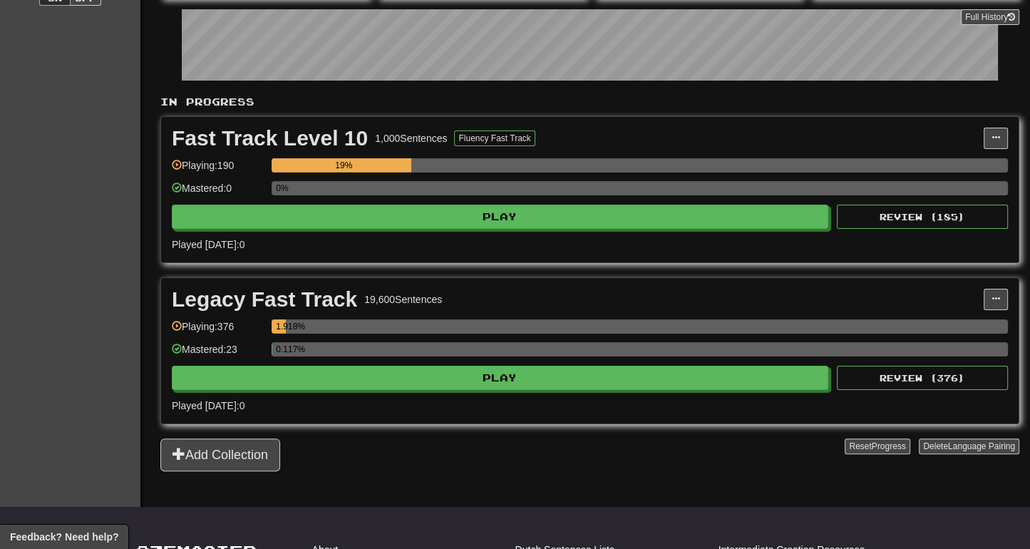
scroll to position [190, 0]
